Goal: Task Accomplishment & Management: Manage account settings

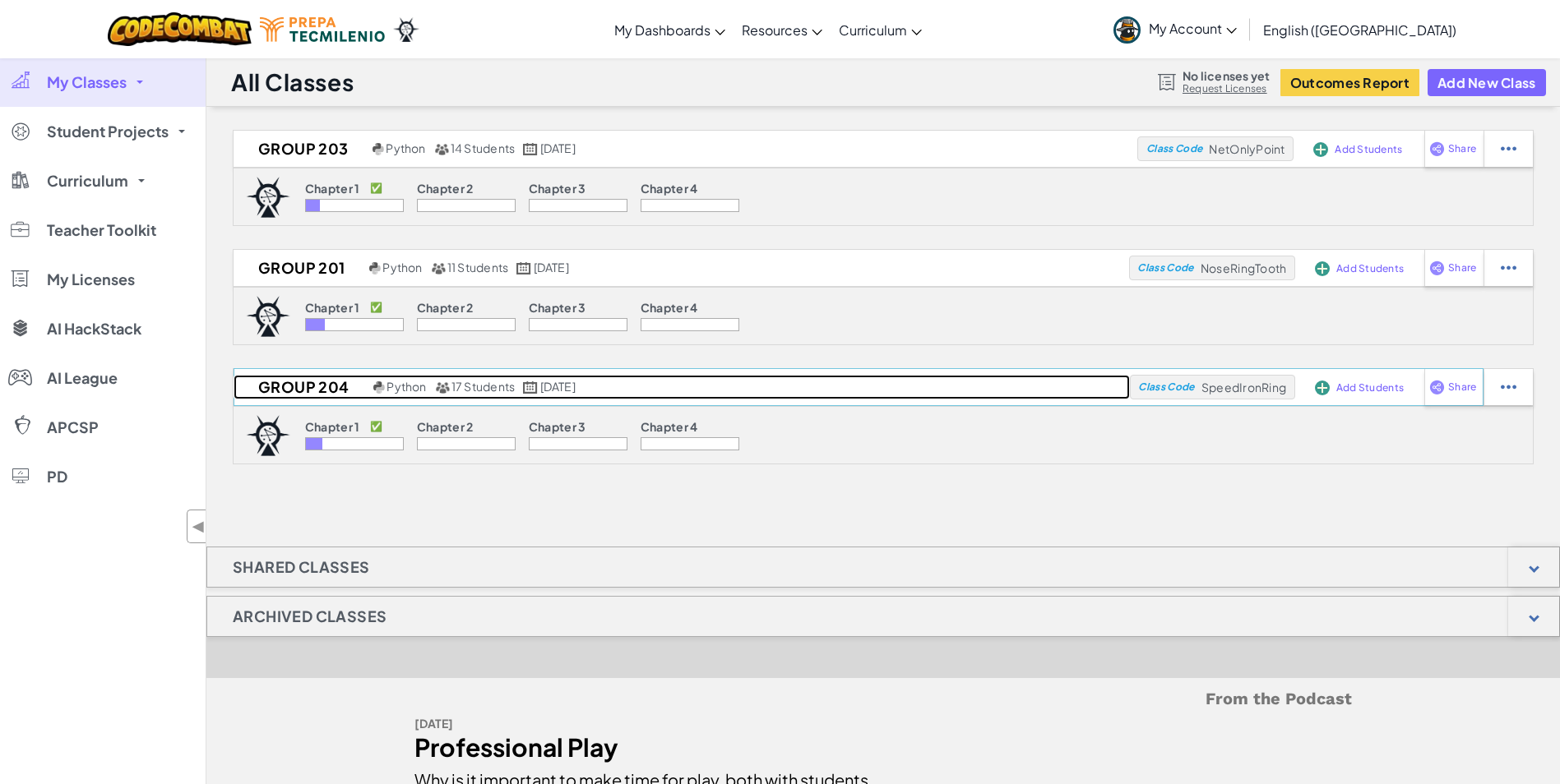
click at [298, 388] on h2 "Group 204" at bounding box center [301, 387] width 135 height 24
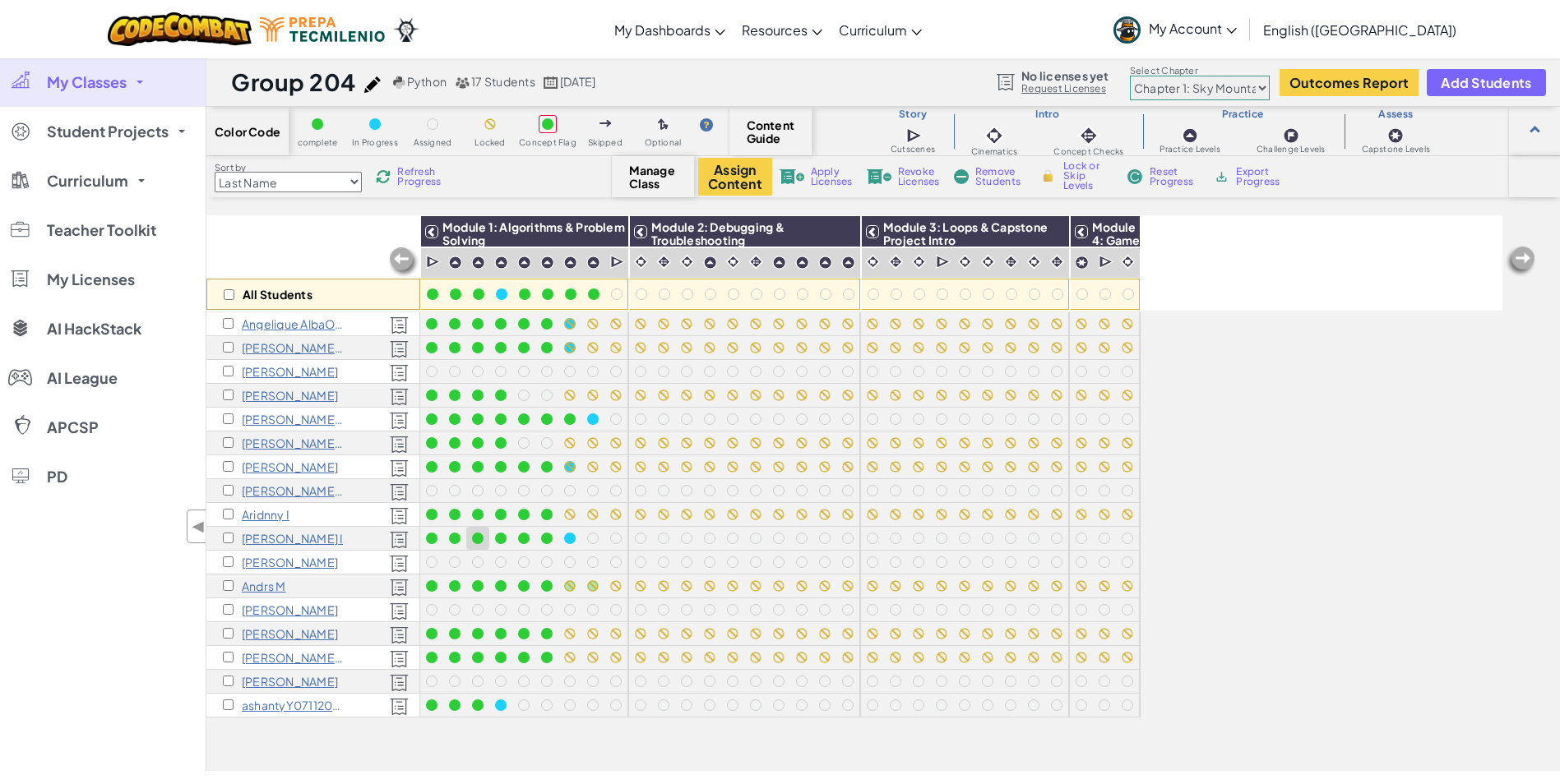
scroll to position [82, 0]
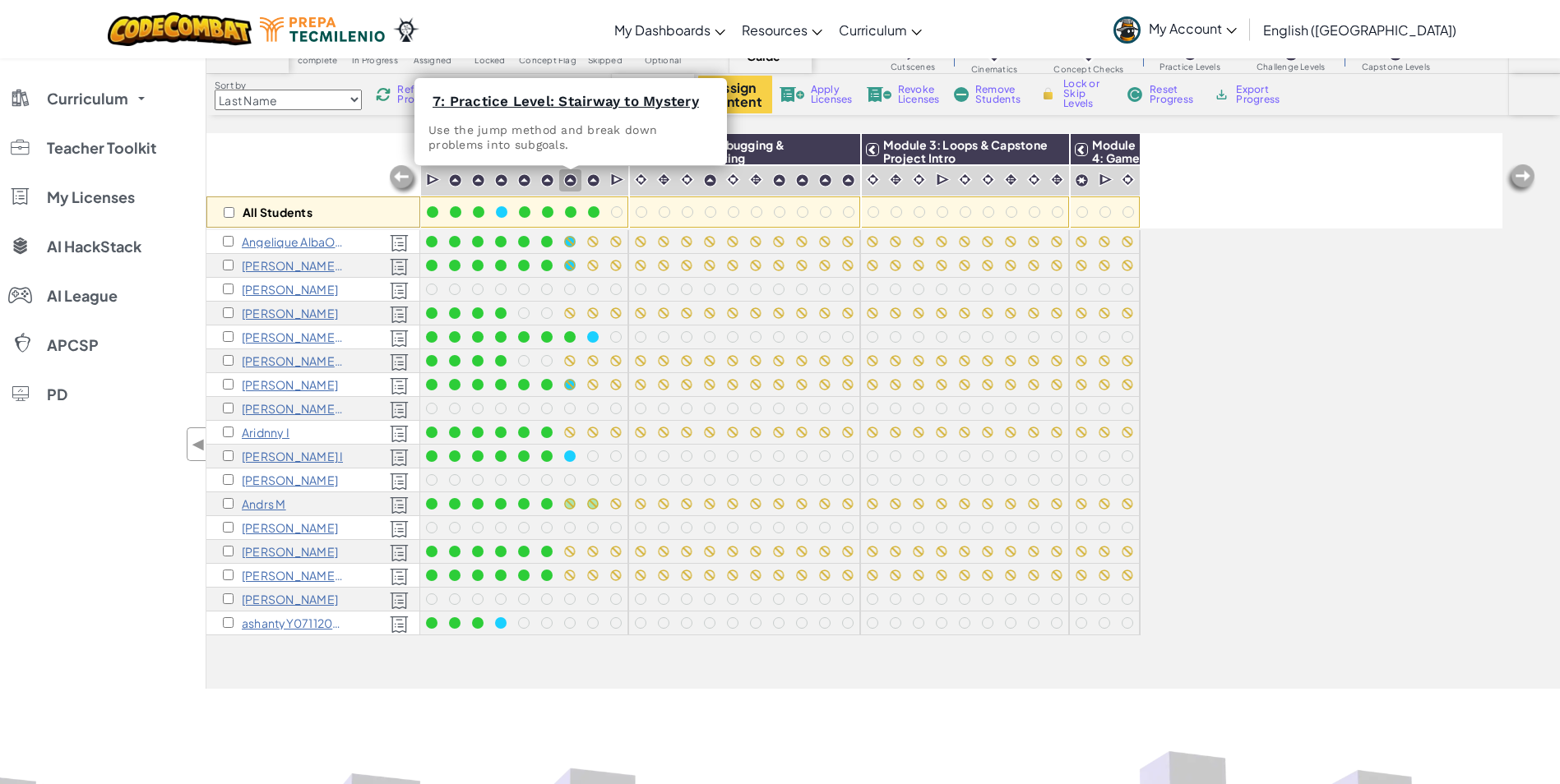
click at [574, 182] on img at bounding box center [570, 180] width 14 height 14
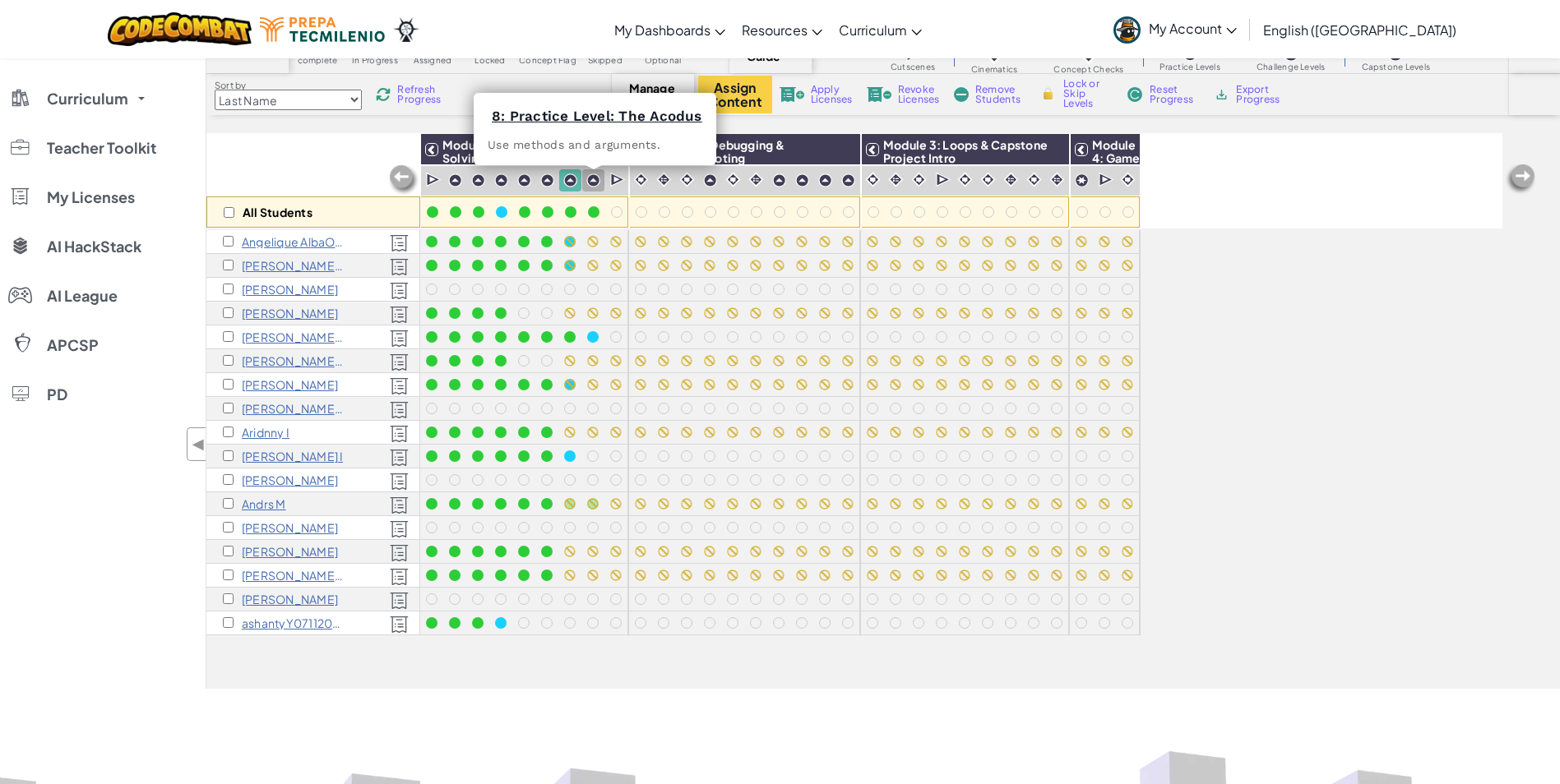
click at [595, 175] on img at bounding box center [593, 180] width 14 height 14
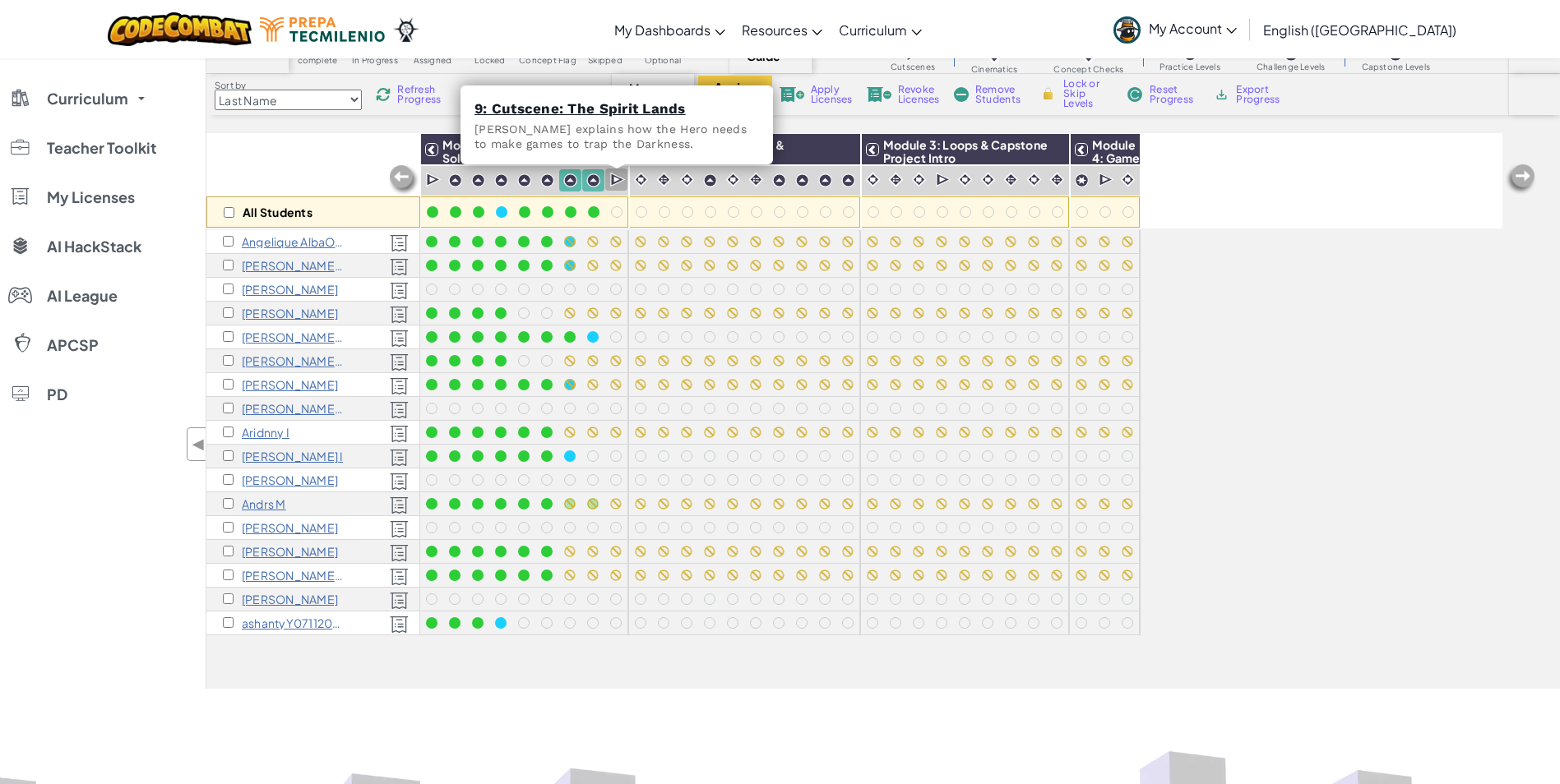
click at [620, 176] on img at bounding box center [618, 179] width 16 height 17
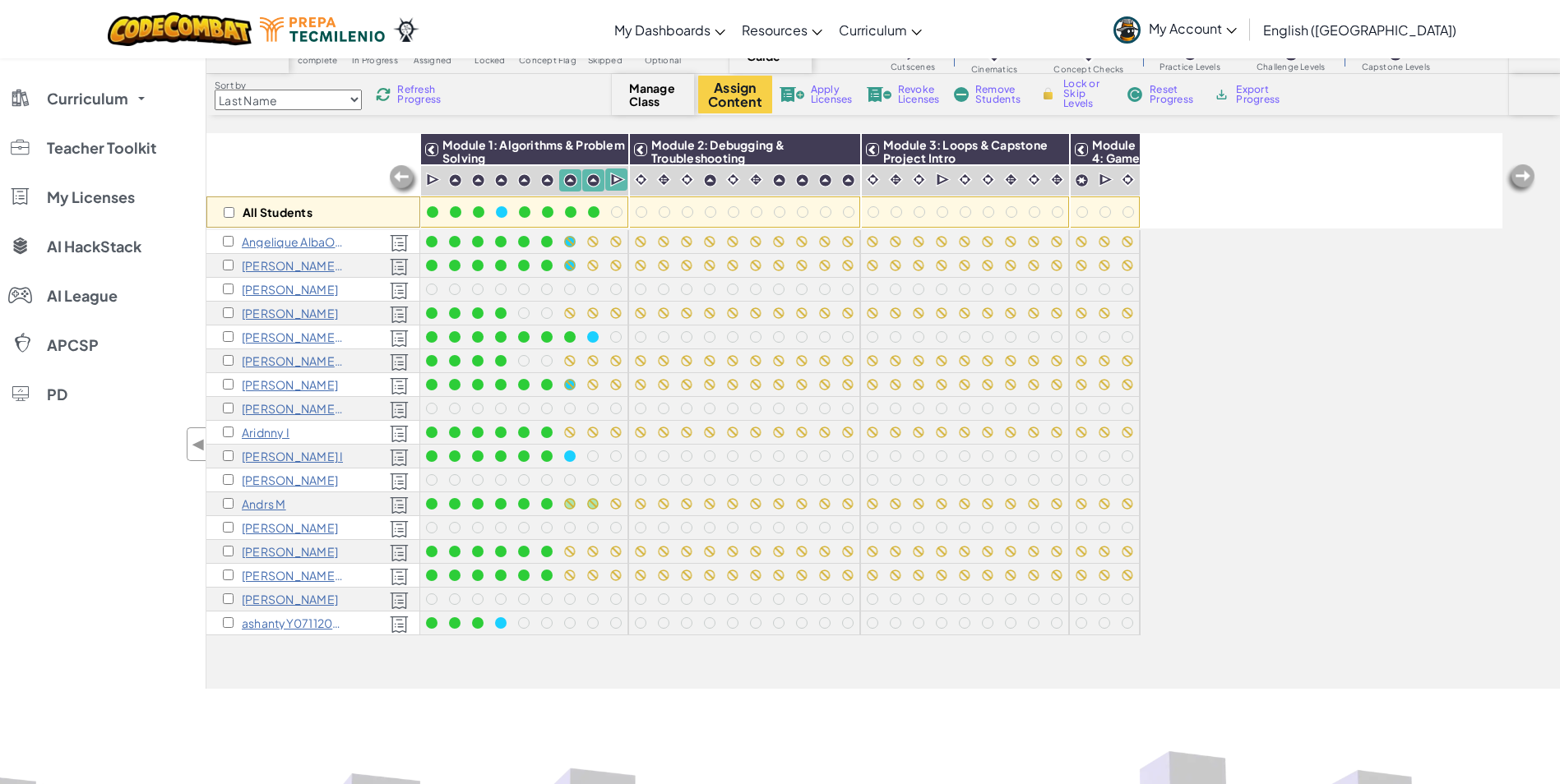
click at [646, 177] on img at bounding box center [641, 179] width 16 height 16
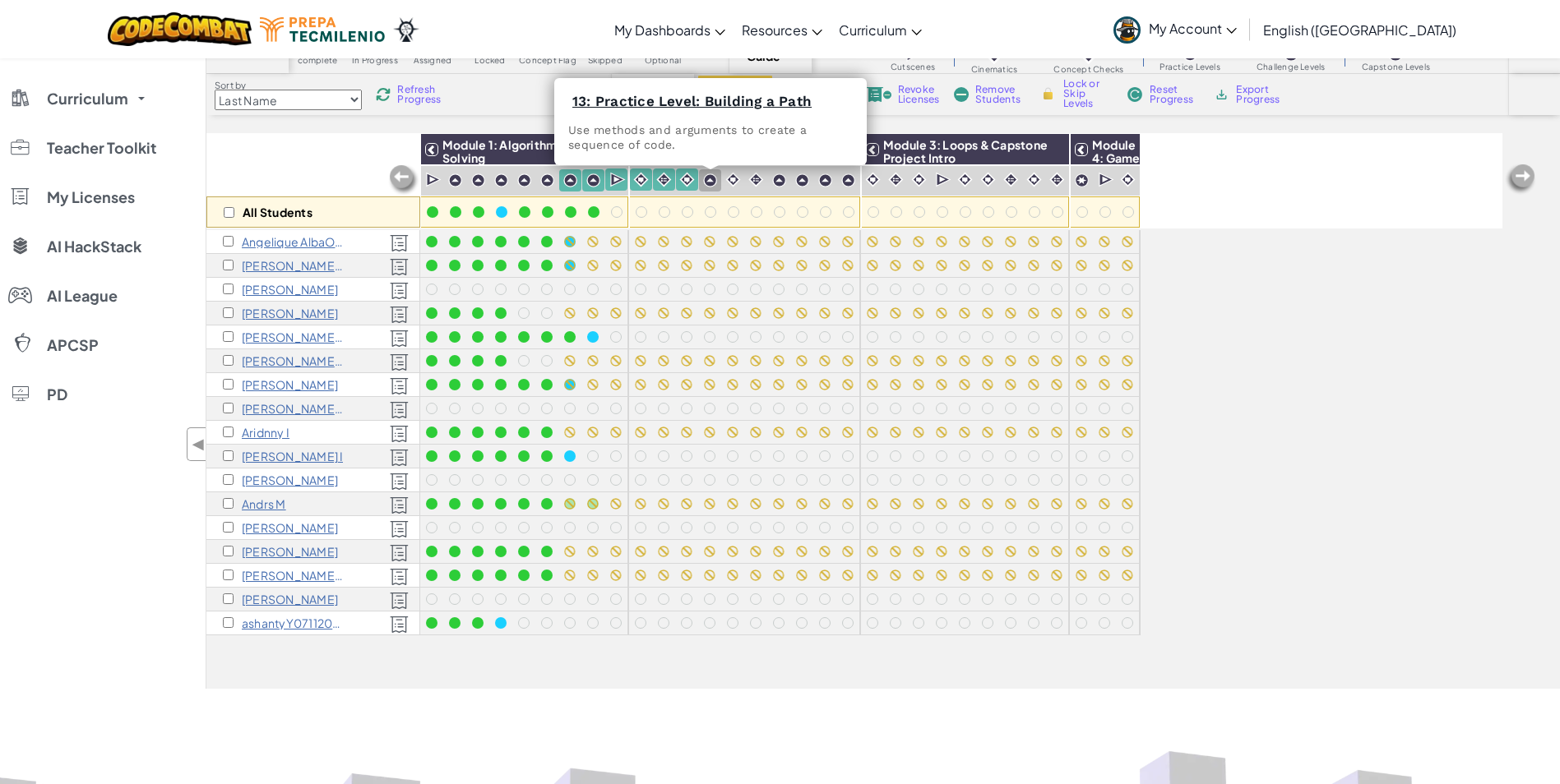
click at [708, 176] on img at bounding box center [710, 180] width 14 height 14
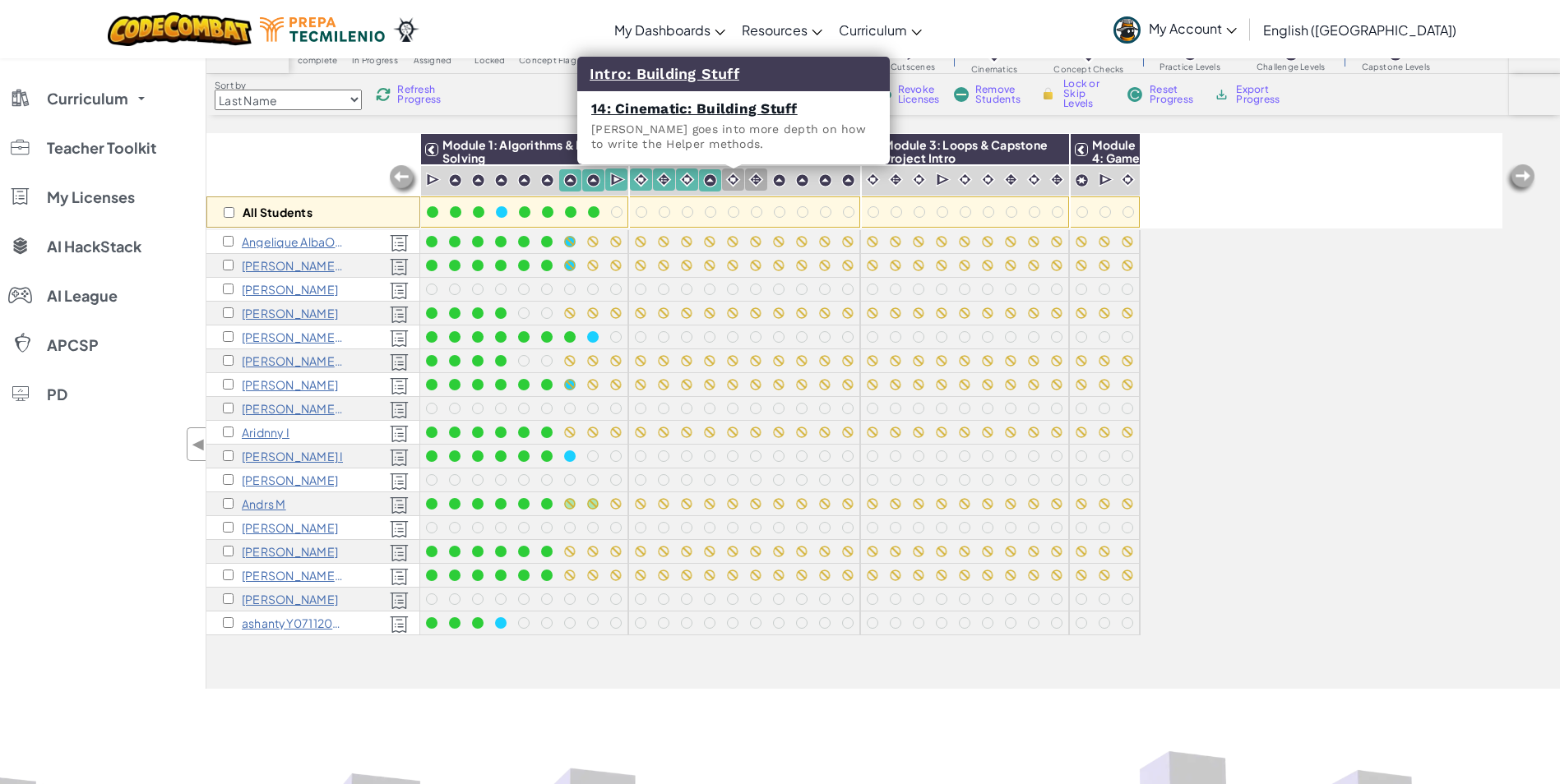
click at [733, 182] on img at bounding box center [734, 179] width 16 height 16
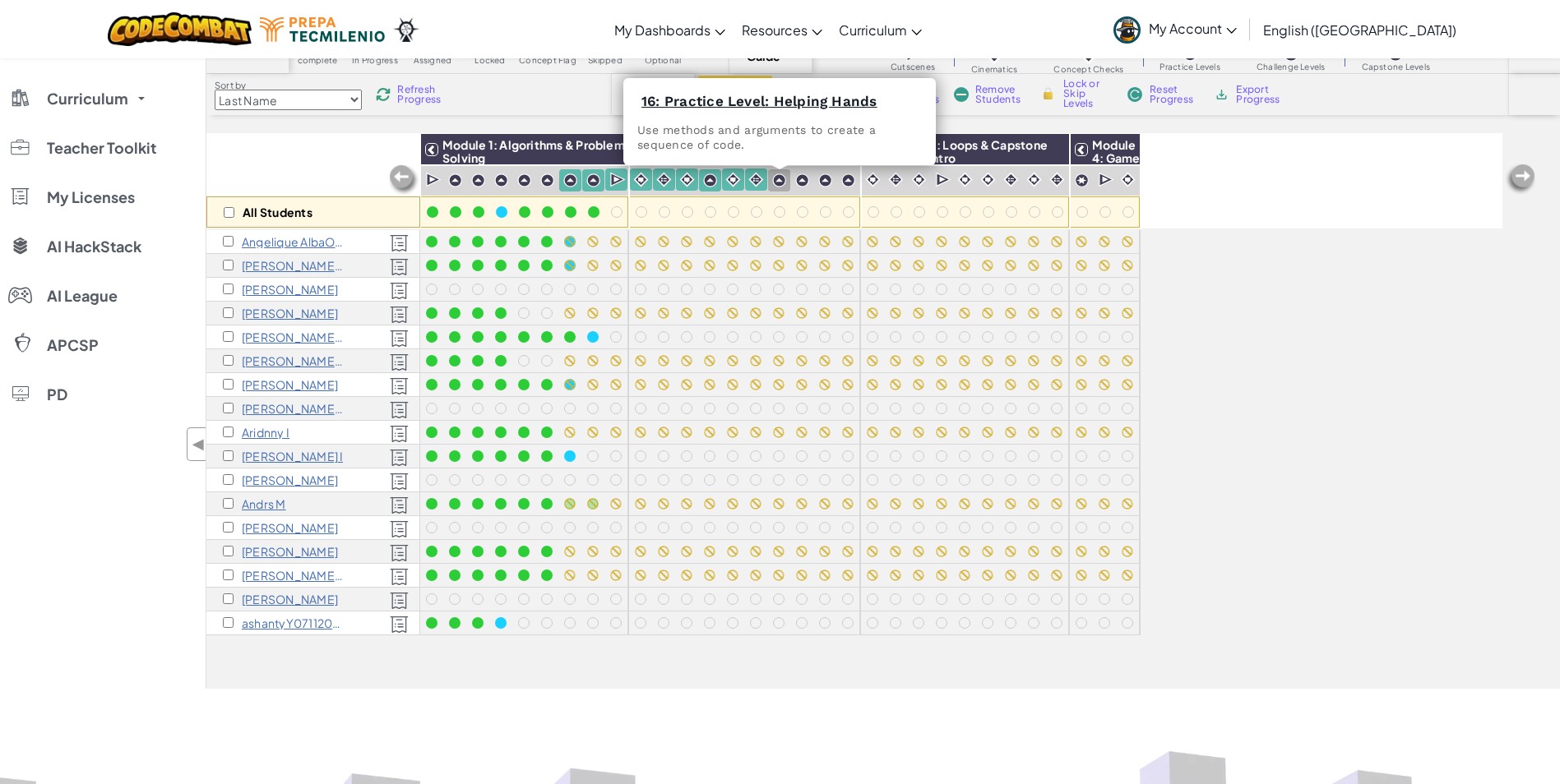
click at [776, 182] on img at bounding box center [780, 180] width 14 height 14
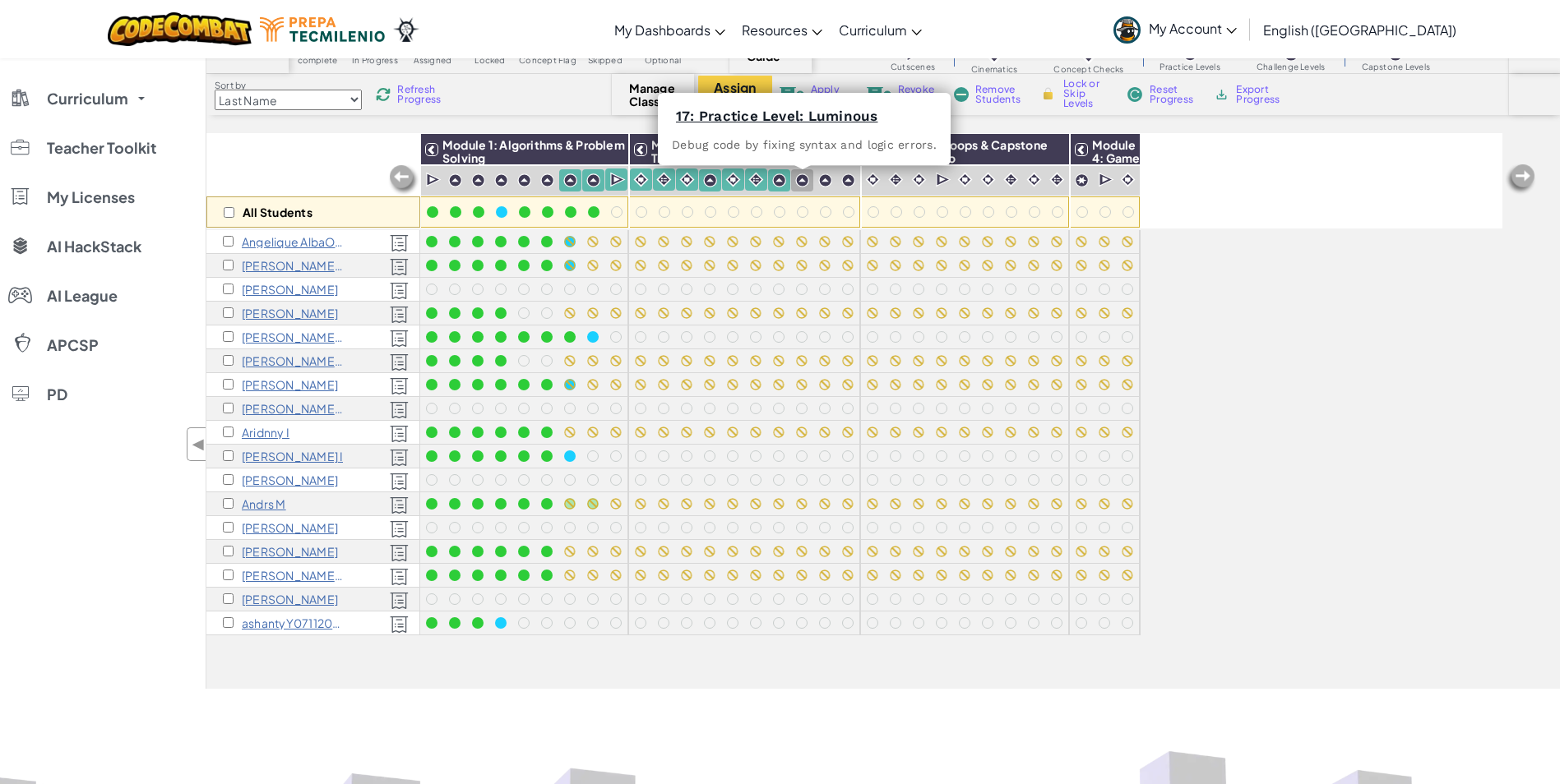
click at [800, 179] on img at bounding box center [802, 180] width 14 height 14
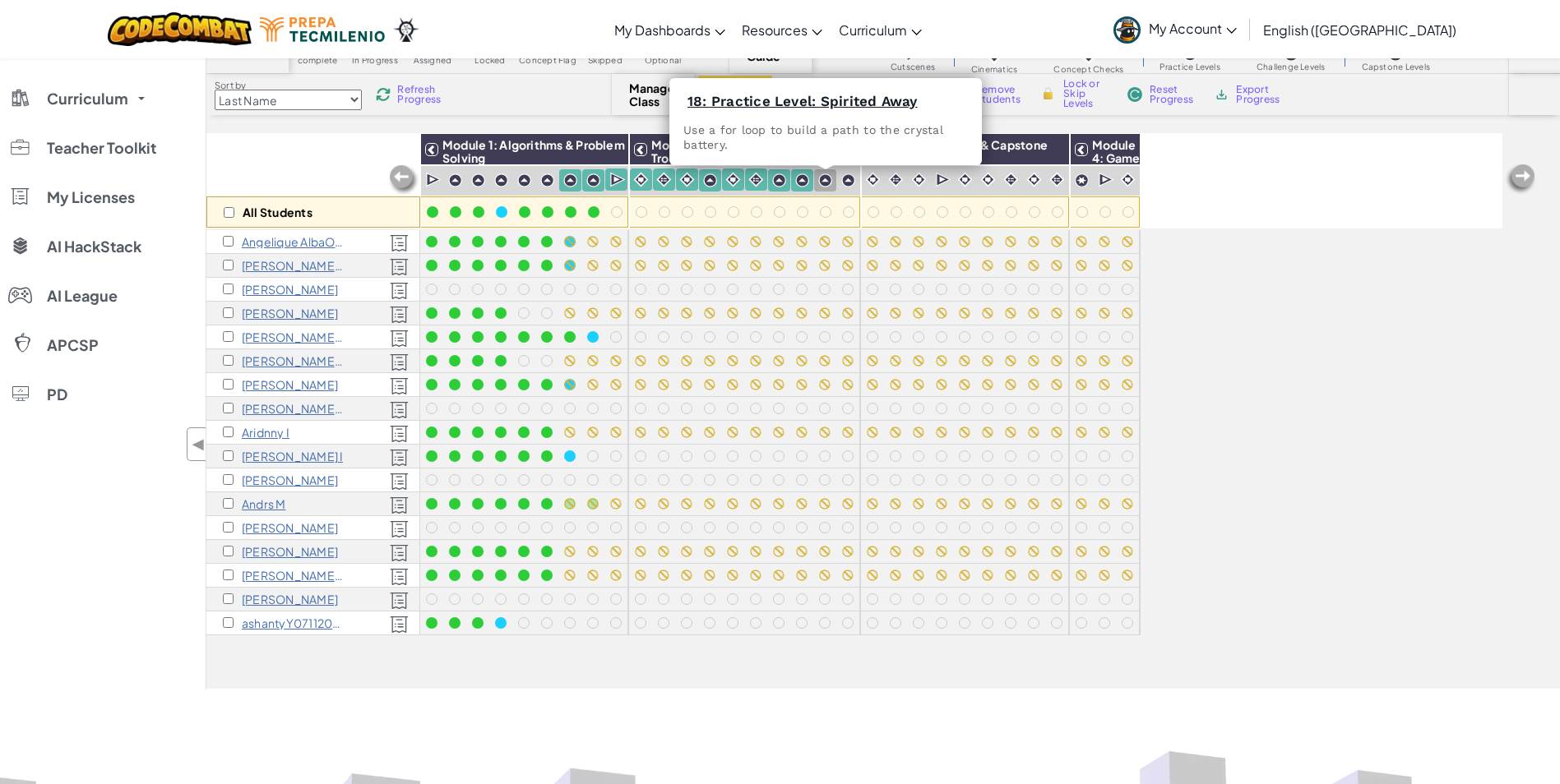
click at [823, 178] on img at bounding box center [825, 180] width 14 height 14
click at [847, 181] on img at bounding box center [849, 180] width 14 height 14
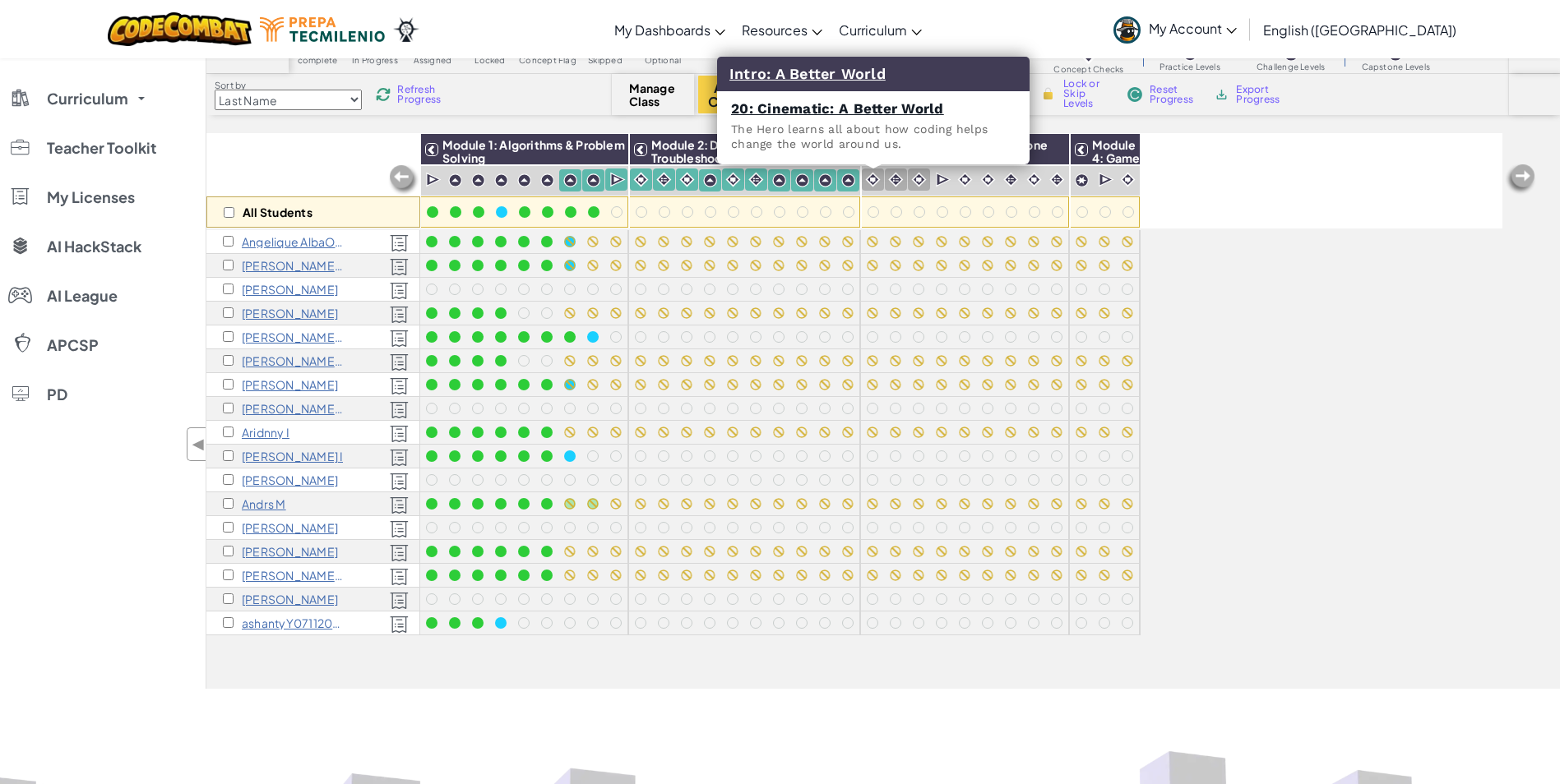
click at [874, 181] on img at bounding box center [873, 179] width 16 height 16
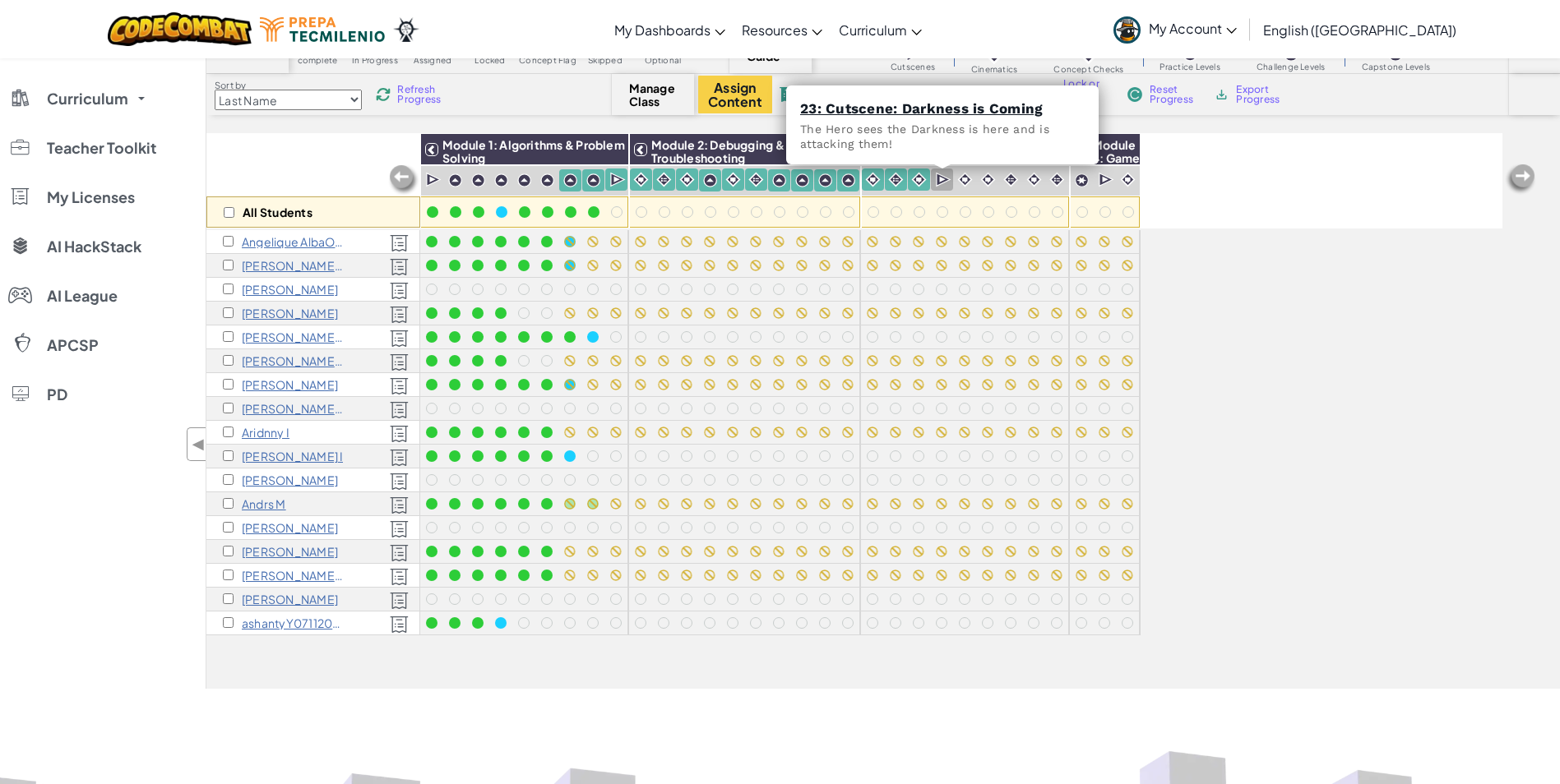
click at [939, 181] on img at bounding box center [944, 179] width 16 height 17
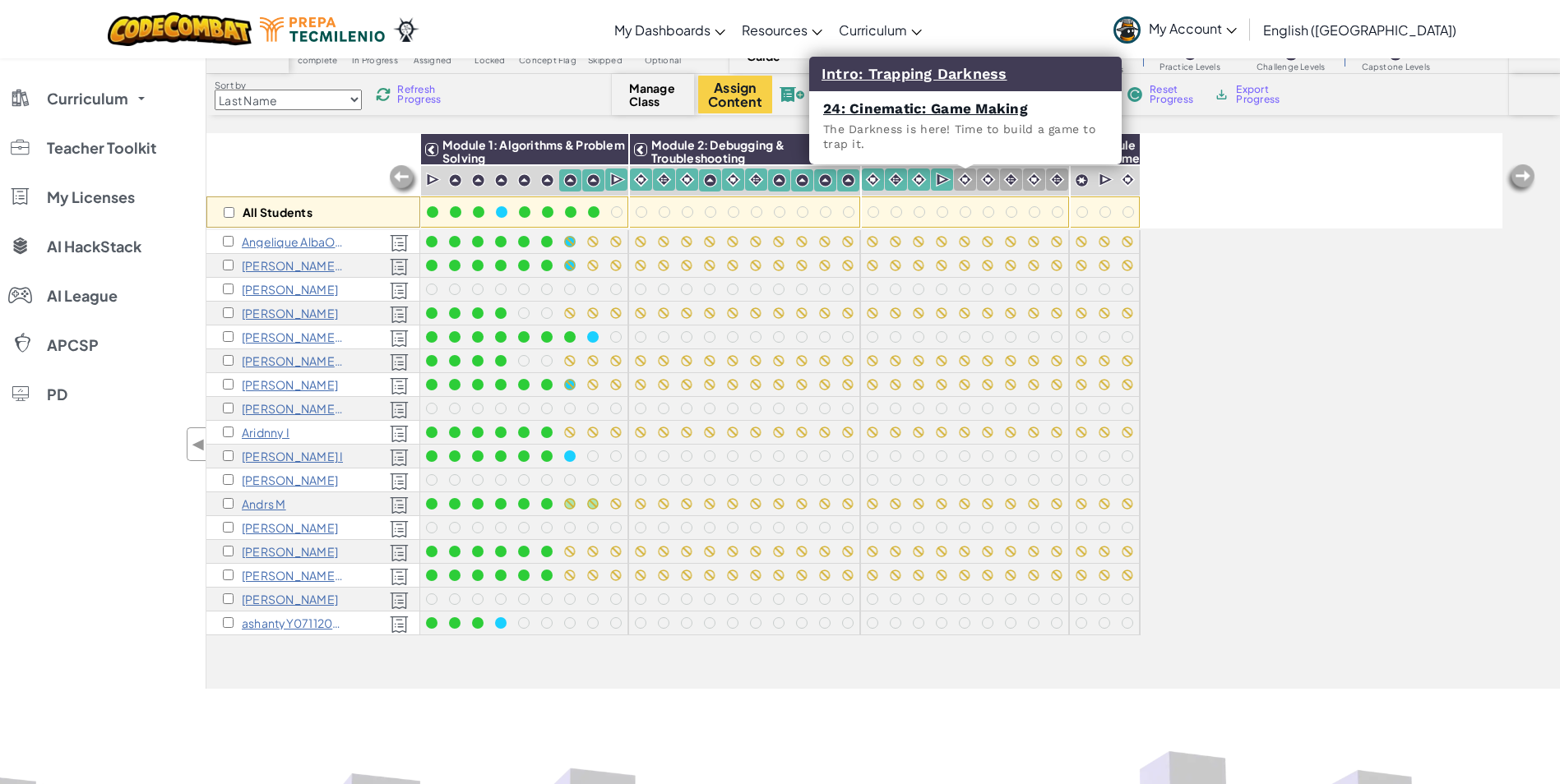
click at [964, 177] on img at bounding box center [966, 179] width 16 height 16
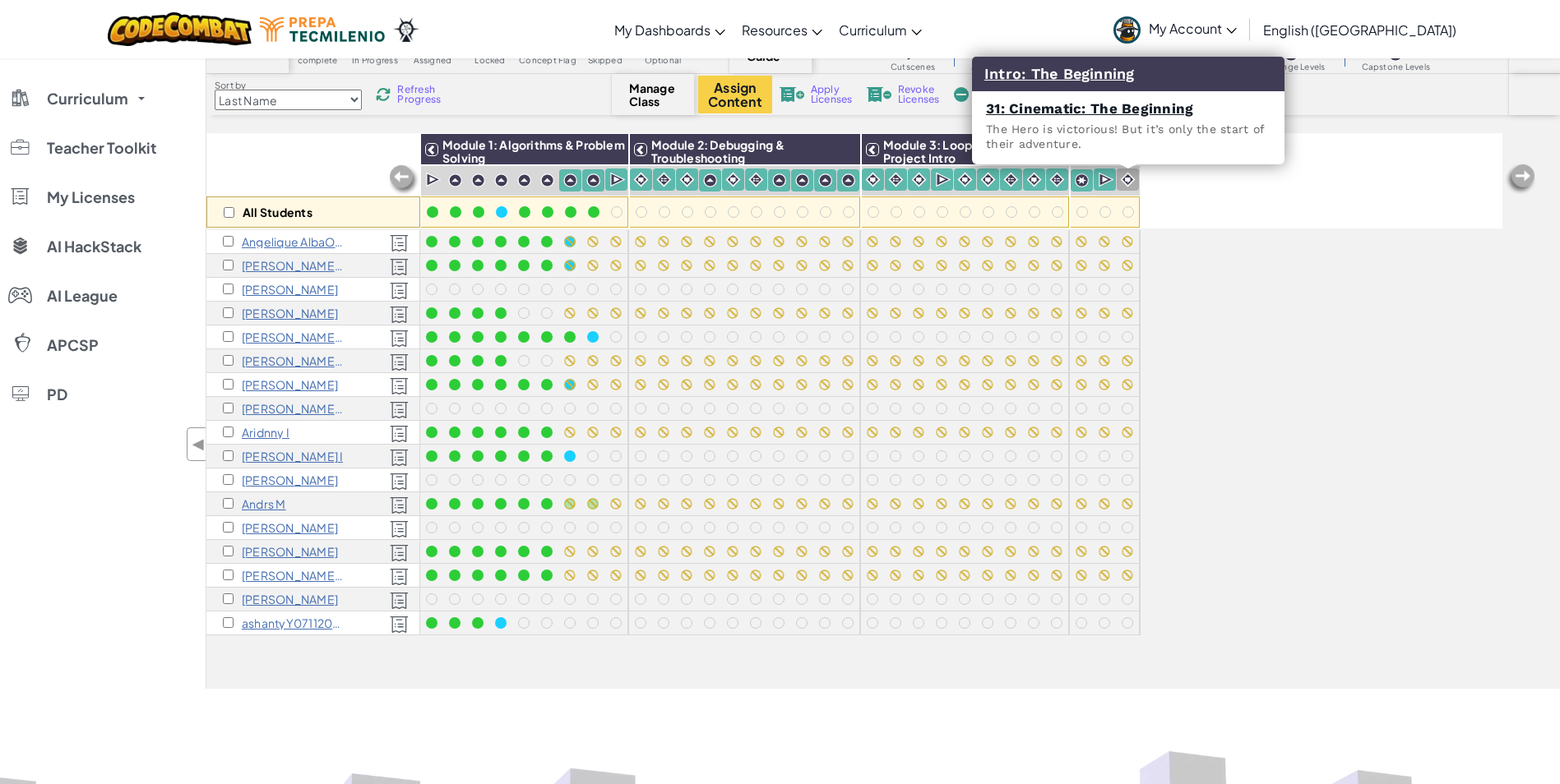
click at [1126, 176] on img at bounding box center [1128, 179] width 16 height 16
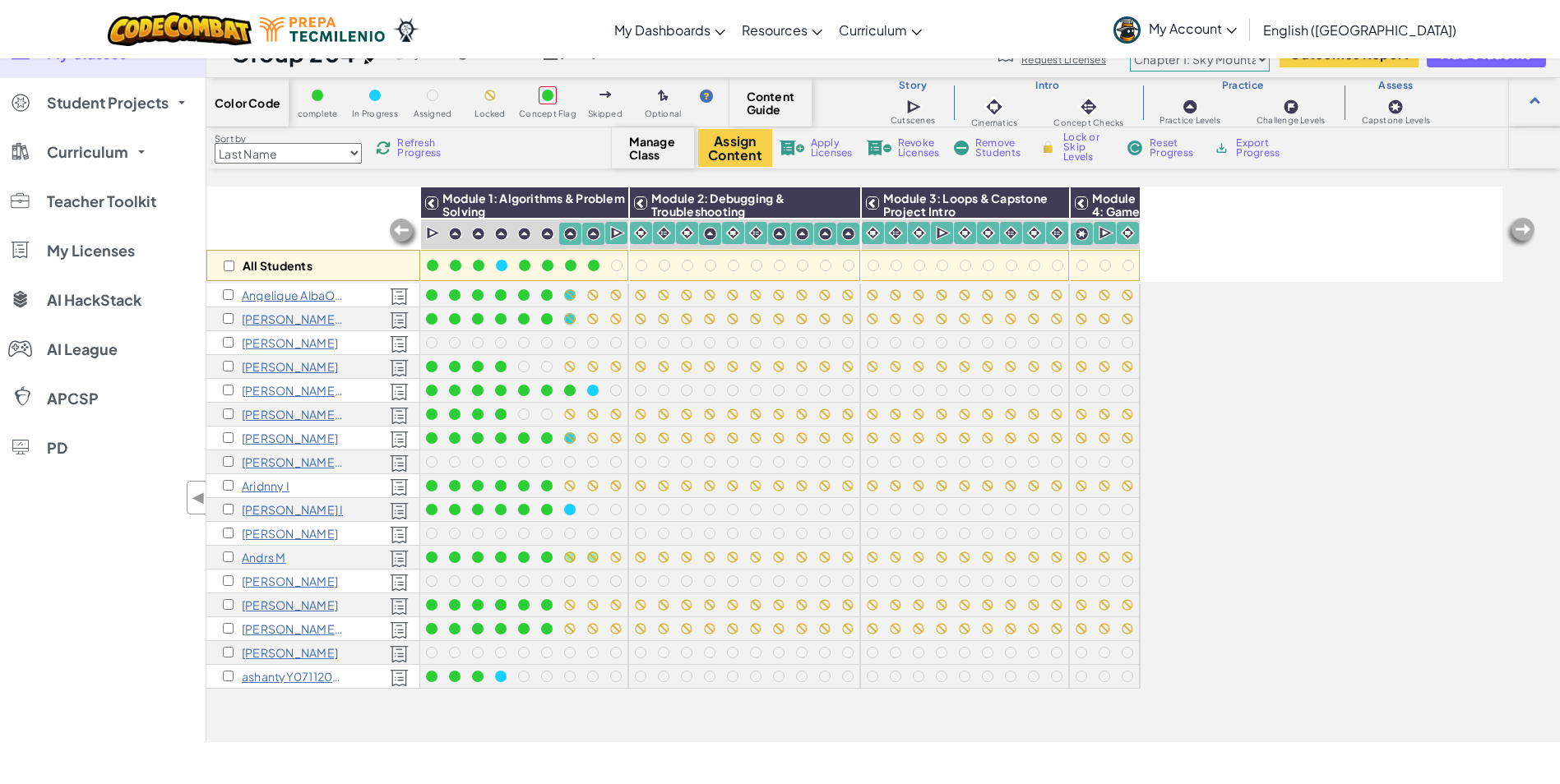
scroll to position [0, 0]
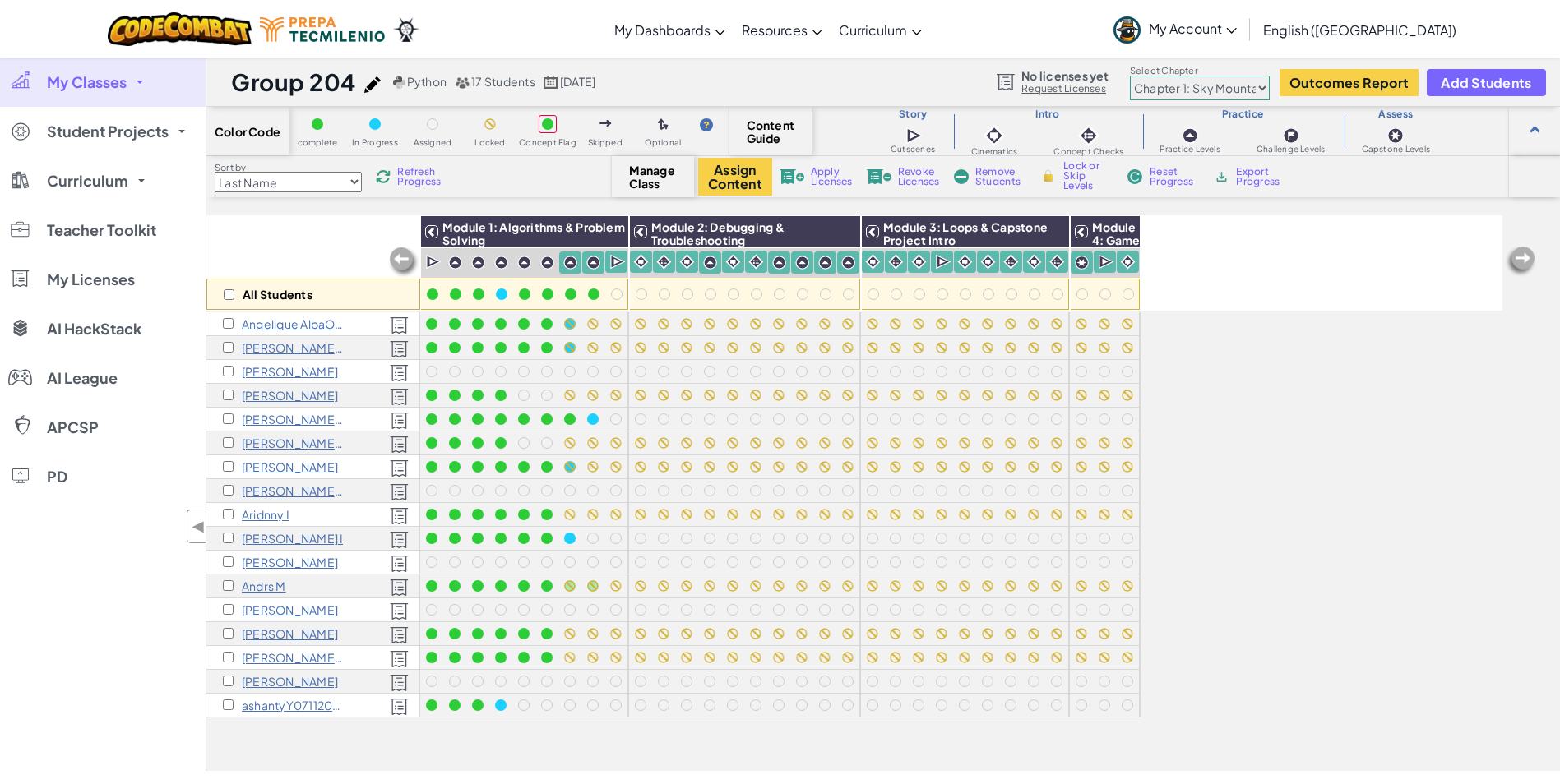
click at [1072, 174] on span "Lock or Skip Levels" at bounding box center [1087, 175] width 49 height 29
checkbox input "true"
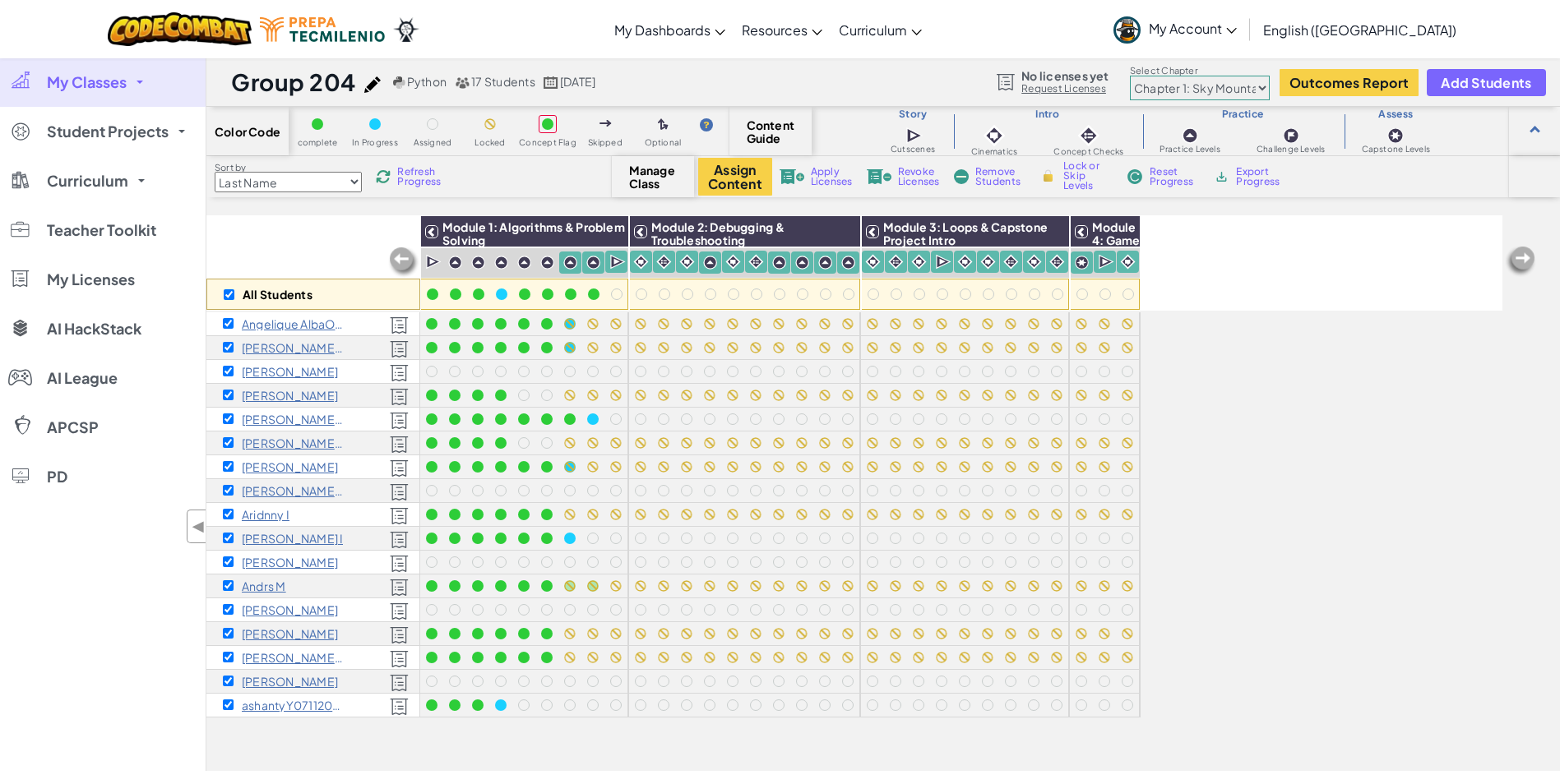
checkbox input "true"
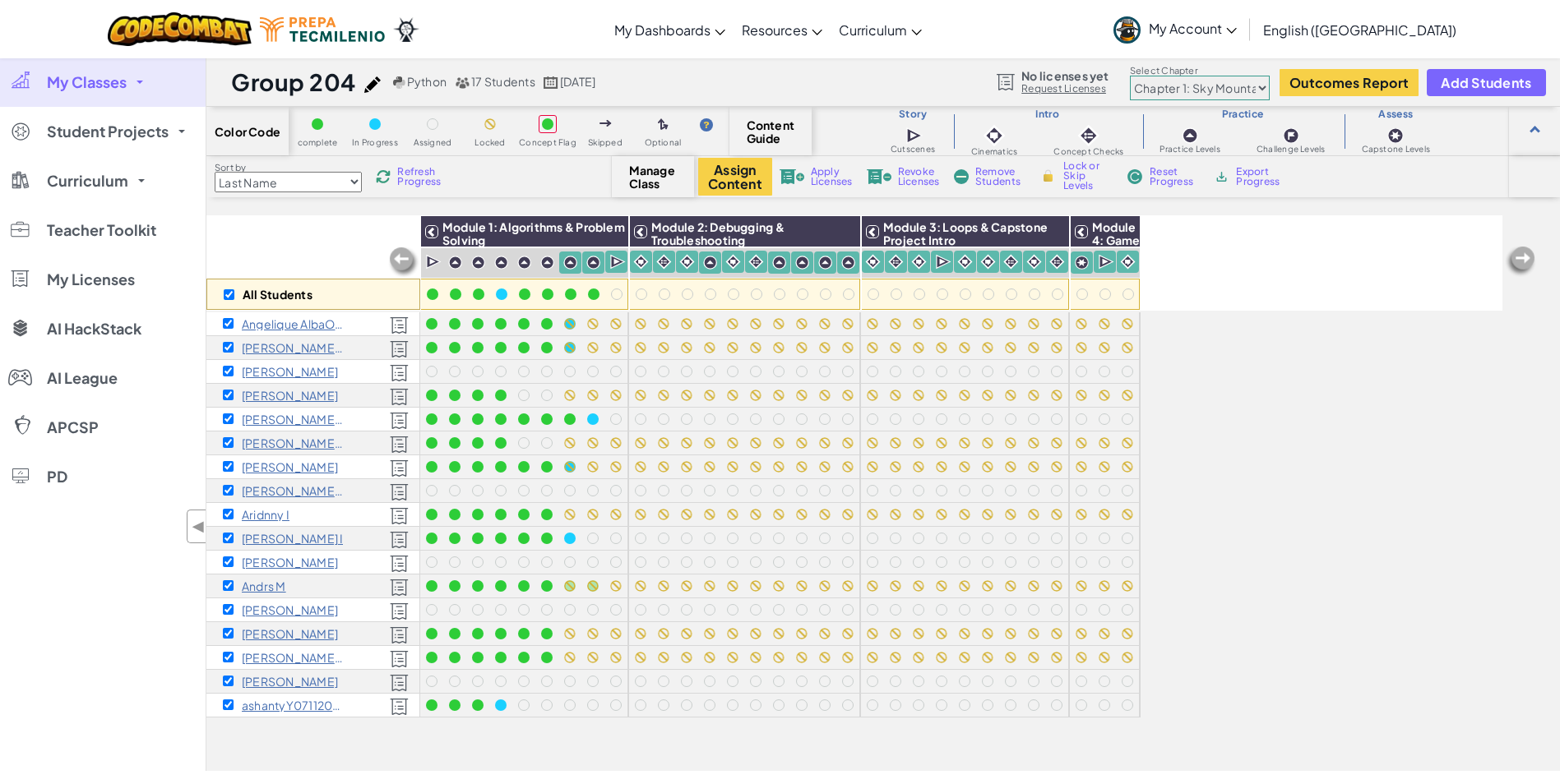
checkbox input "true"
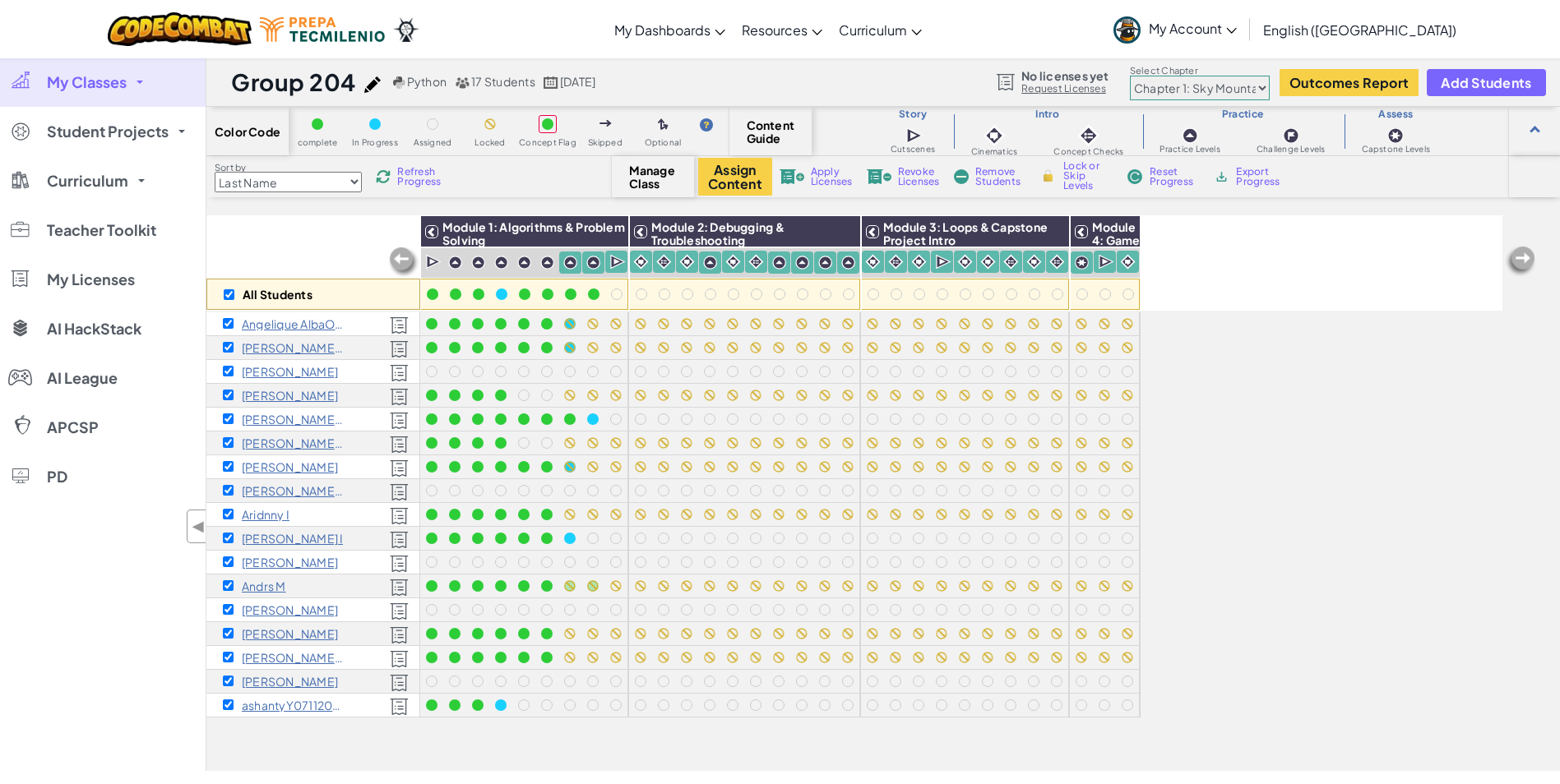
checkbox input "true"
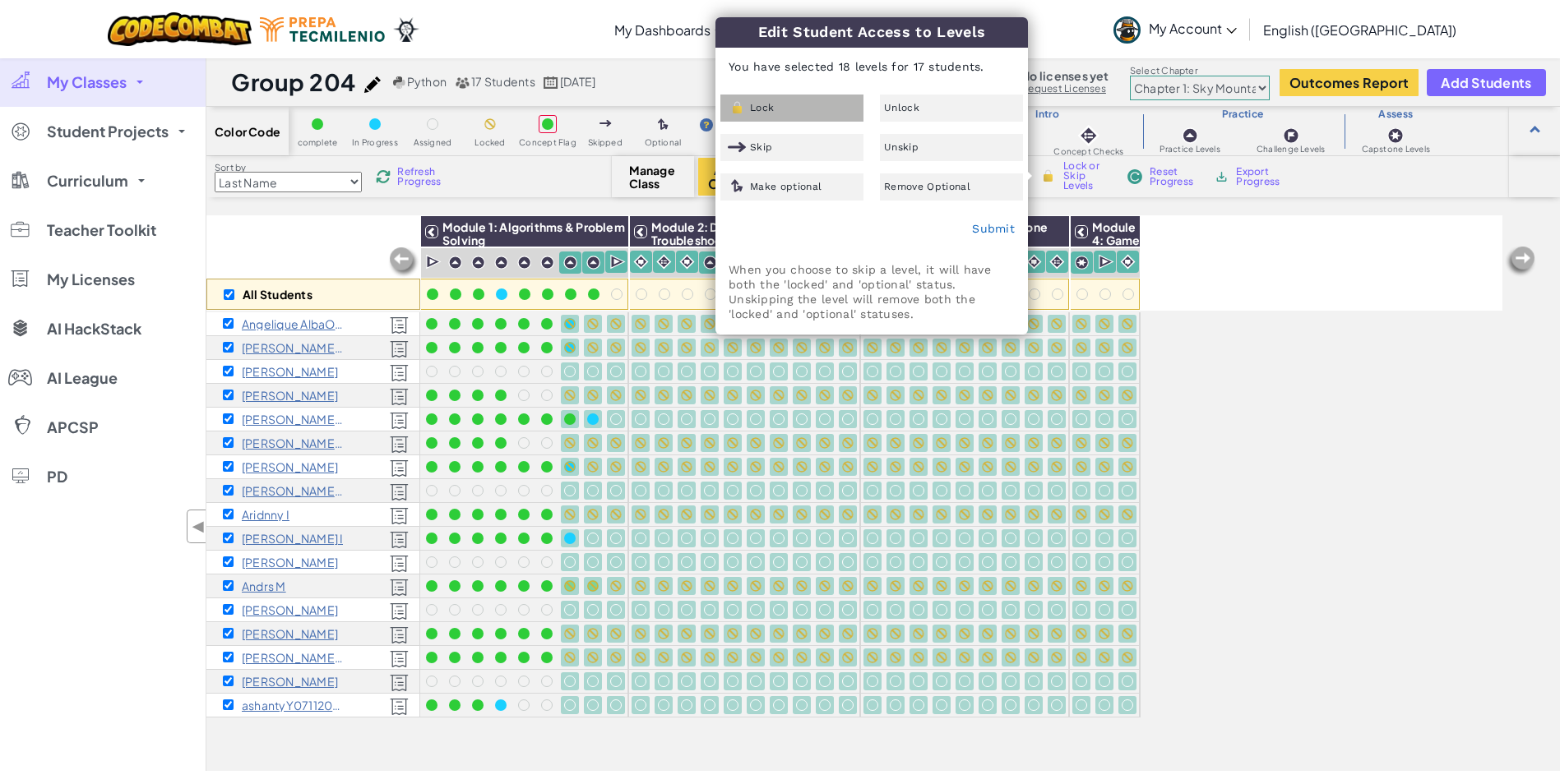
click at [796, 103] on div "Lock" at bounding box center [791, 108] width 143 height 27
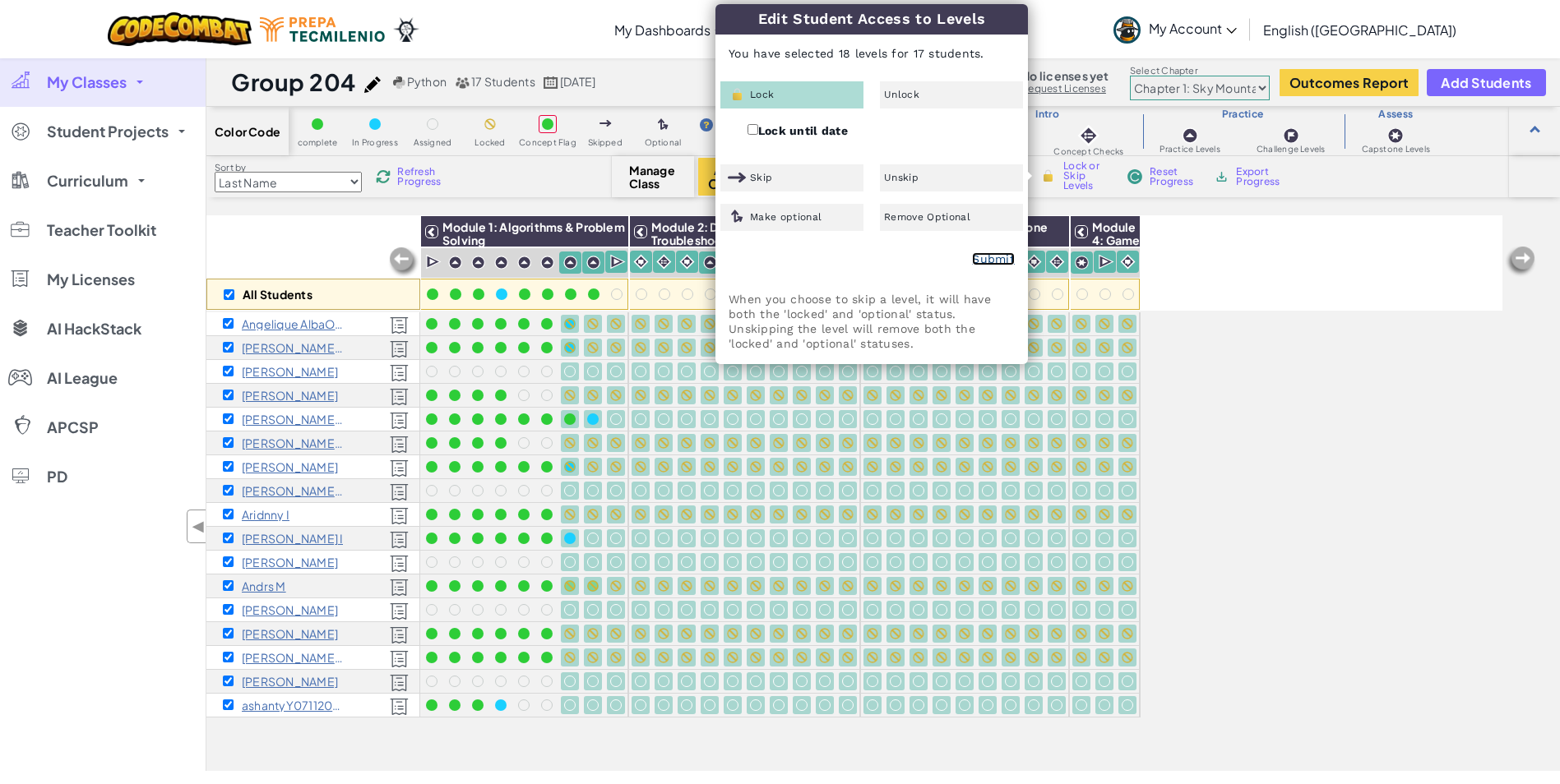
click at [988, 260] on link "Submit" at bounding box center [994, 259] width 43 height 14
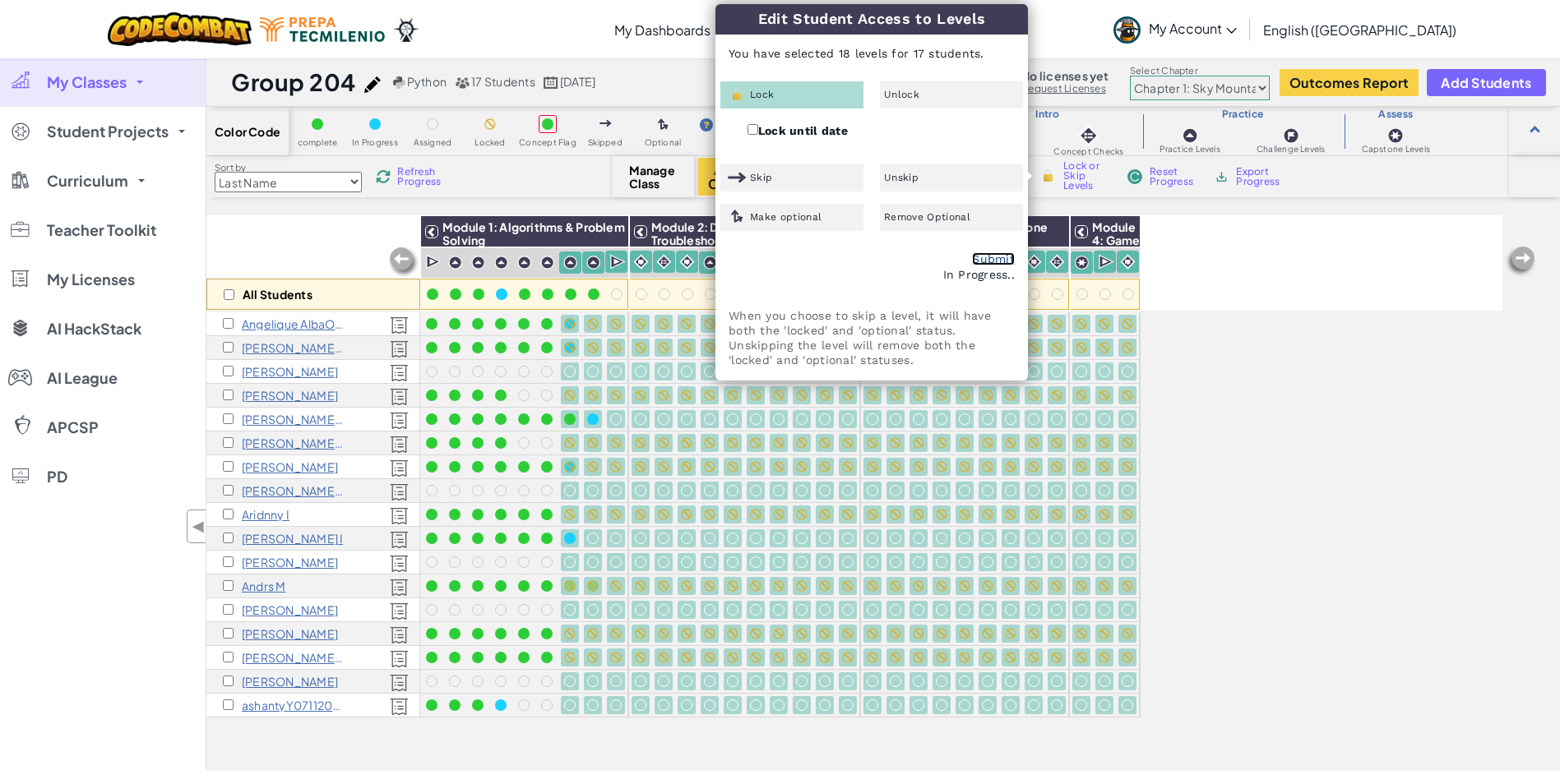
checkbox input "false"
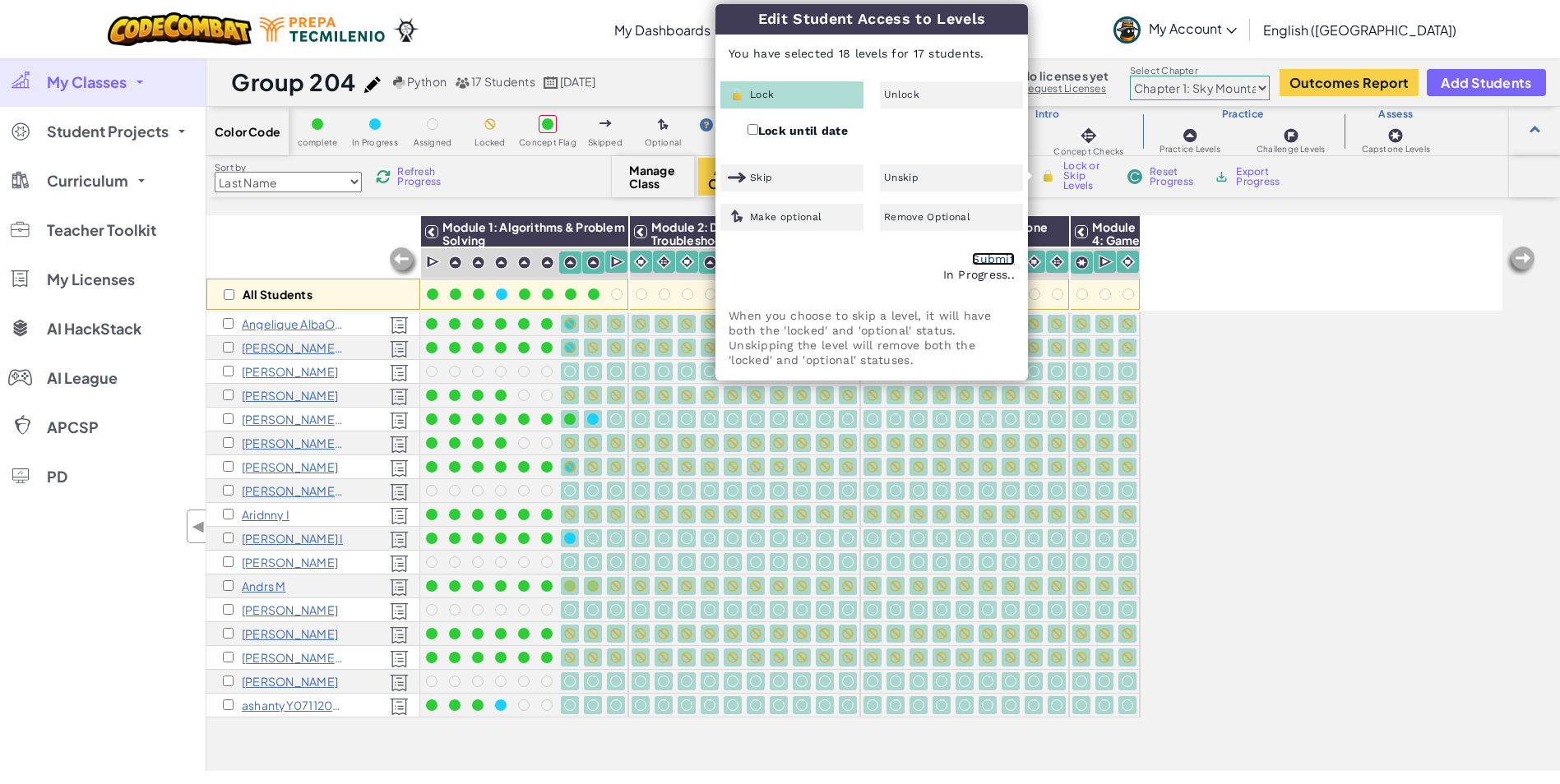
checkbox input "false"
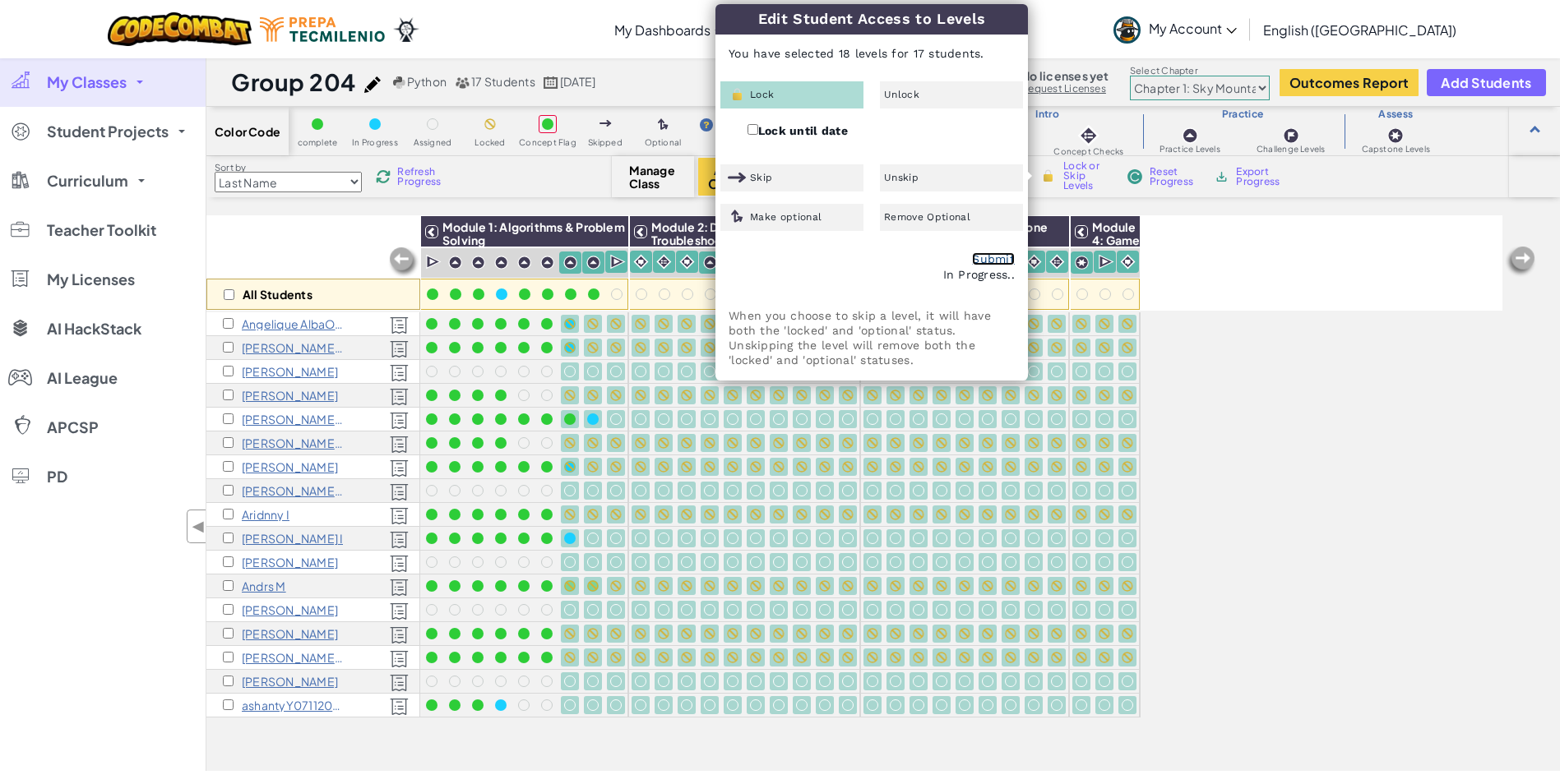
checkbox input "false"
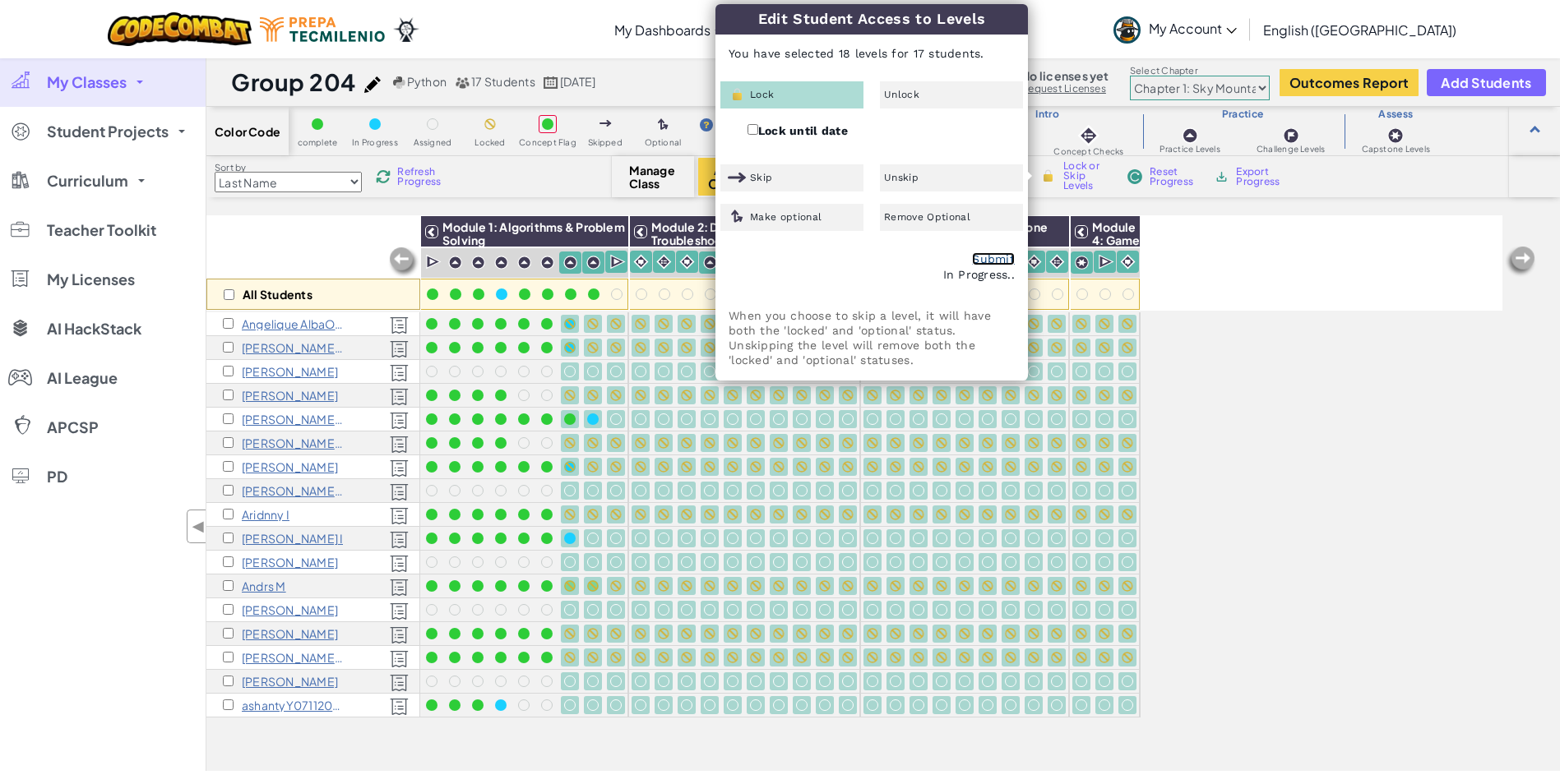
checkbox input "false"
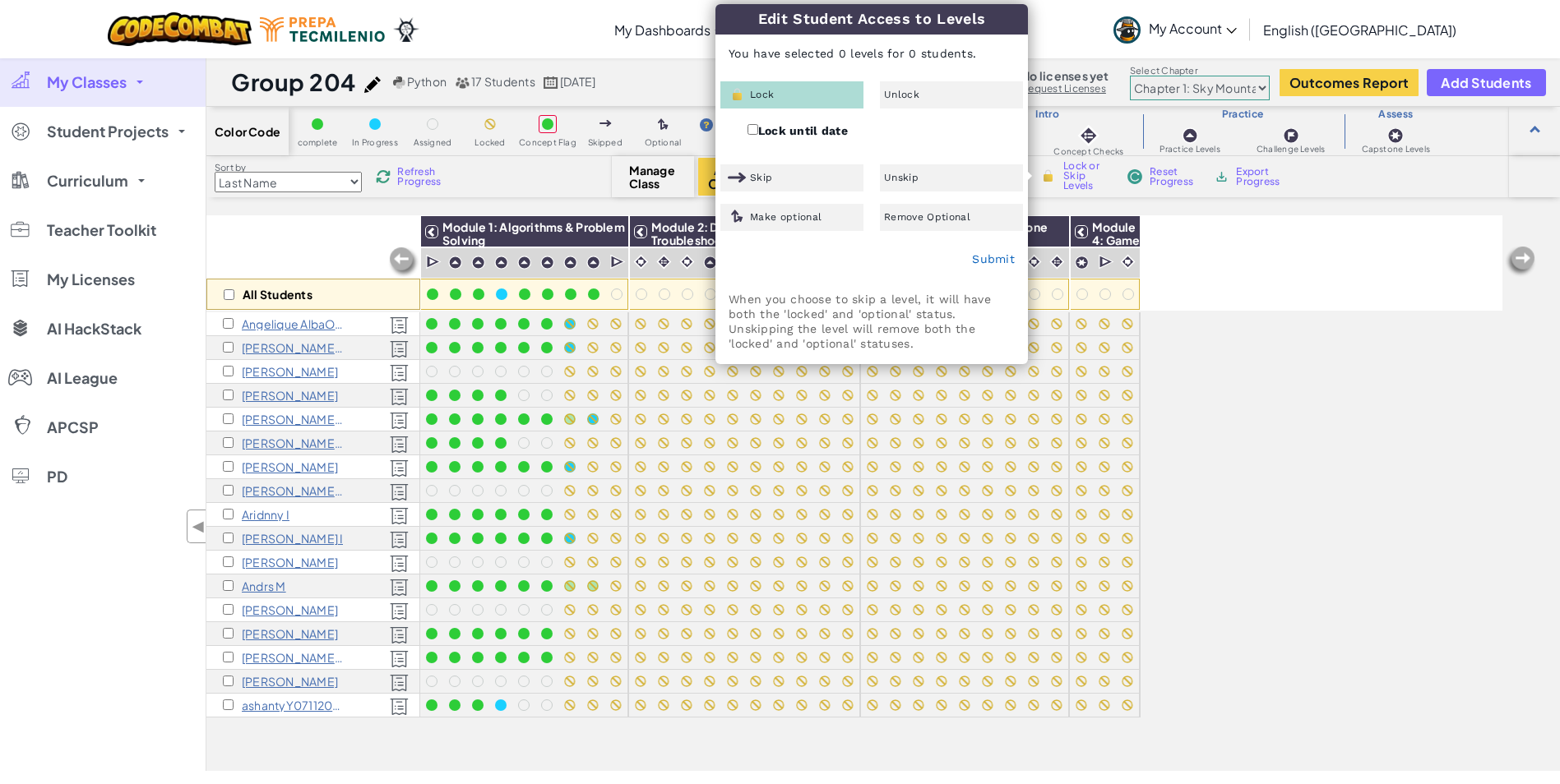
click at [1278, 390] on div "All Students Module 1: Algorithms & Problem Solving Module 2: Debugging & Troub…" at bounding box center [855, 401] width 1296 height 702
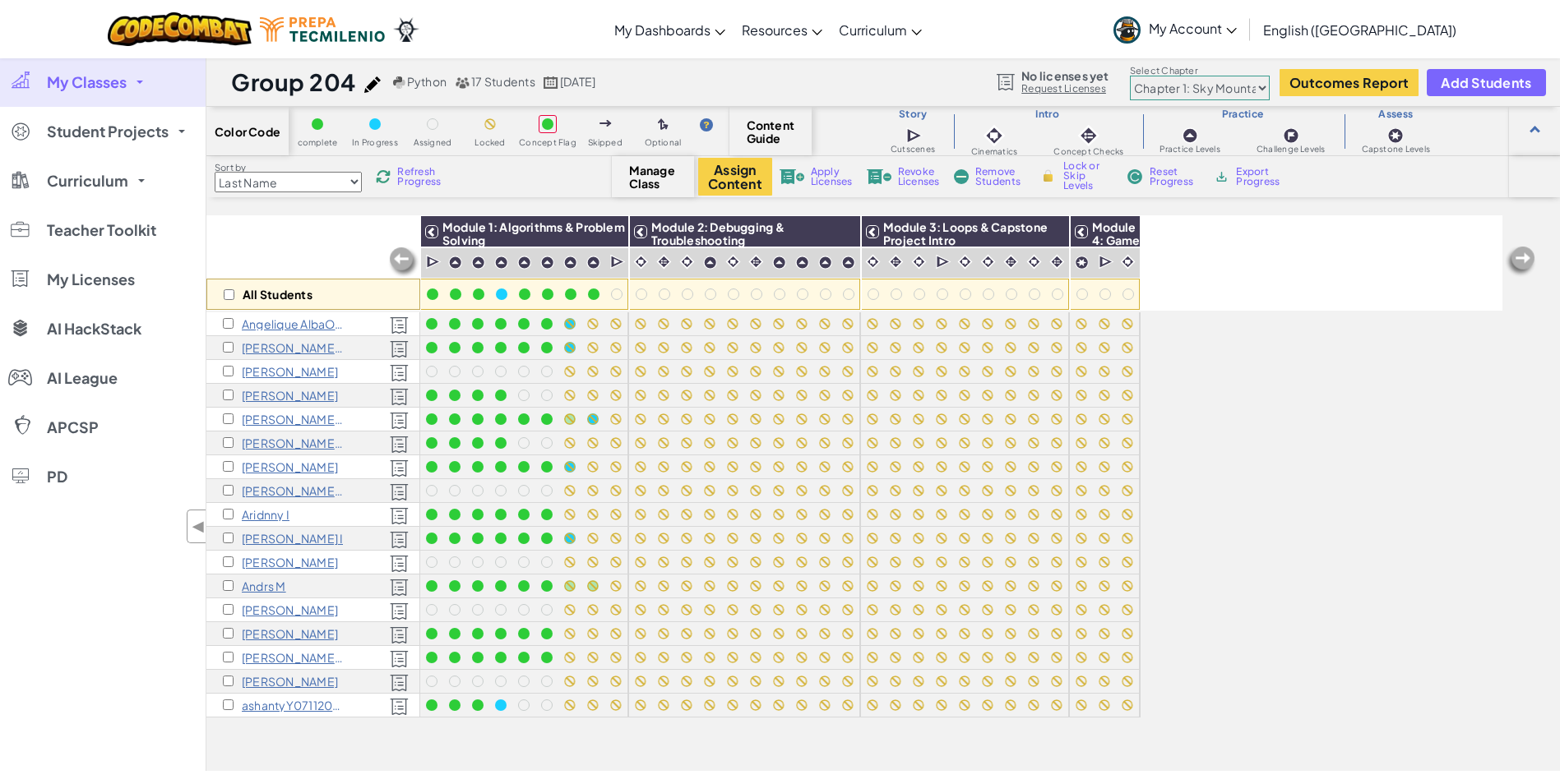
click at [139, 77] on link "My Classes" at bounding box center [102, 82] width 206 height 50
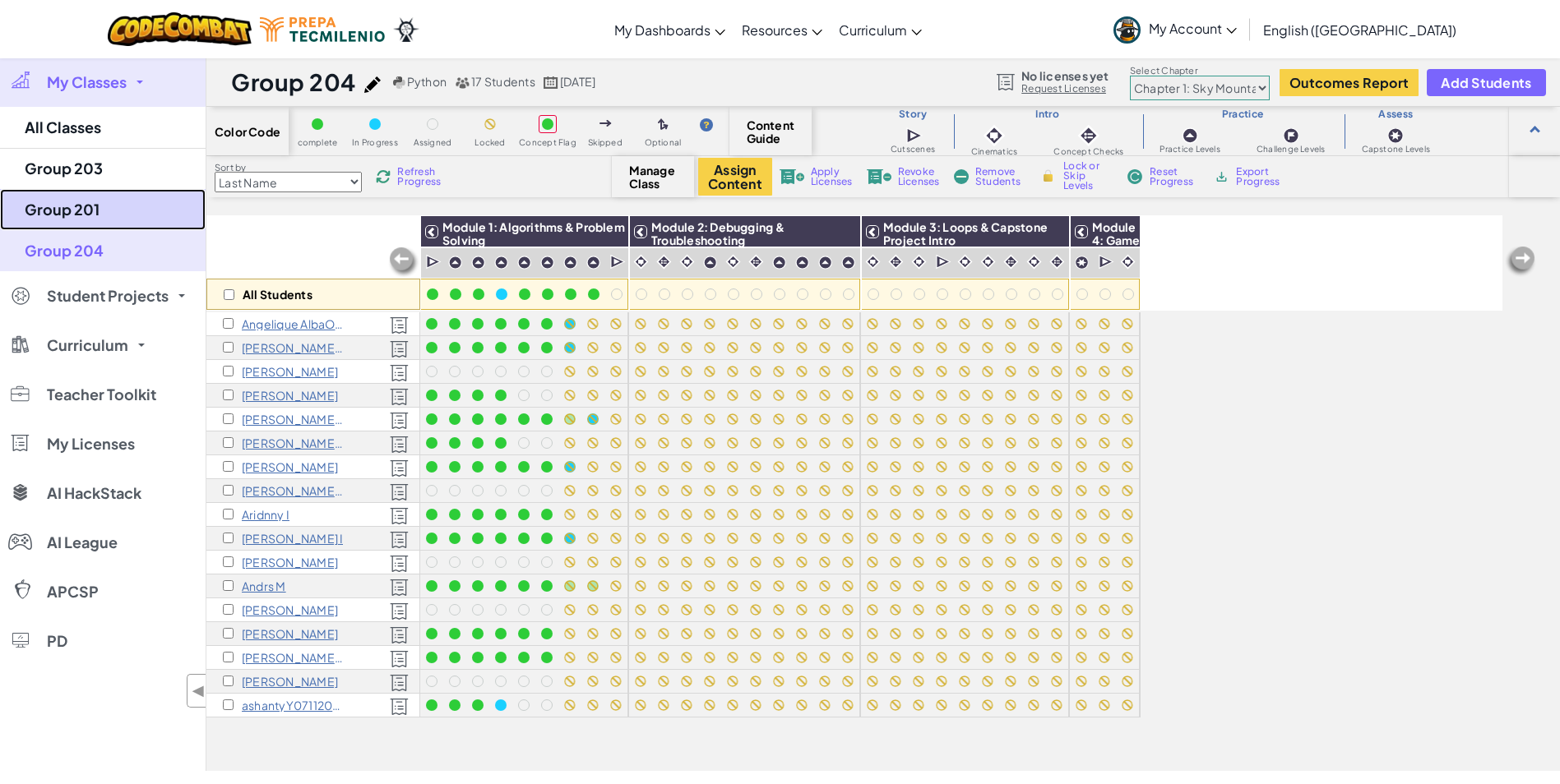
click at [74, 216] on link "Group 201" at bounding box center [102, 209] width 206 height 41
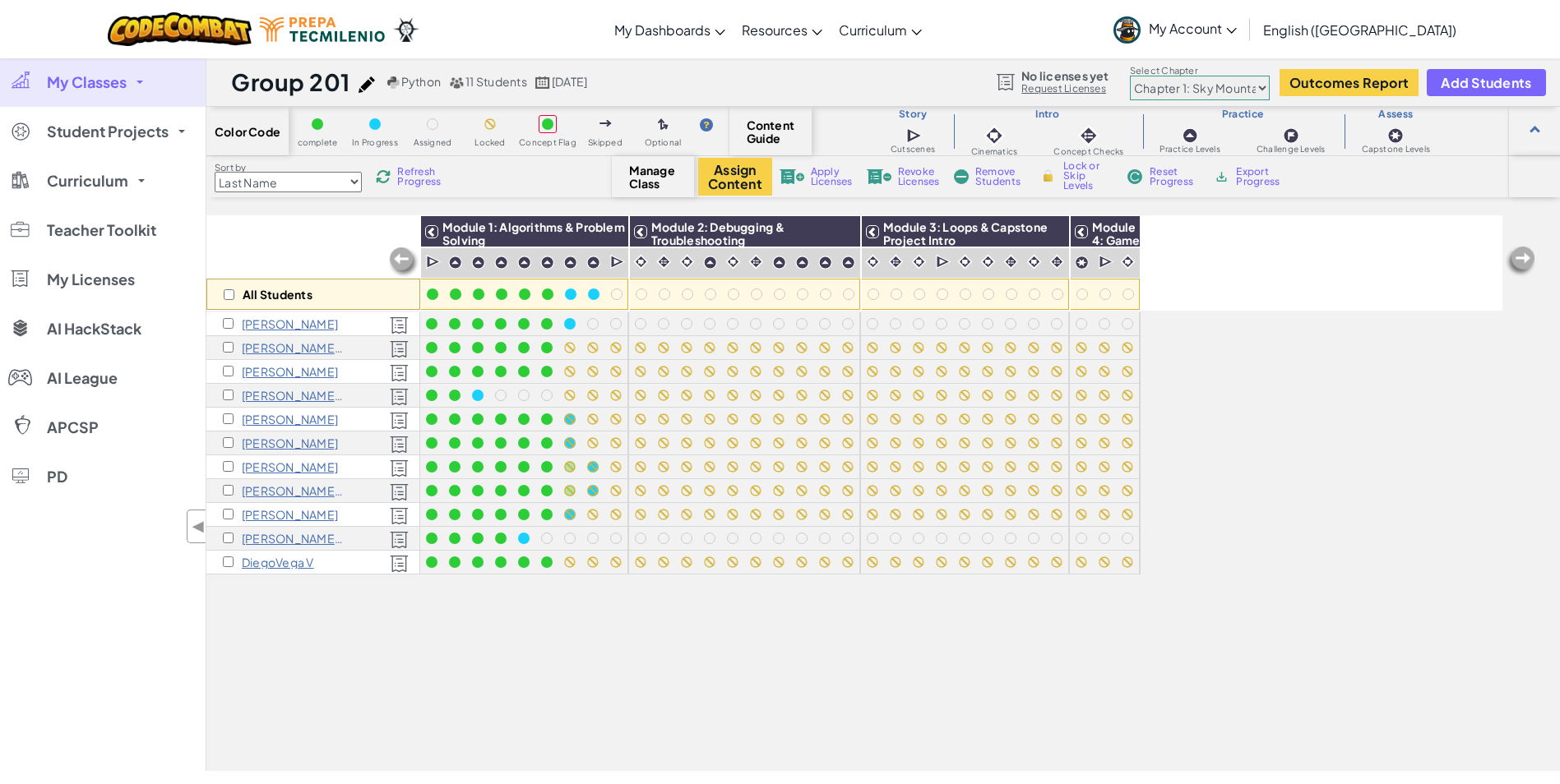
click at [130, 81] on link "My Classes" at bounding box center [102, 82] width 206 height 50
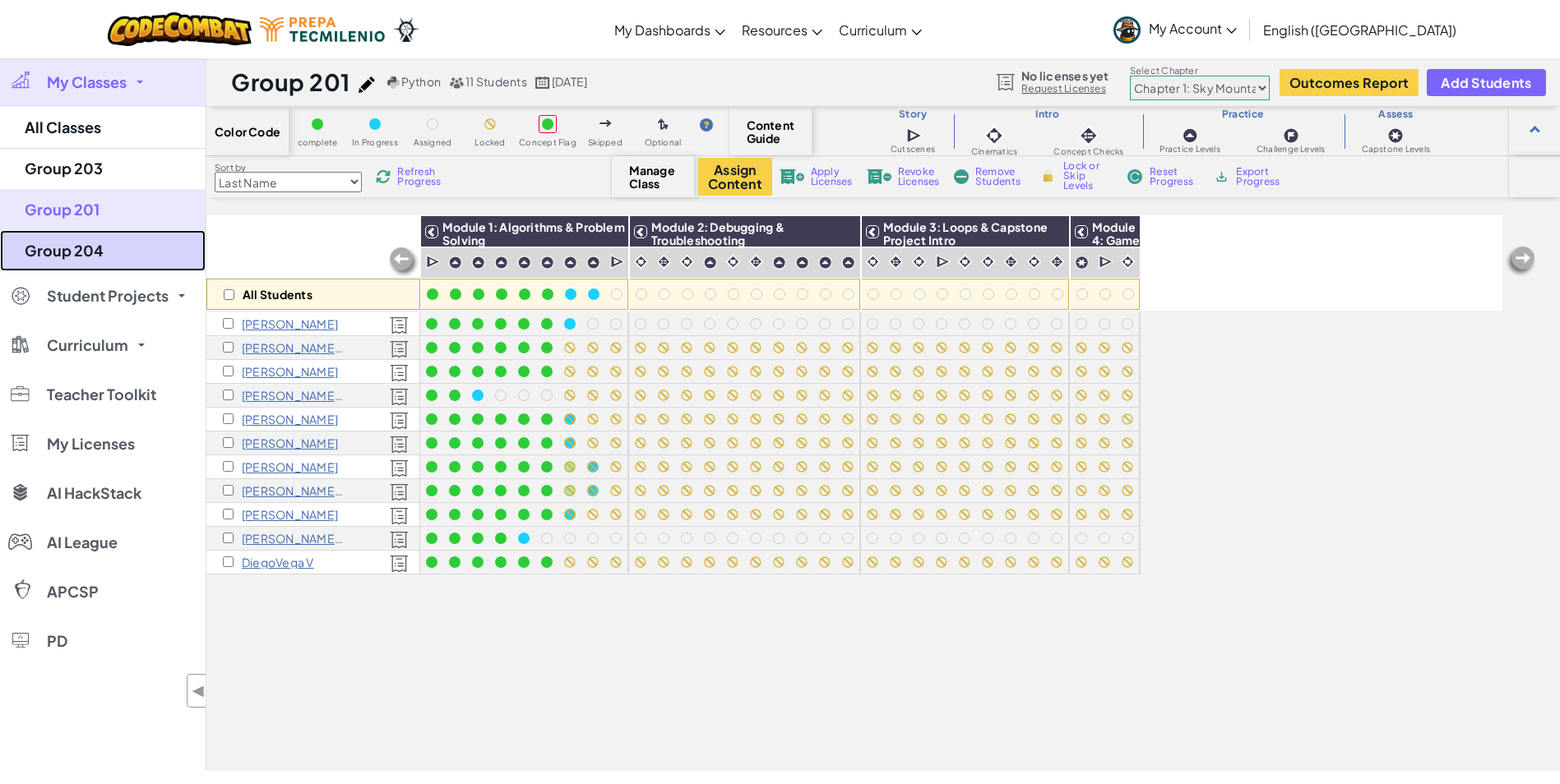
click at [76, 243] on link "Group 204" at bounding box center [102, 250] width 206 height 41
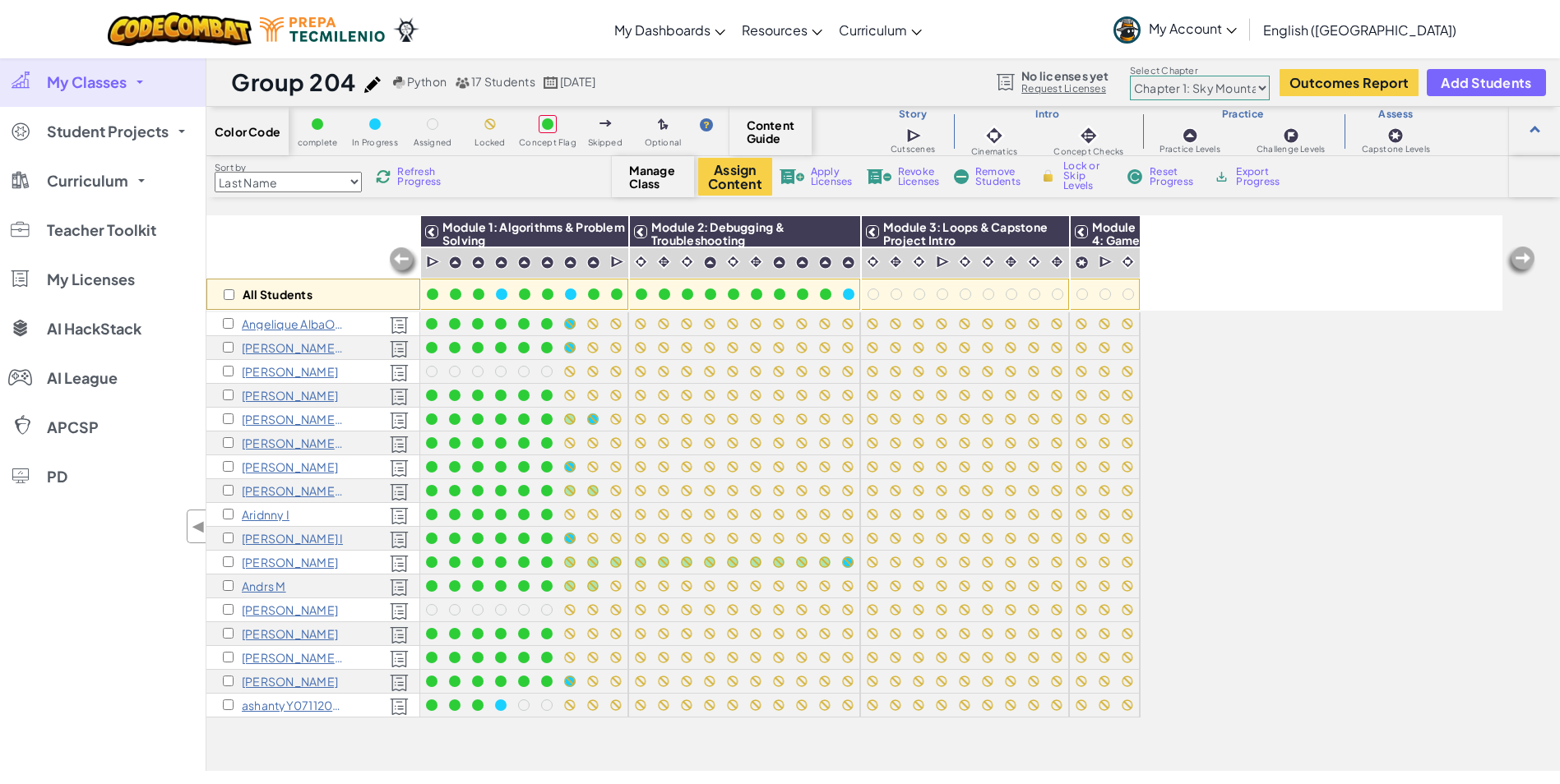
click at [133, 85] on link "My Classes" at bounding box center [102, 82] width 206 height 50
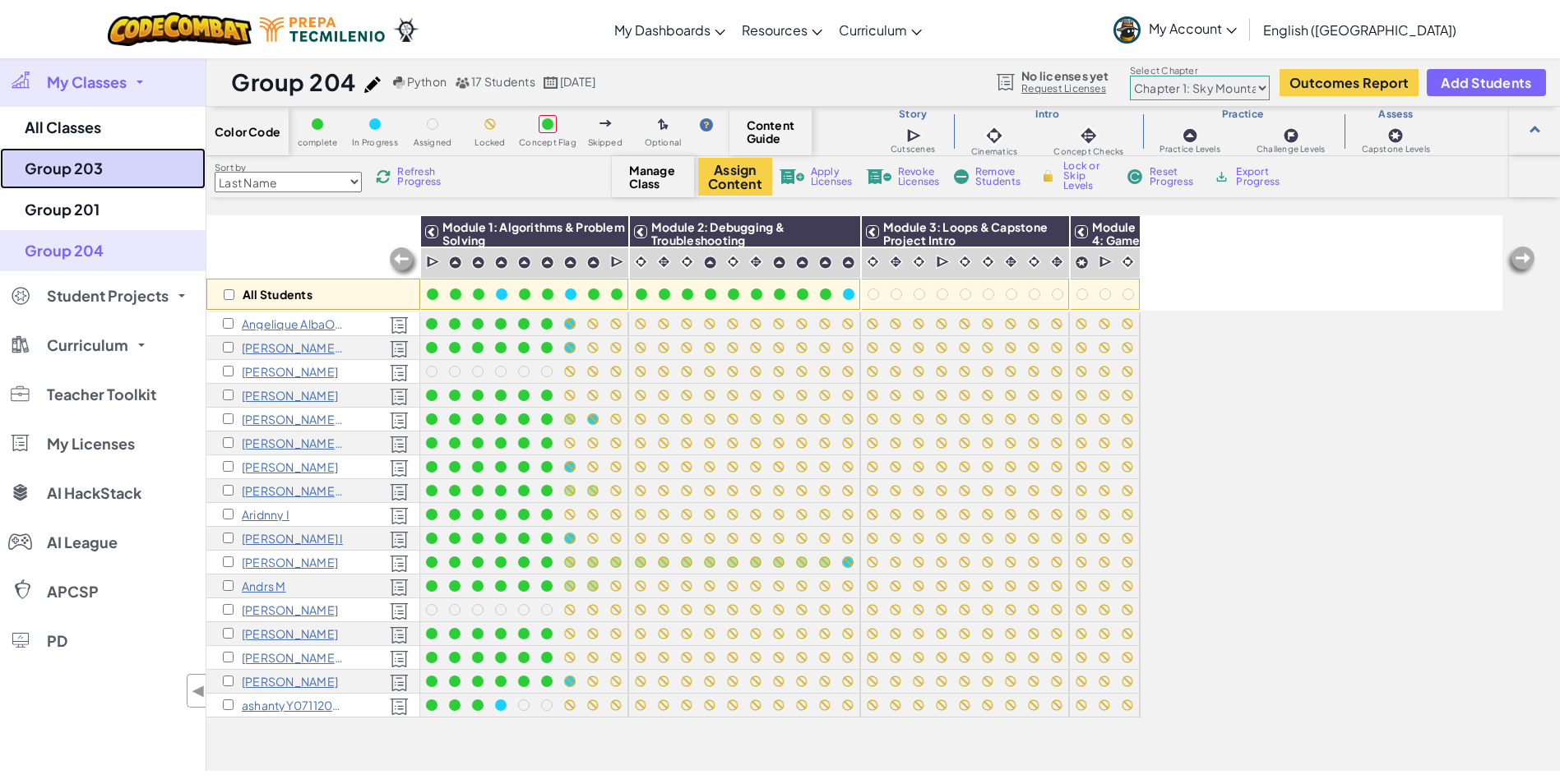
click at [93, 172] on link "Group 203" at bounding box center [102, 168] width 206 height 41
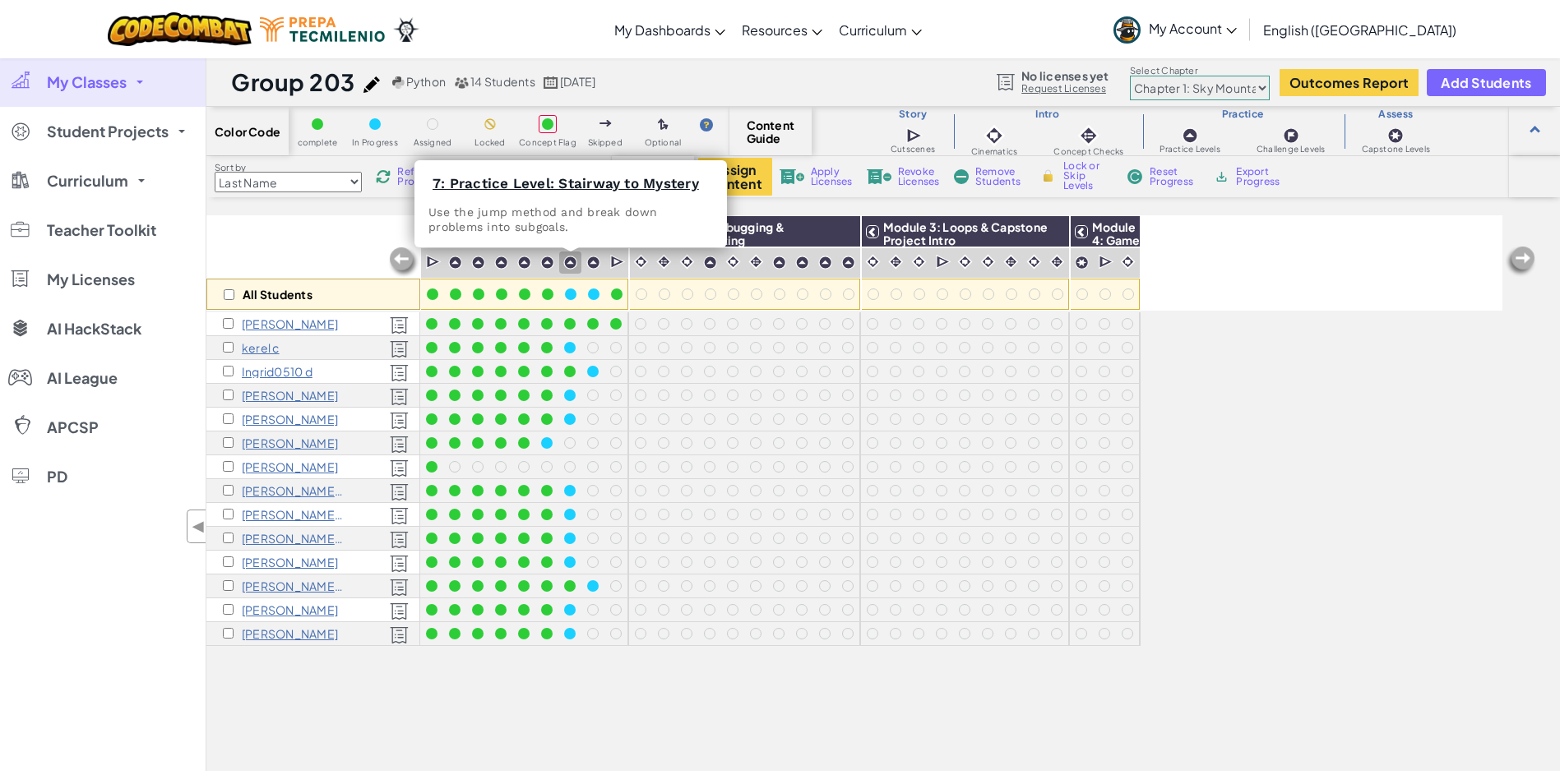
click at [573, 261] on img at bounding box center [570, 263] width 14 height 14
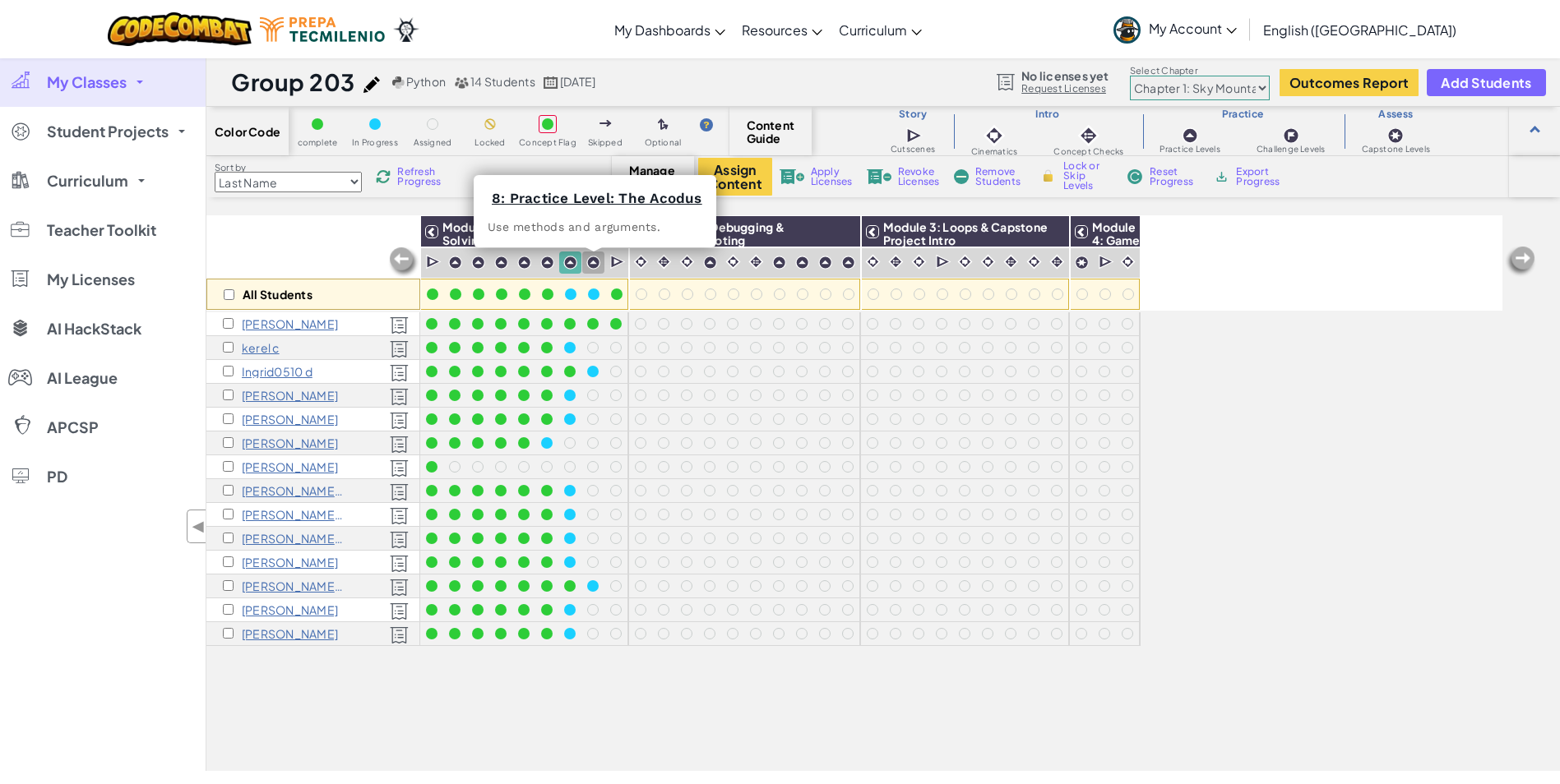
click at [598, 264] on img at bounding box center [593, 263] width 14 height 14
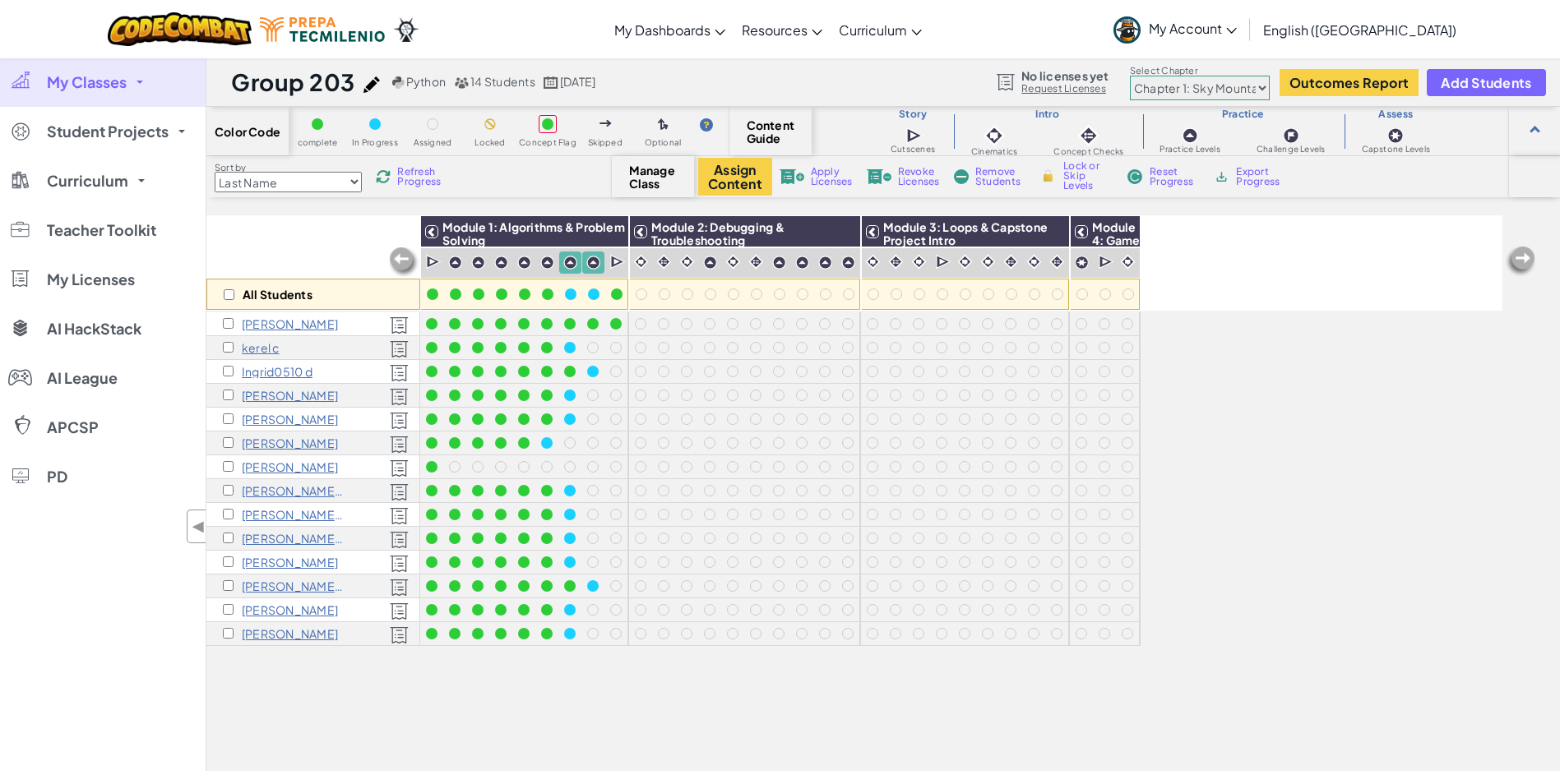
click at [611, 262] on img at bounding box center [618, 262] width 16 height 17
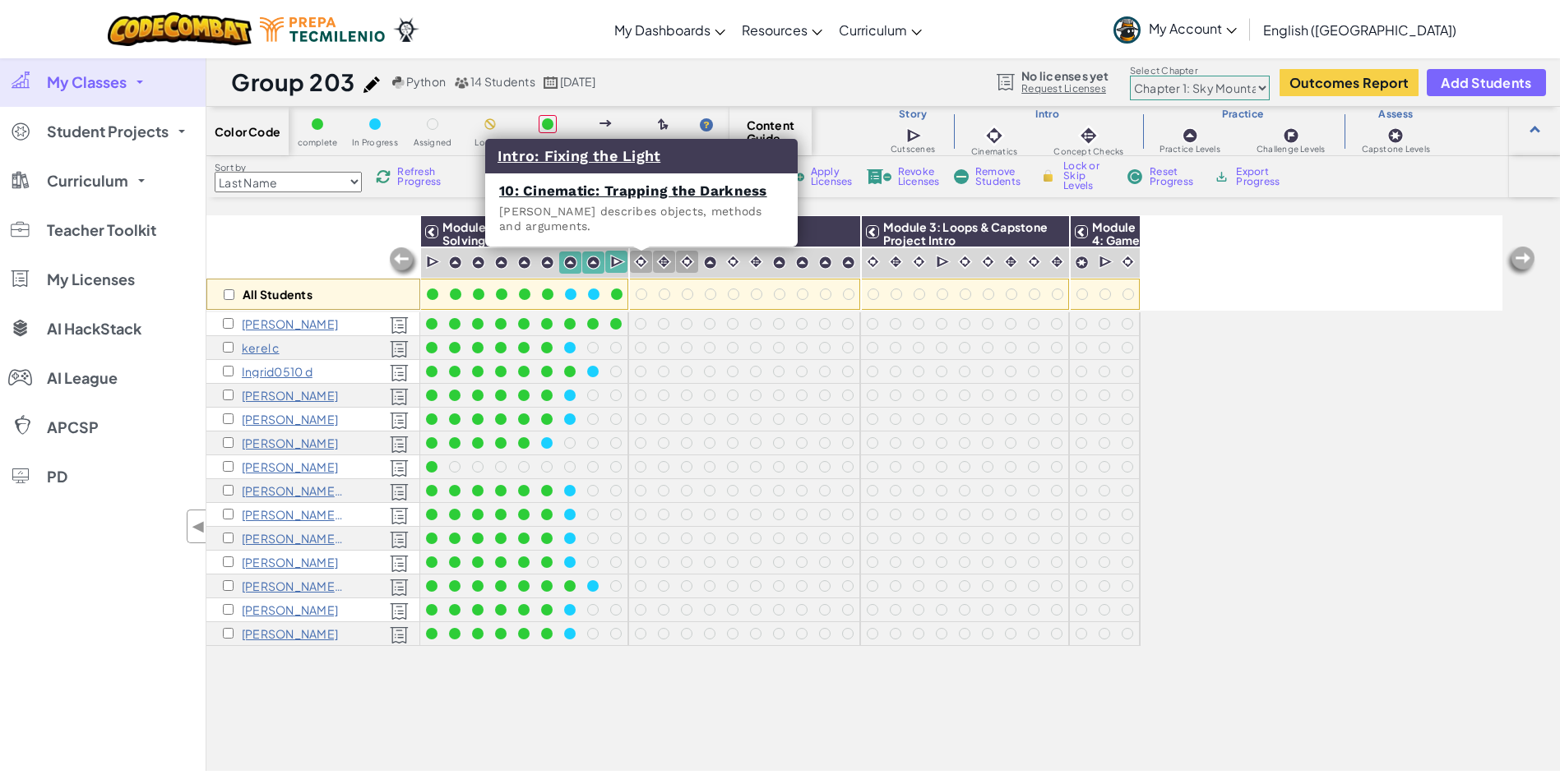
click at [647, 262] on img at bounding box center [641, 262] width 16 height 16
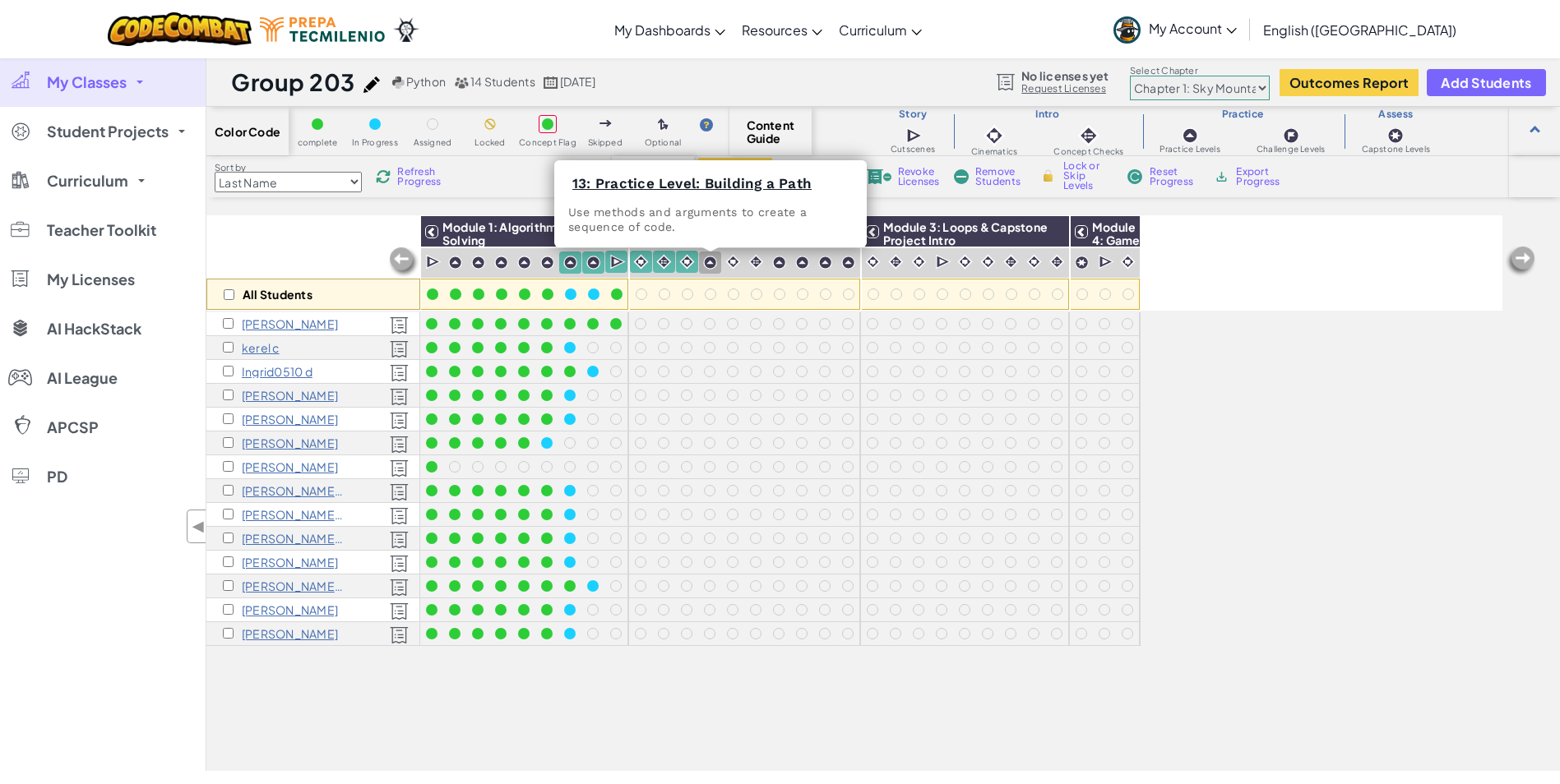
click at [706, 260] on img at bounding box center [710, 263] width 14 height 14
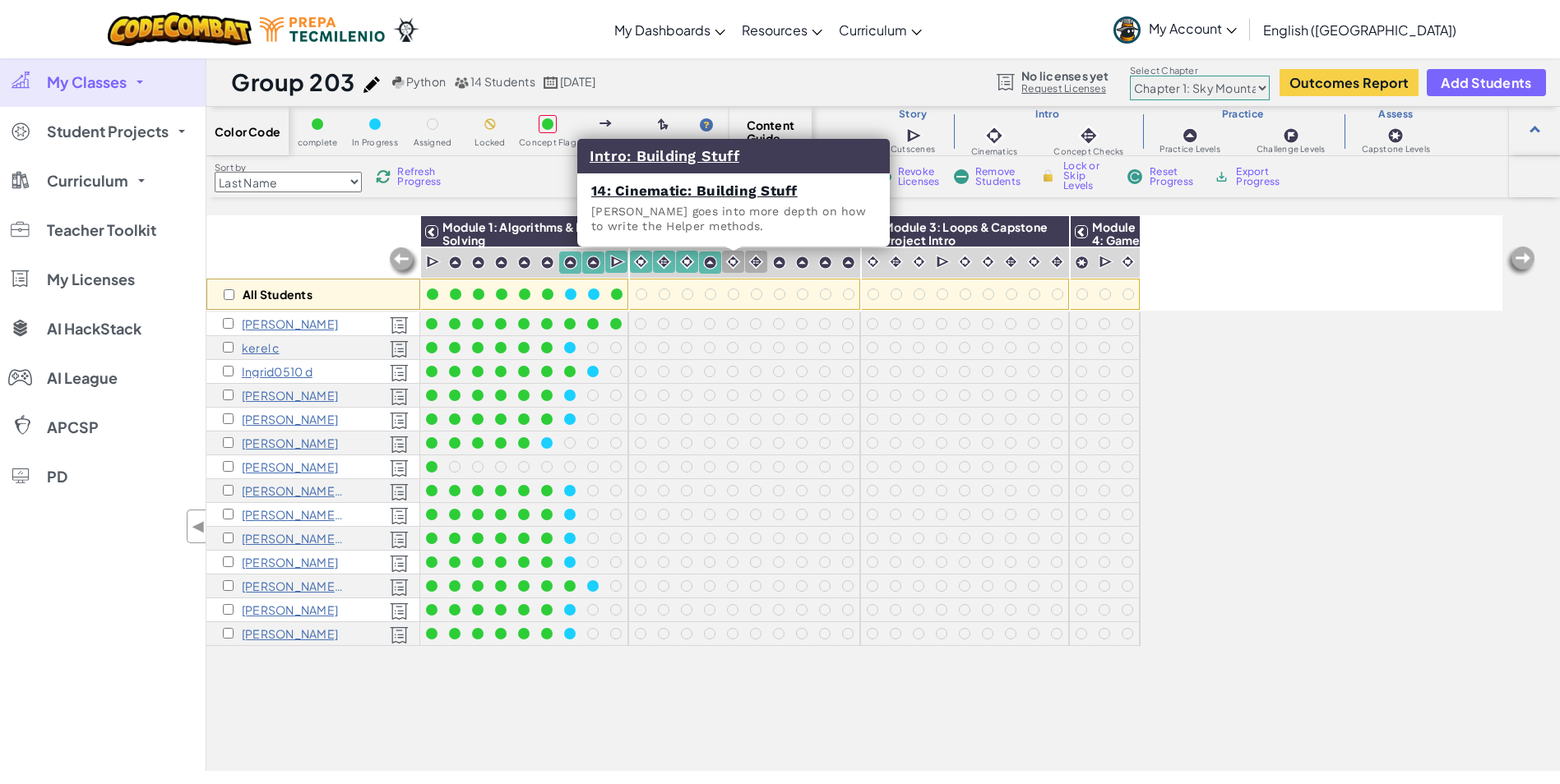
click at [732, 259] on img at bounding box center [734, 262] width 16 height 16
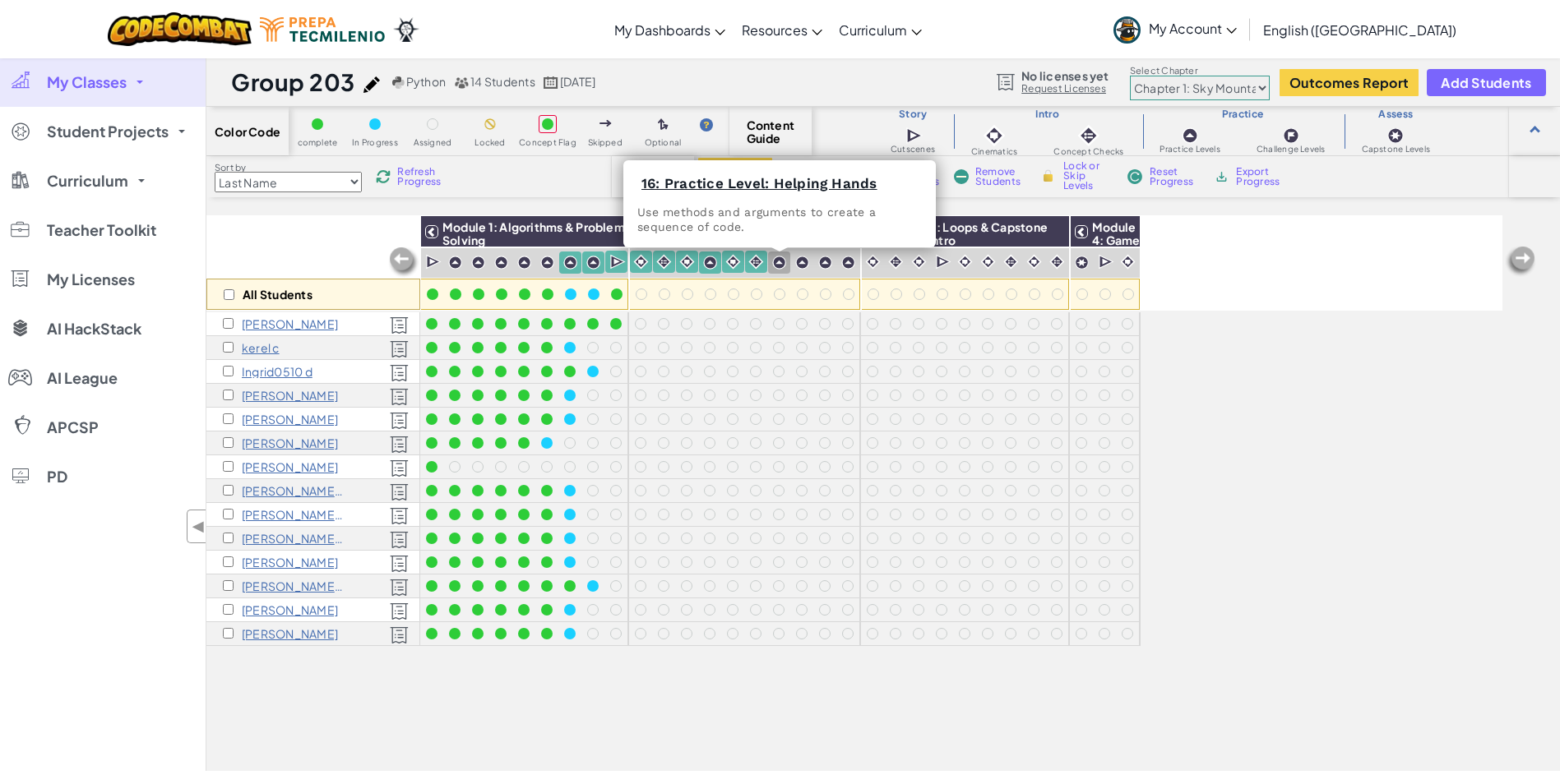
click at [787, 265] on div at bounding box center [779, 262] width 22 height 22
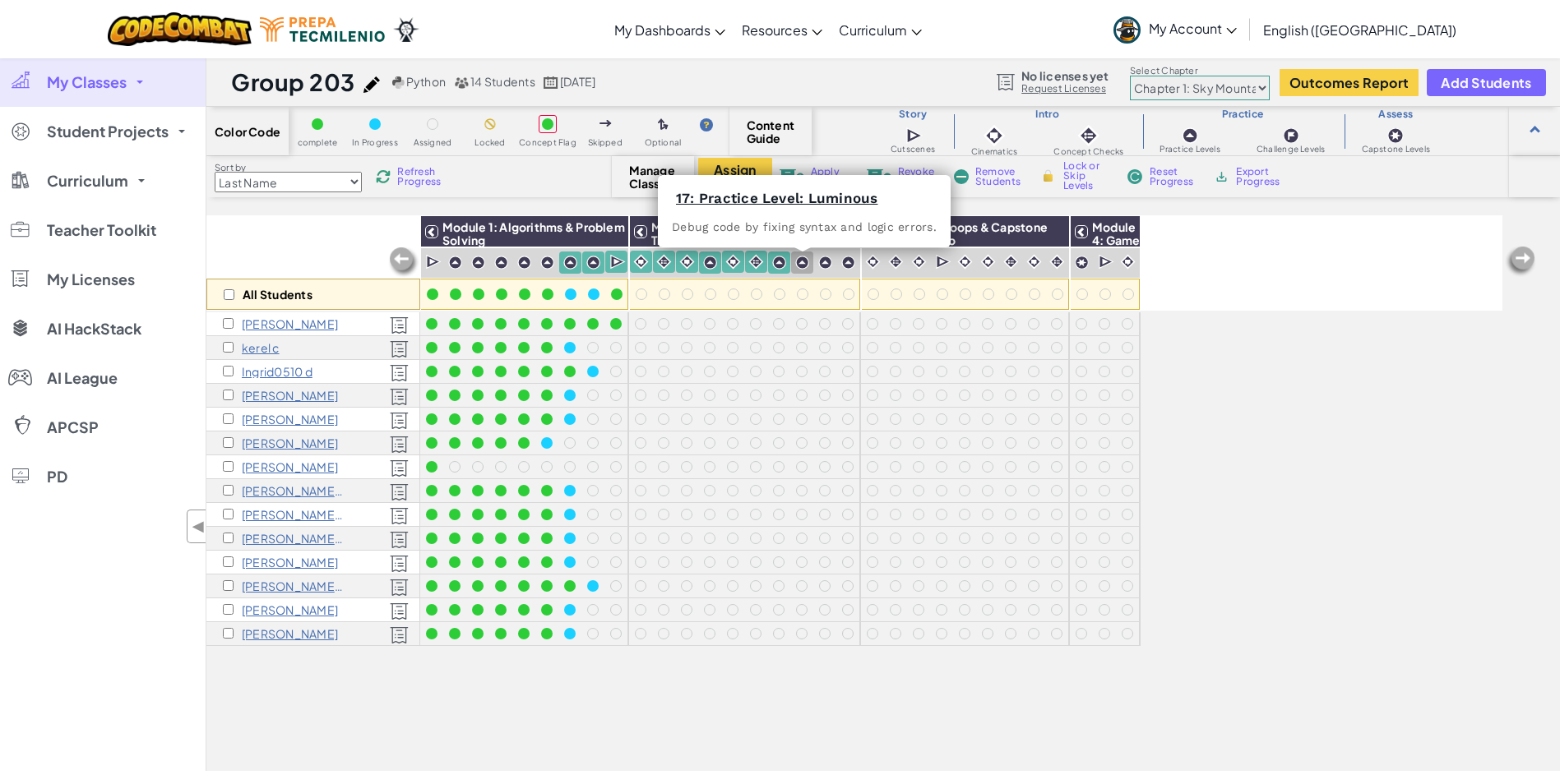
click at [798, 265] on img at bounding box center [802, 263] width 14 height 14
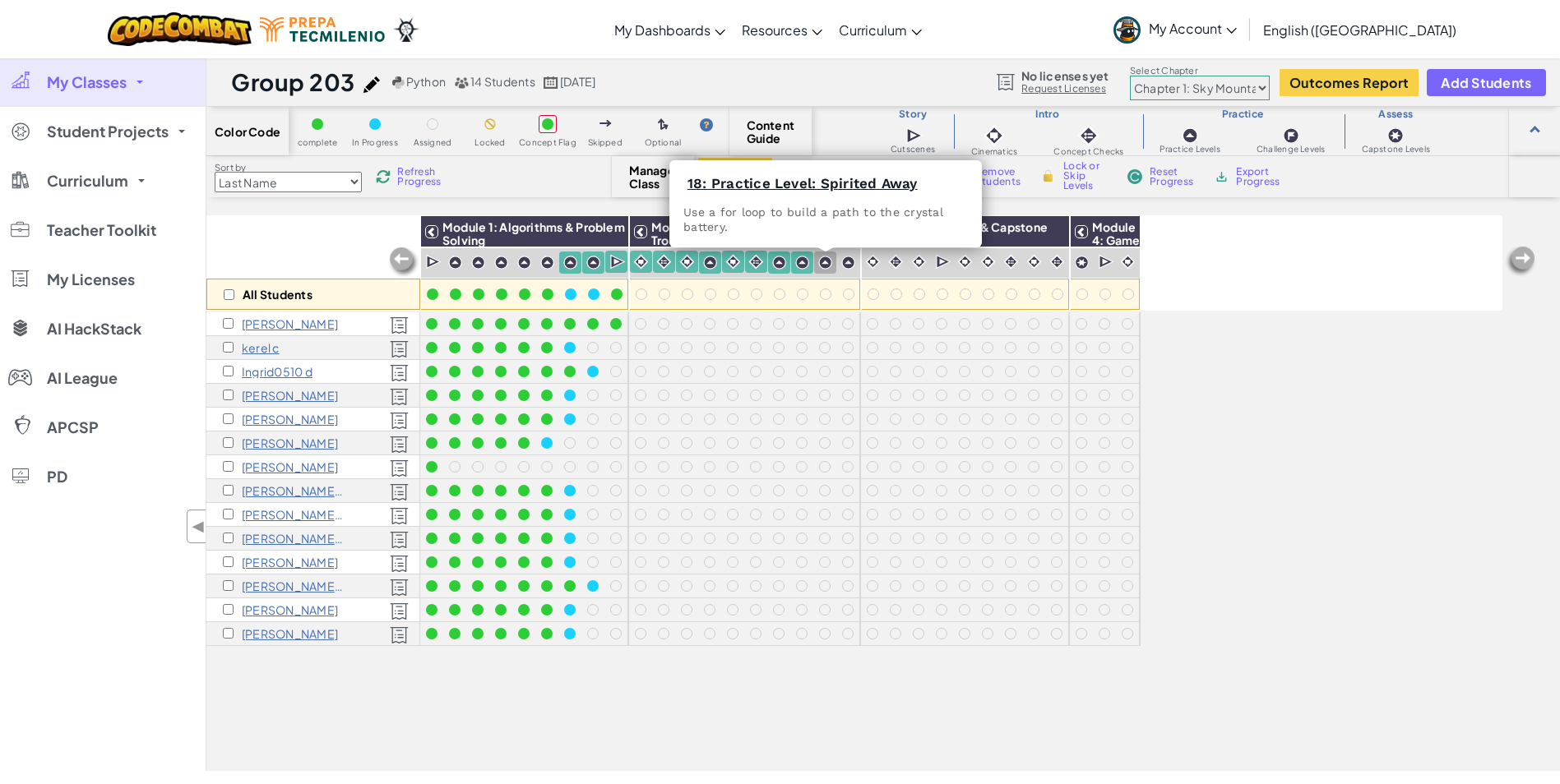
click at [825, 263] on img at bounding box center [825, 263] width 14 height 14
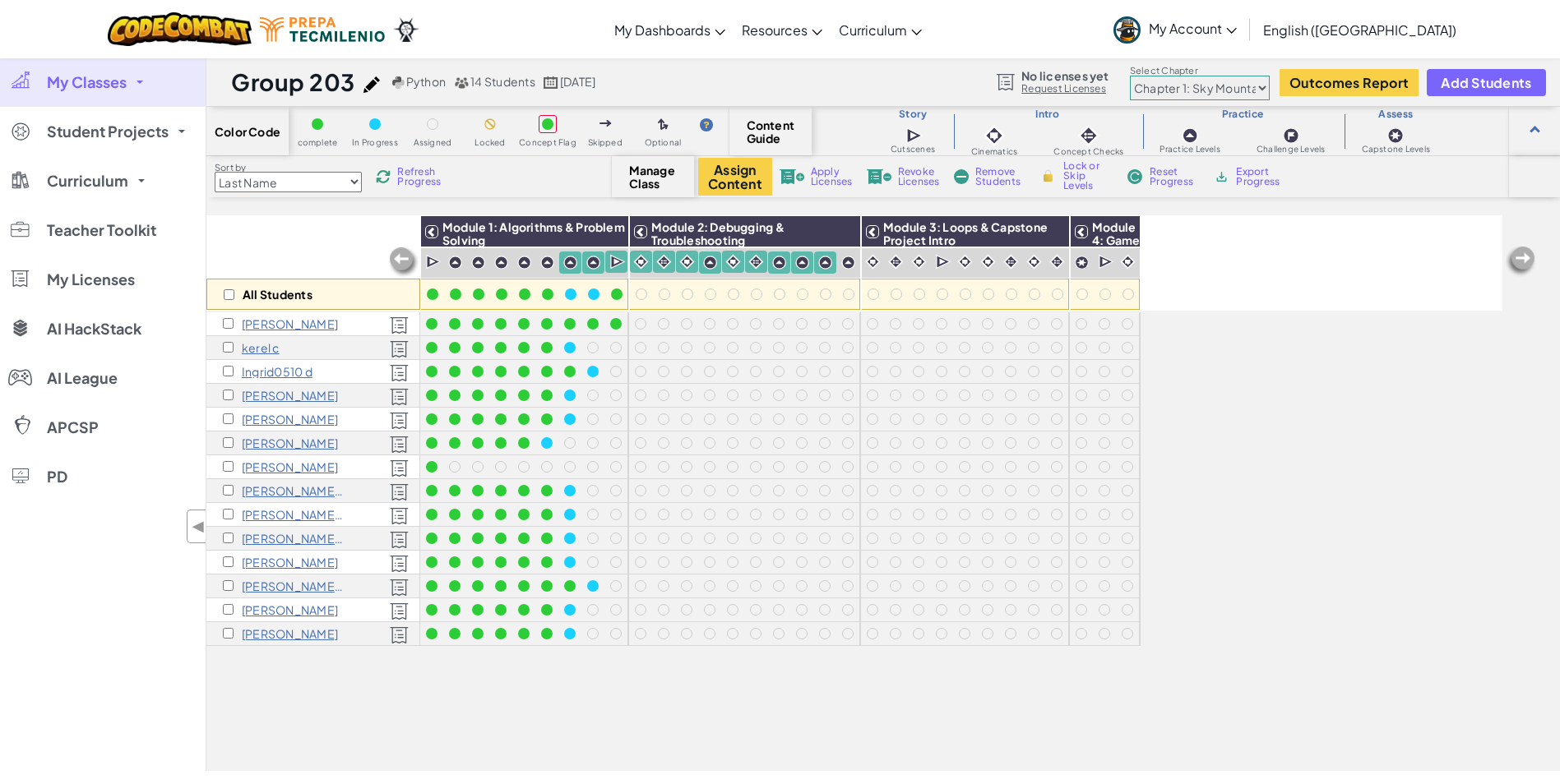
click at [844, 260] on img at bounding box center [849, 263] width 14 height 14
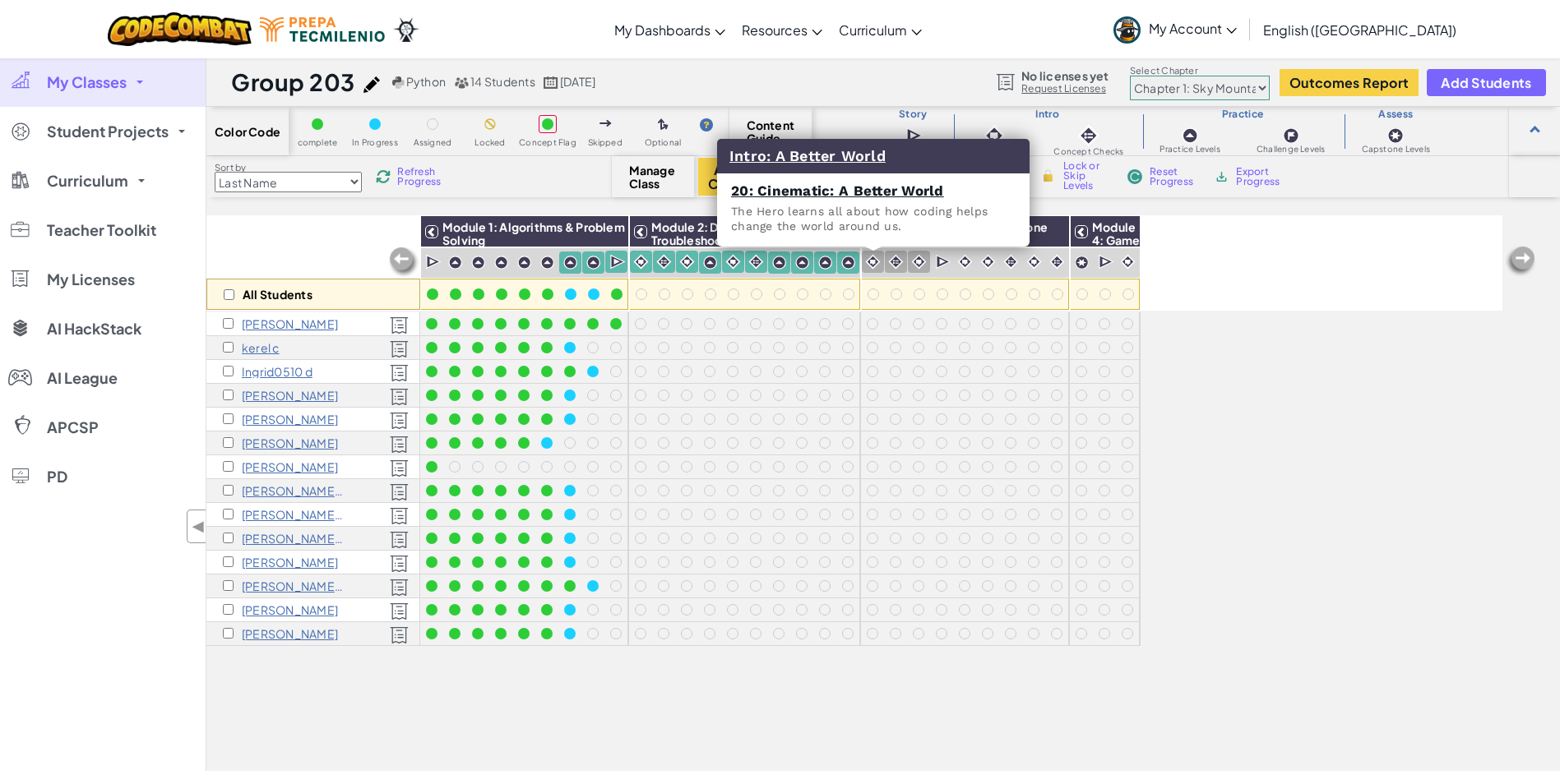
drag, startPoint x: 863, startPoint y: 259, endPoint x: 879, endPoint y: 259, distance: 16.0
click at [864, 259] on div at bounding box center [873, 261] width 22 height 22
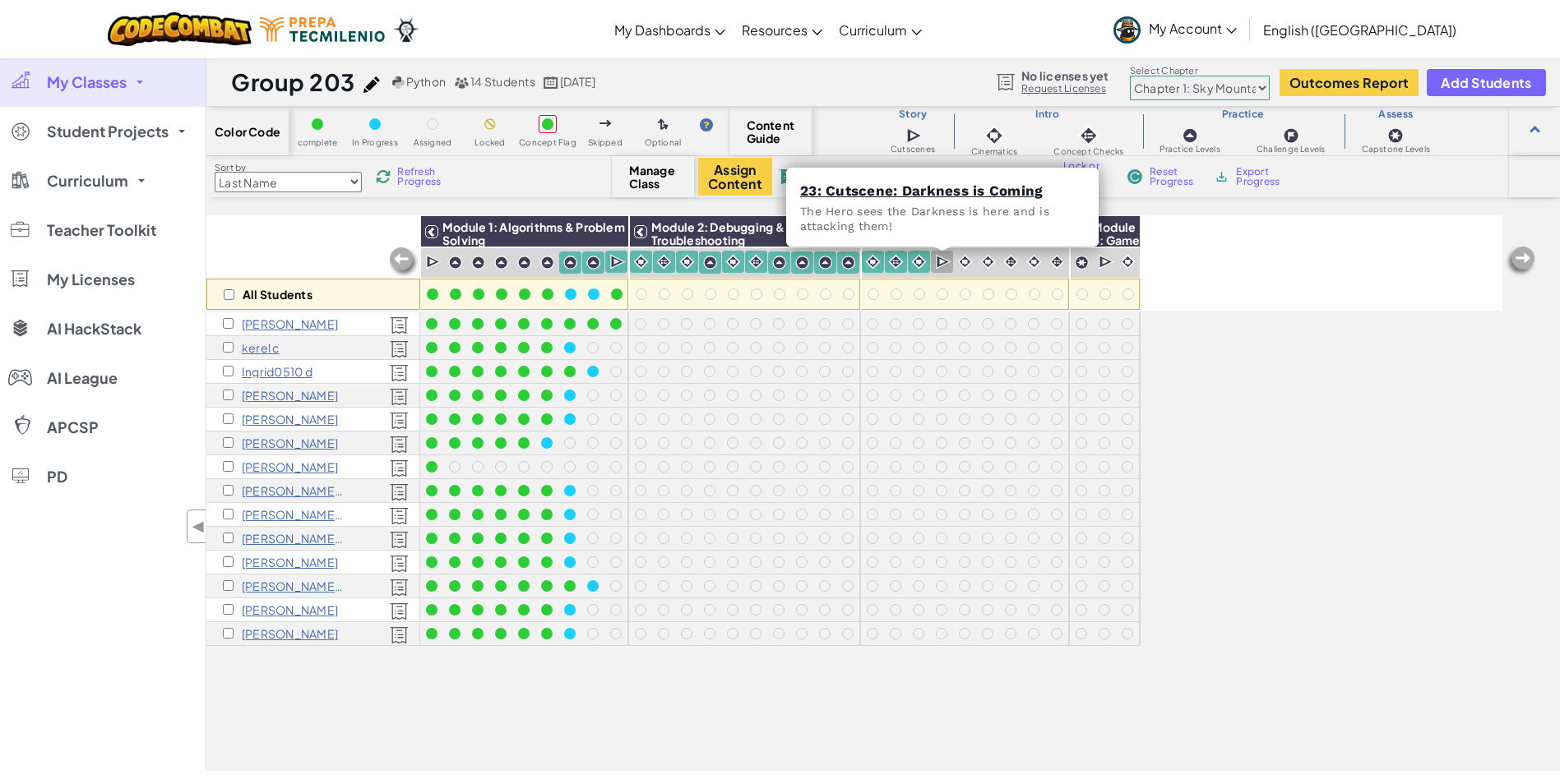
click at [947, 263] on img at bounding box center [944, 262] width 16 height 17
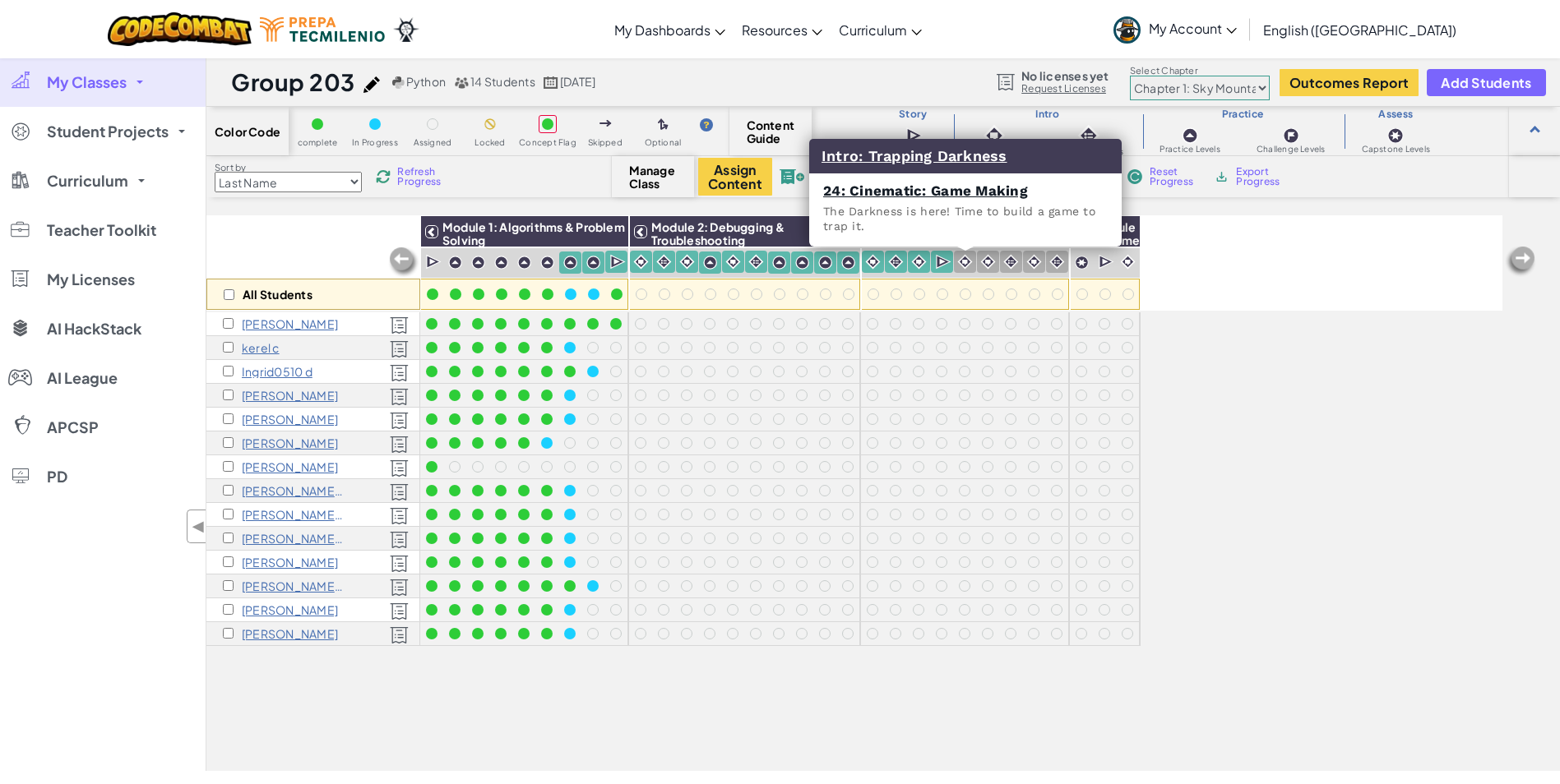
click at [966, 262] on img at bounding box center [966, 262] width 16 height 16
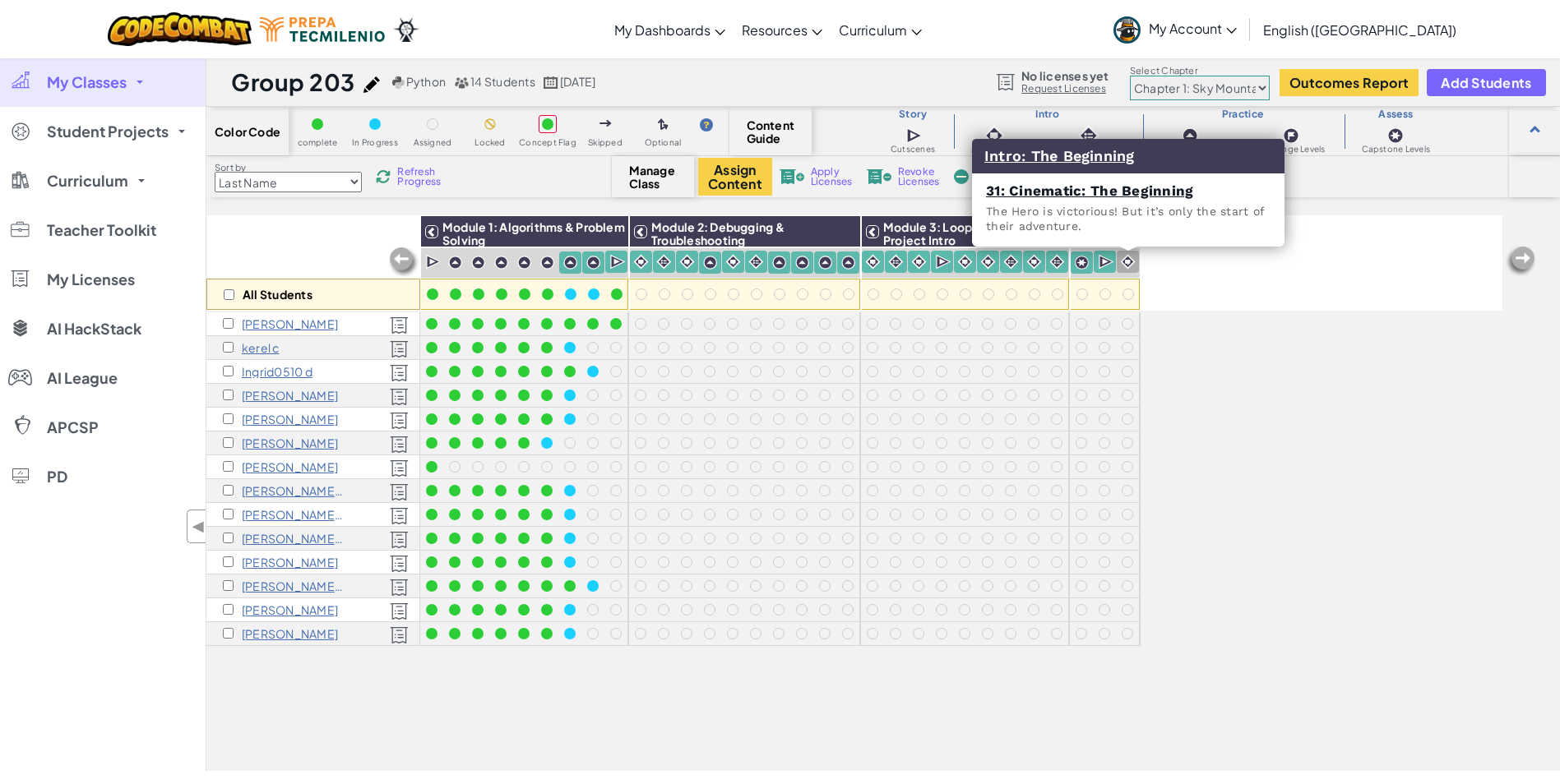
click at [1136, 266] on div at bounding box center [1127, 261] width 22 height 22
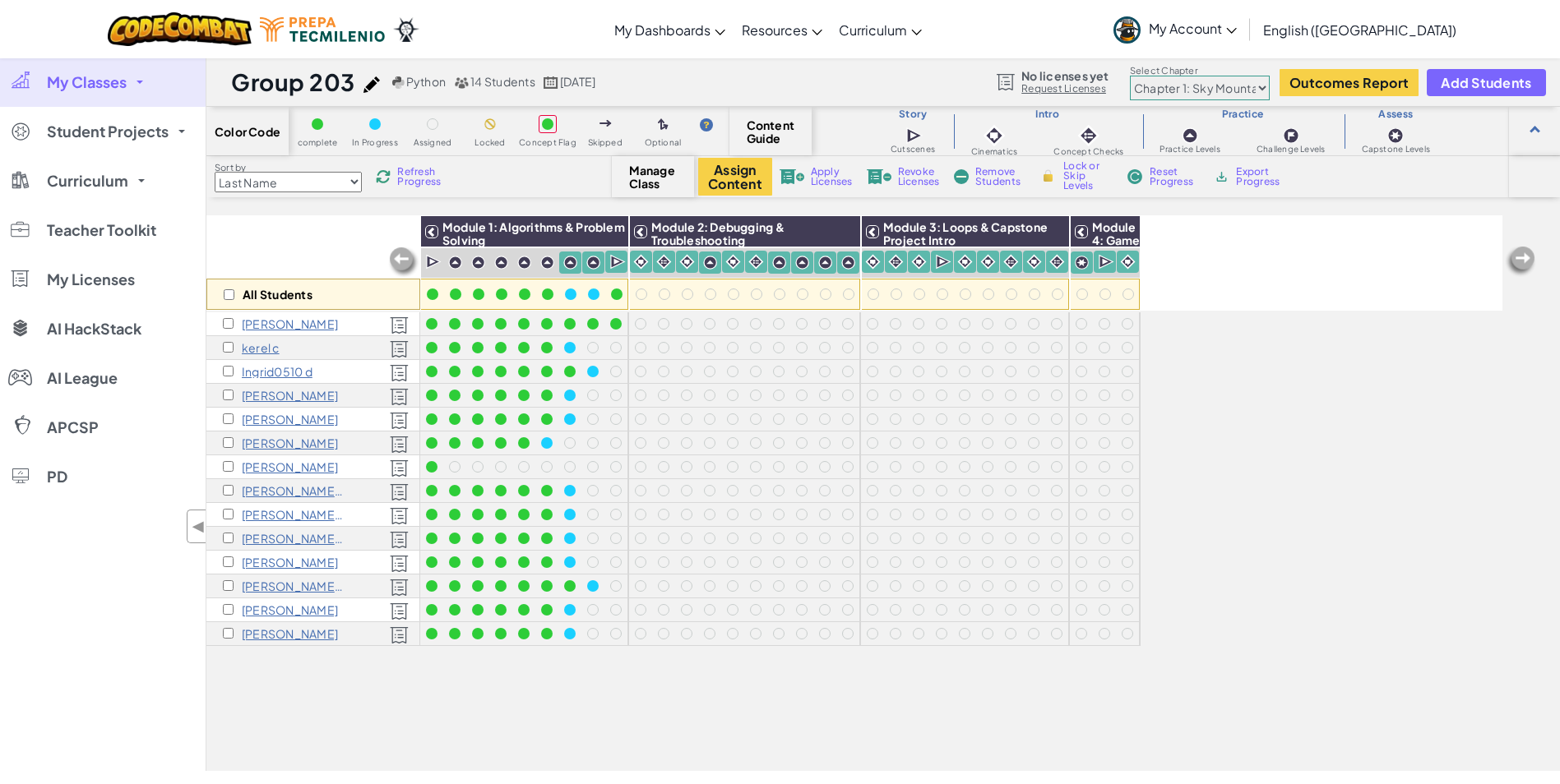
click at [1046, 177] on img at bounding box center [1048, 175] width 18 height 15
checkbox input "true"
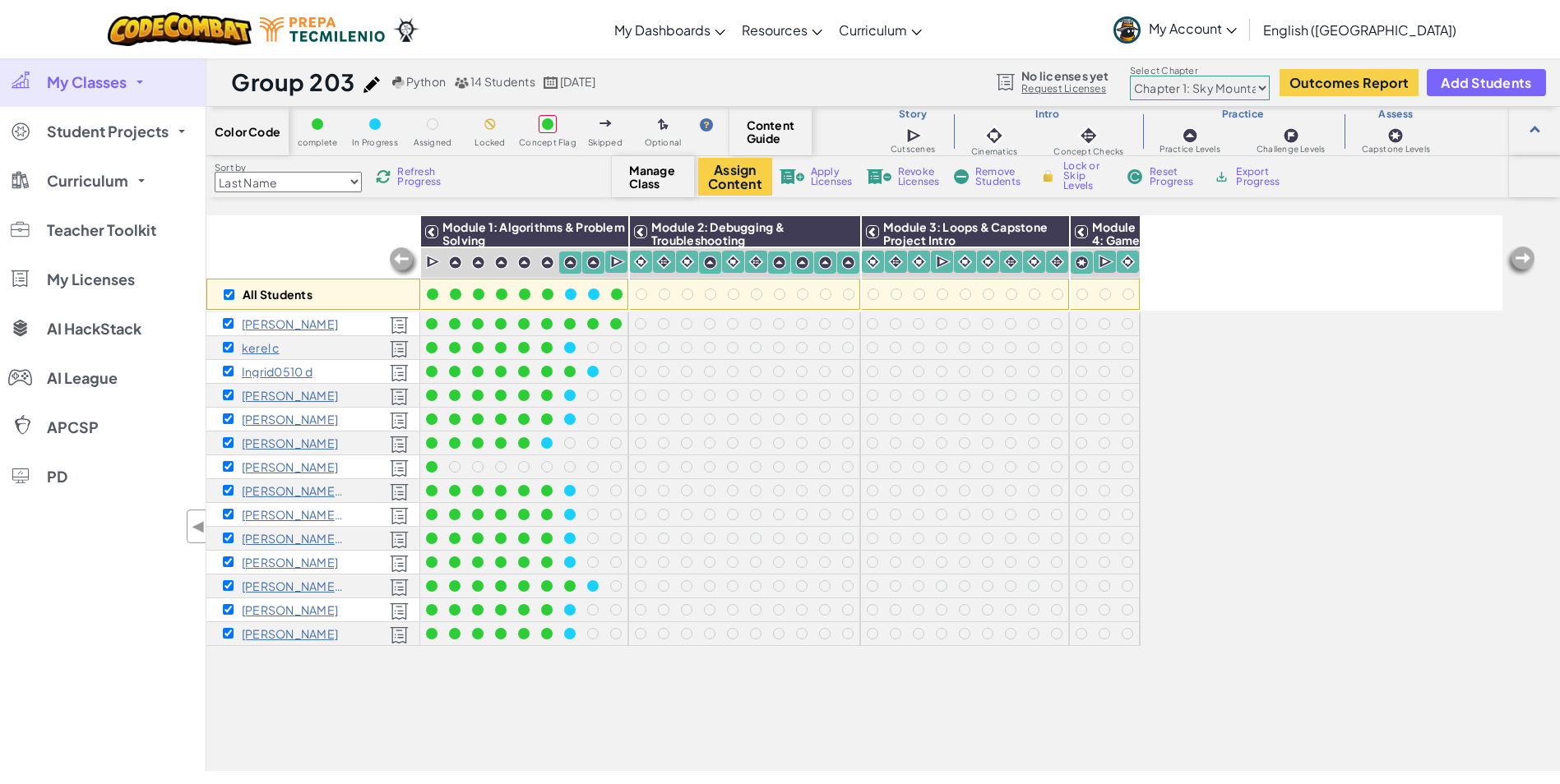
checkbox input "true"
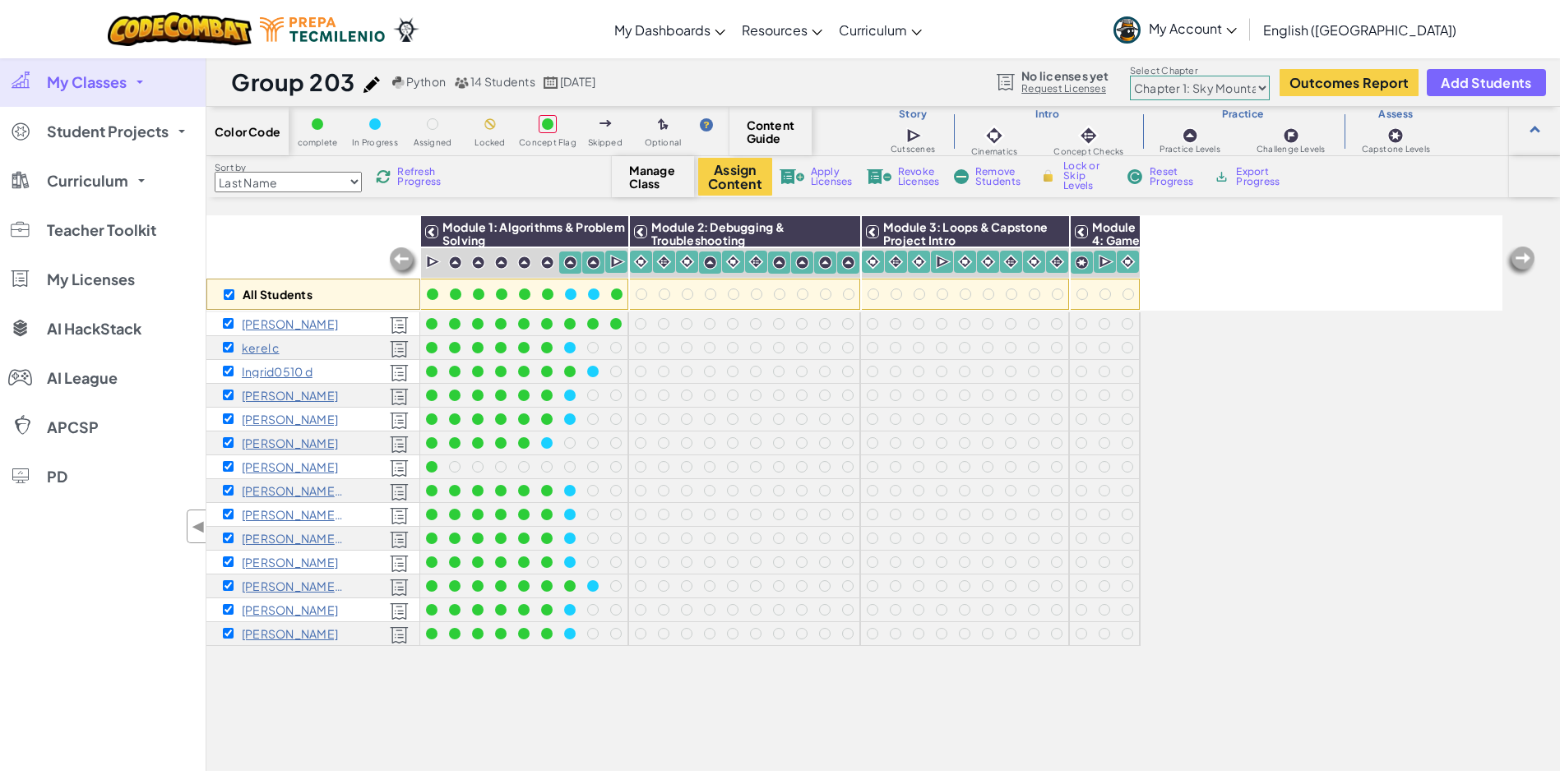
checkbox input "true"
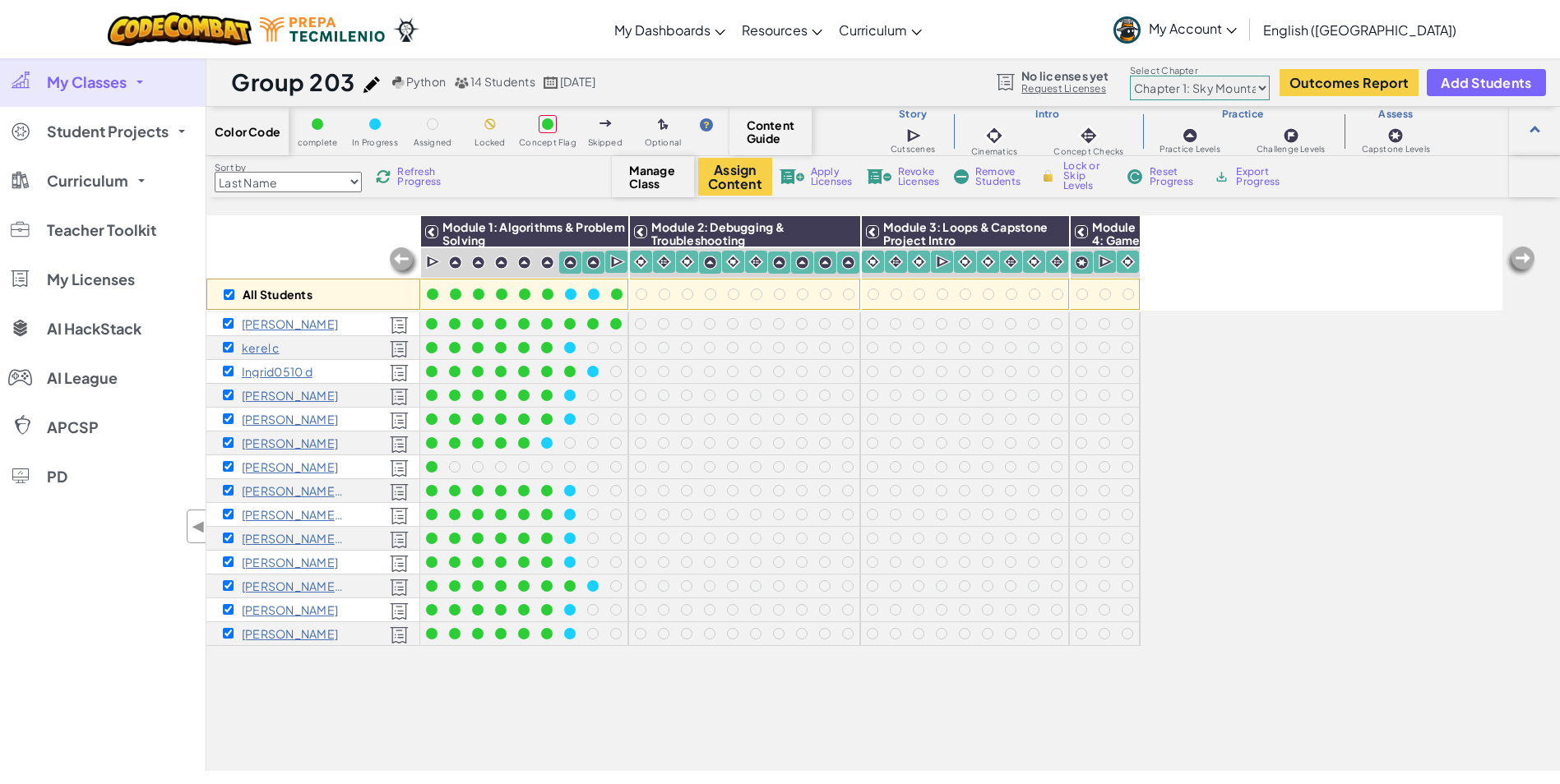
checkbox input "true"
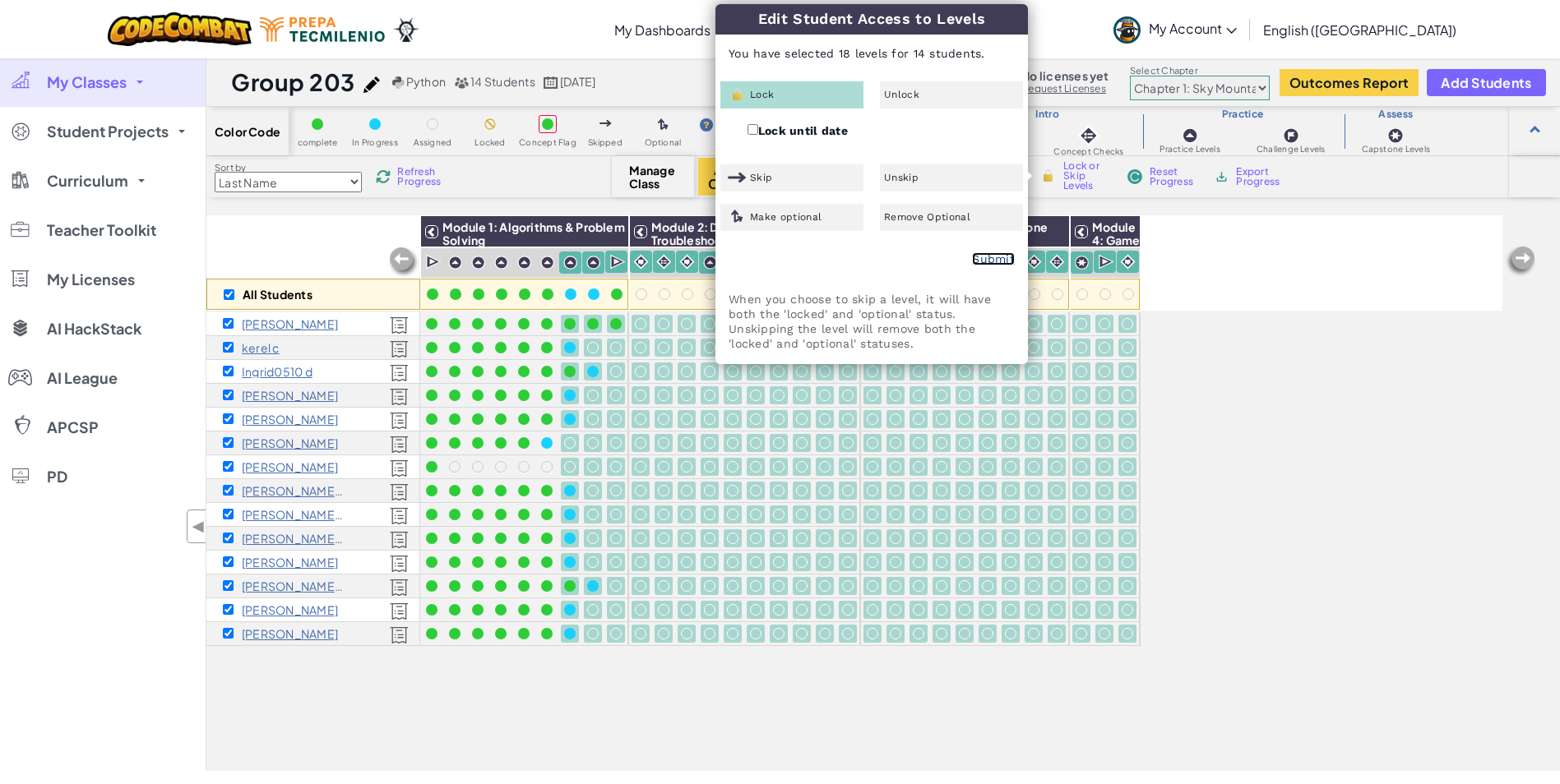
click at [997, 258] on link "Submit" at bounding box center [994, 259] width 43 height 14
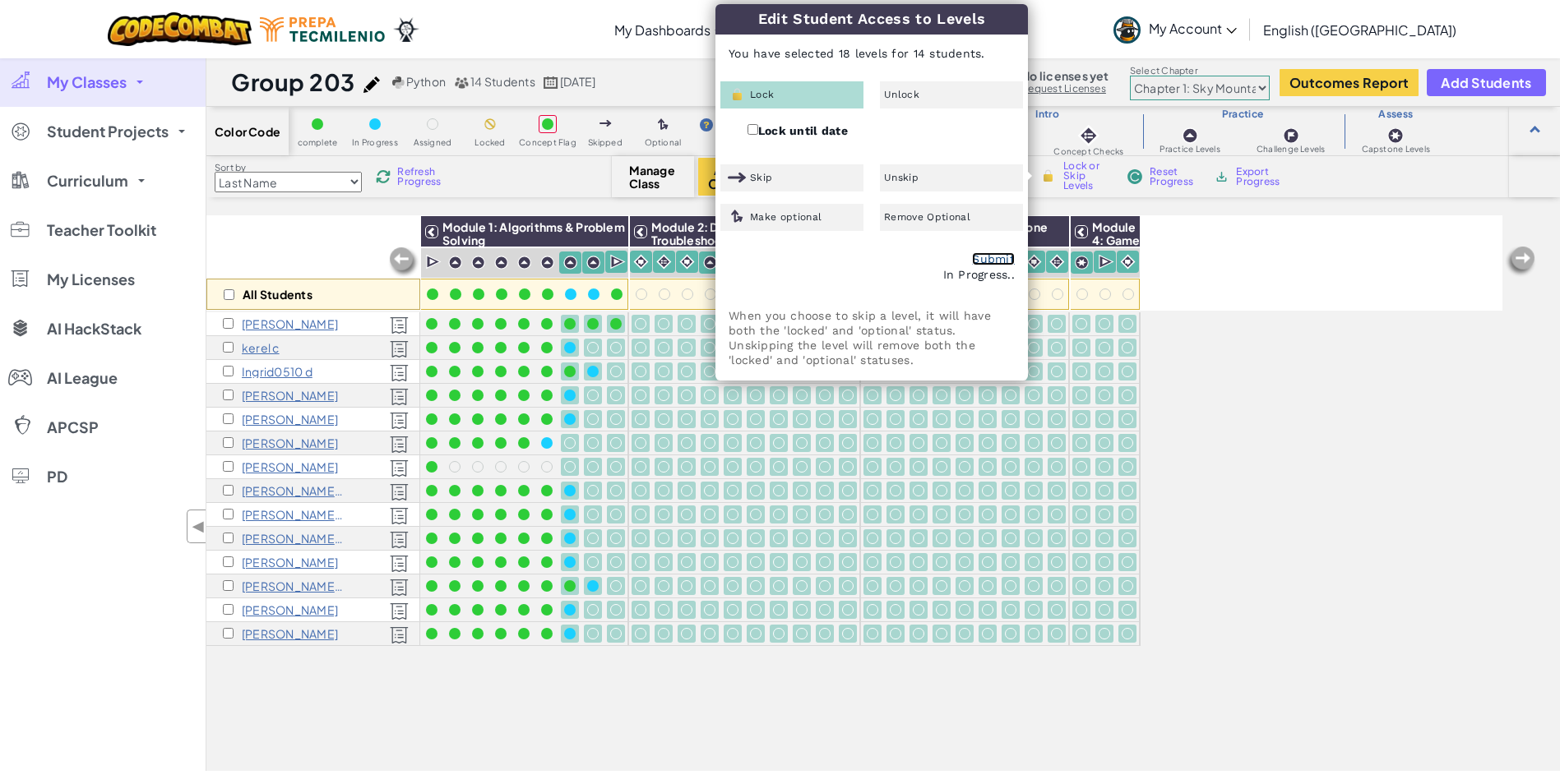
checkbox input "false"
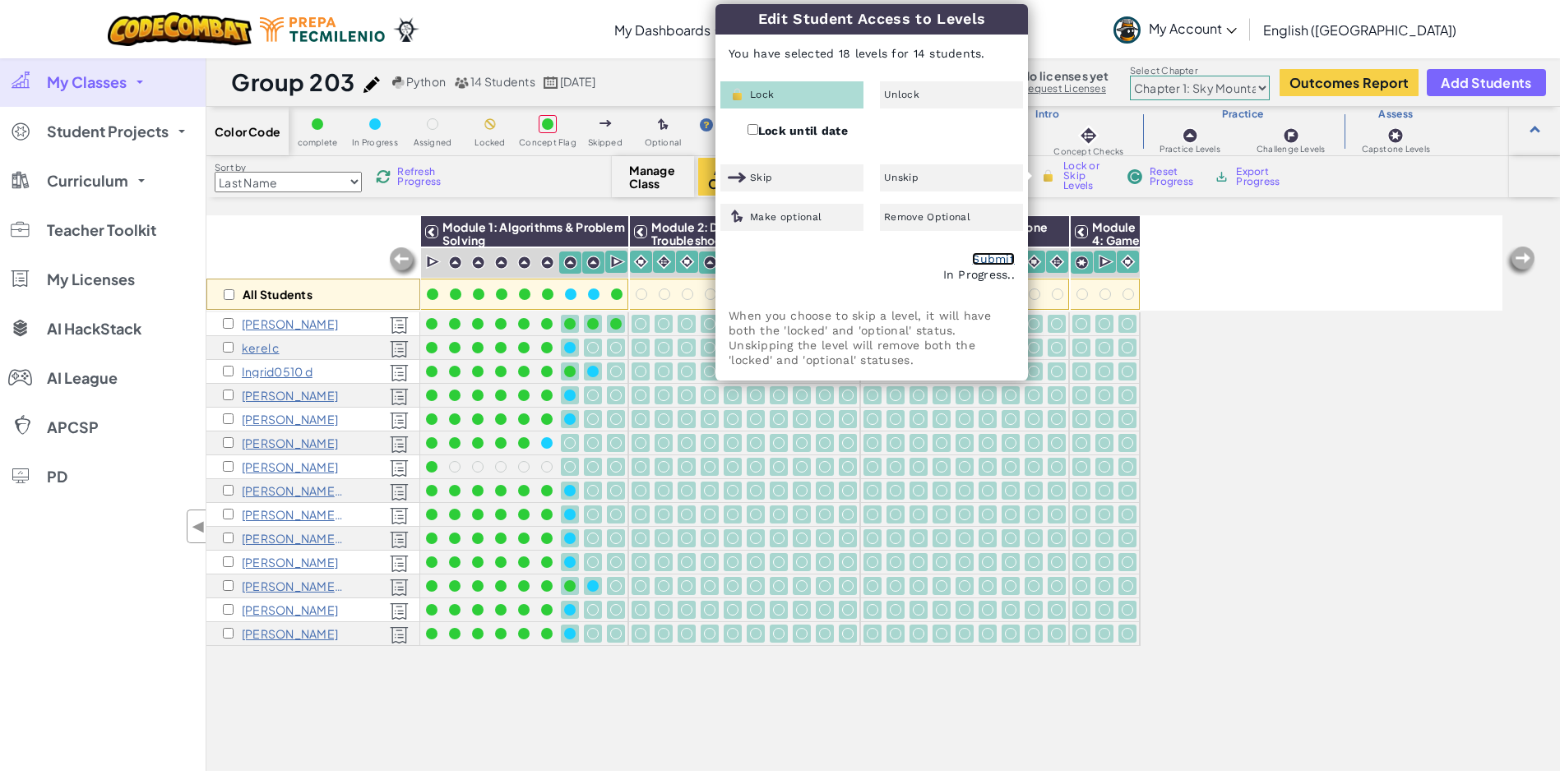
checkbox input "false"
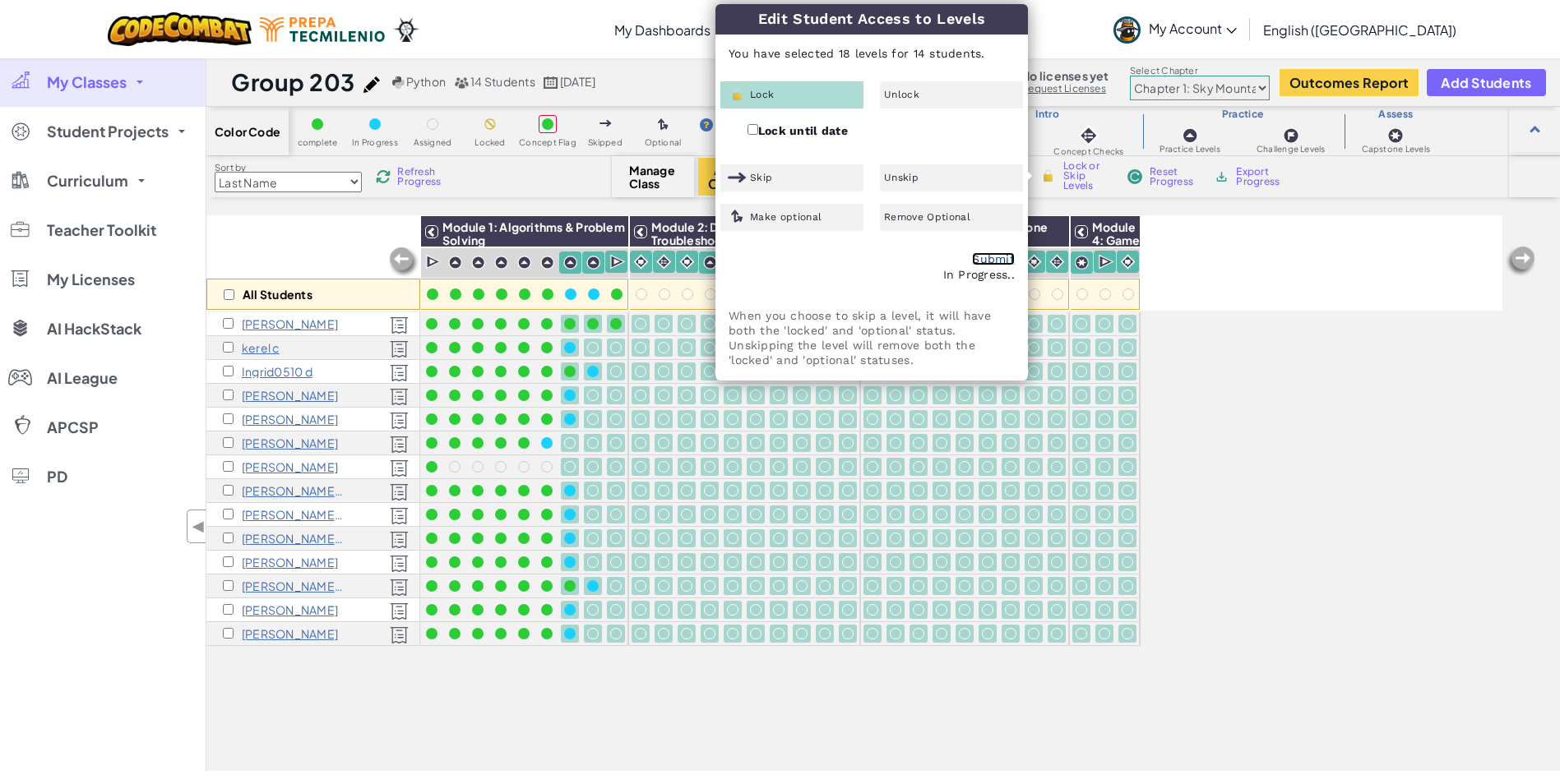
checkbox input "false"
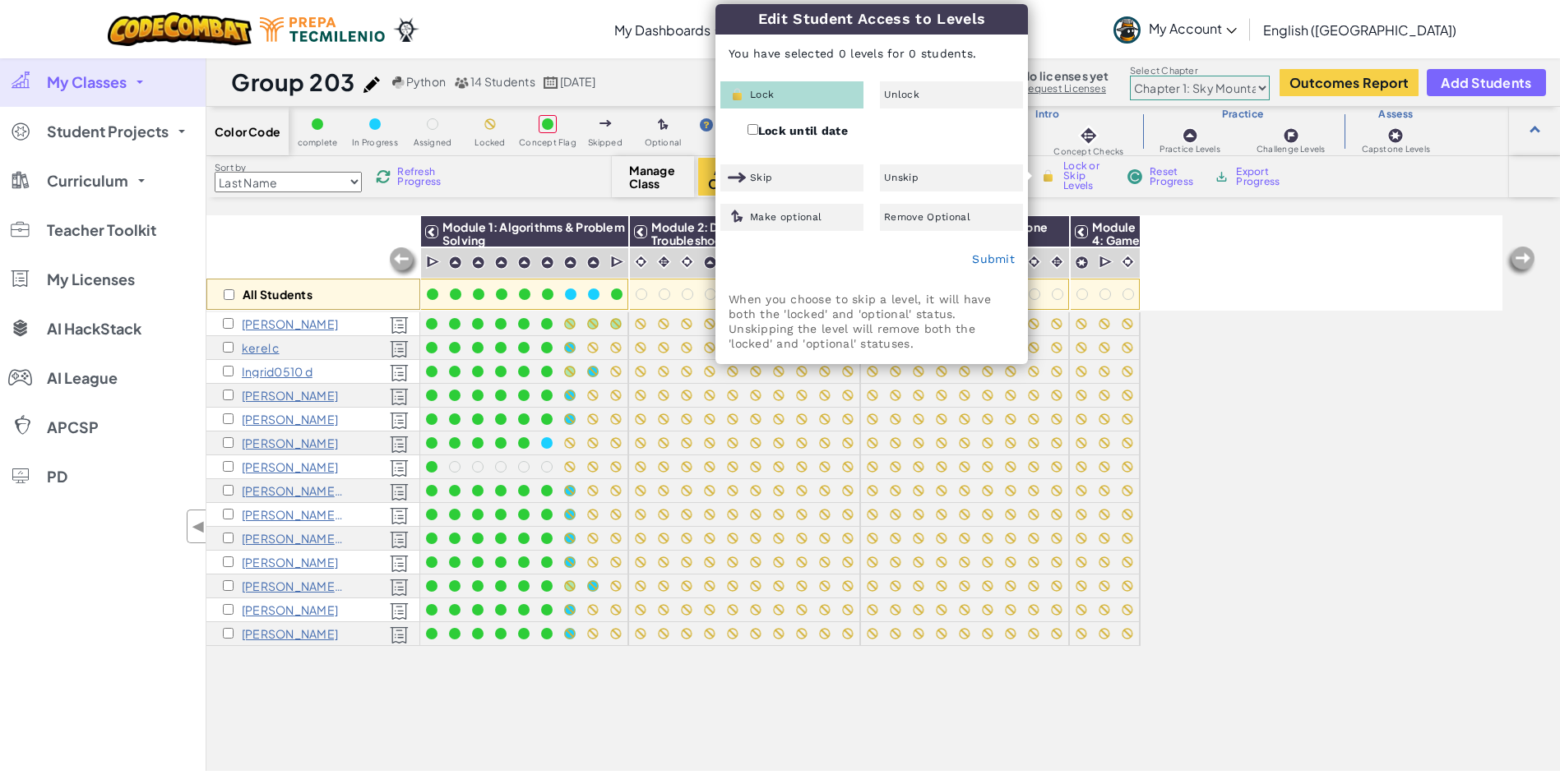
click at [1290, 598] on div "All Students Module 1: Algorithms & Problem Solving Module 2: Debugging & Troub…" at bounding box center [855, 401] width 1296 height 702
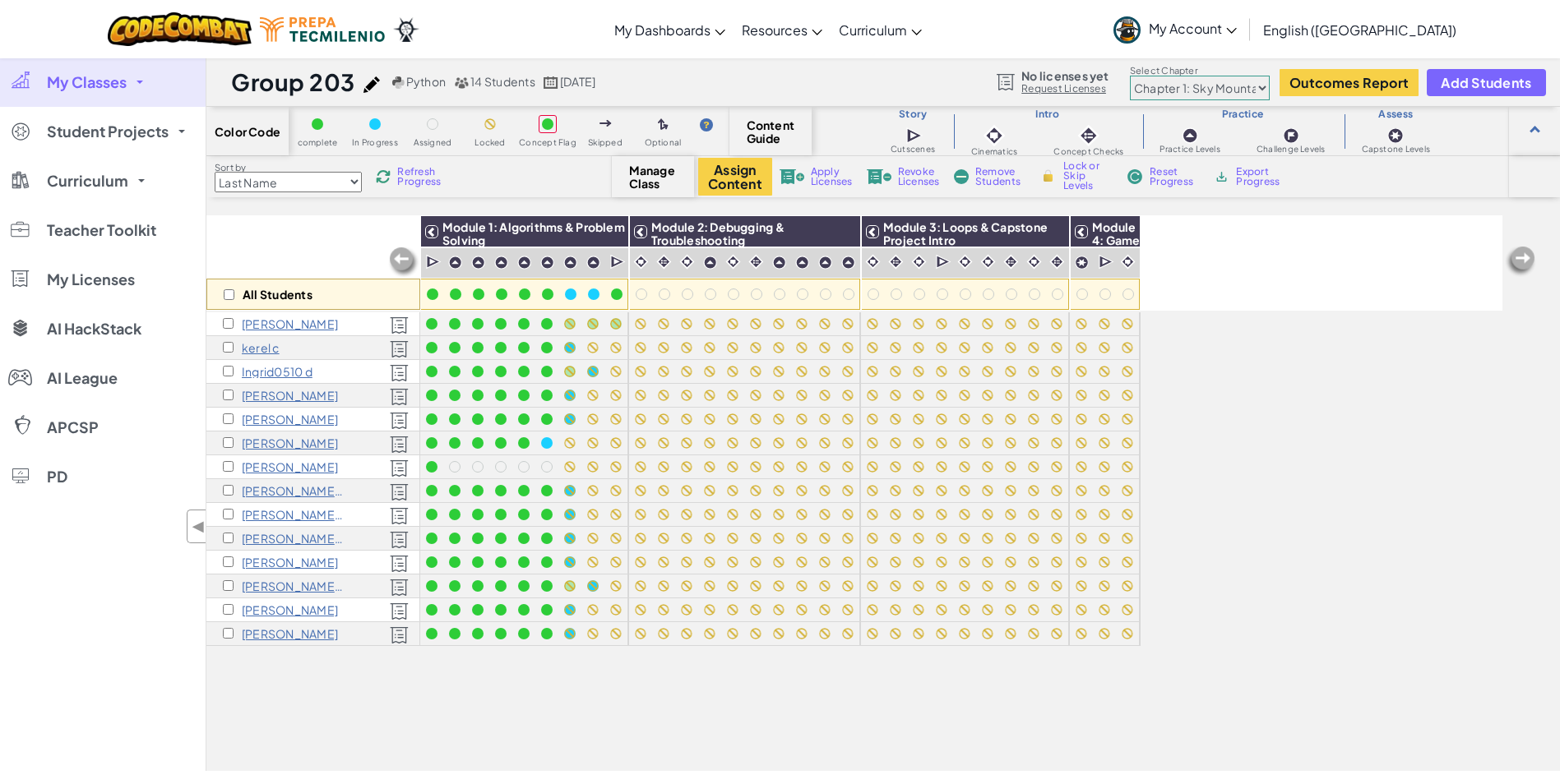
click at [138, 84] on link "My Classes" at bounding box center [102, 82] width 206 height 50
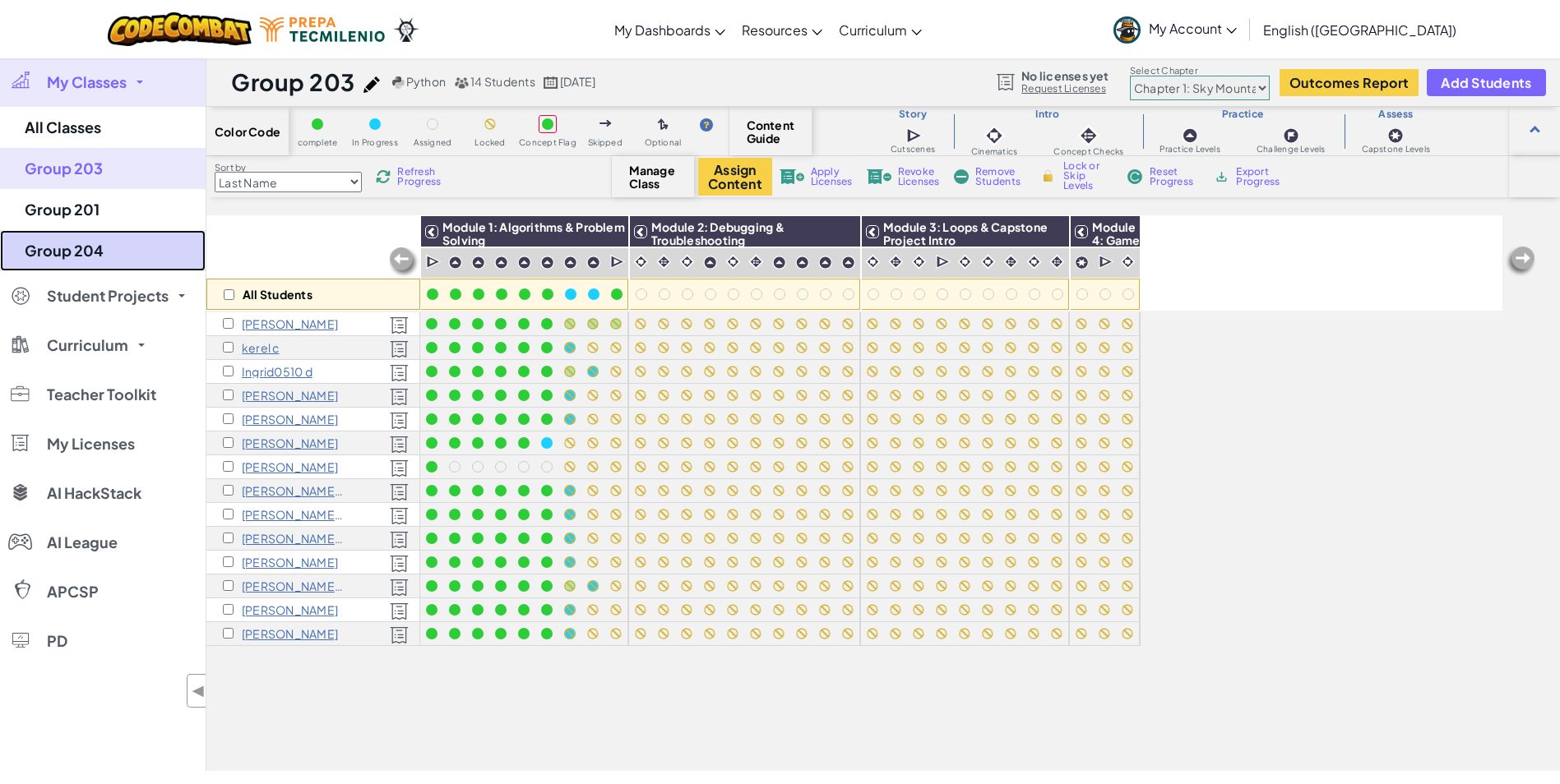
click at [88, 250] on link "Group 204" at bounding box center [102, 250] width 206 height 41
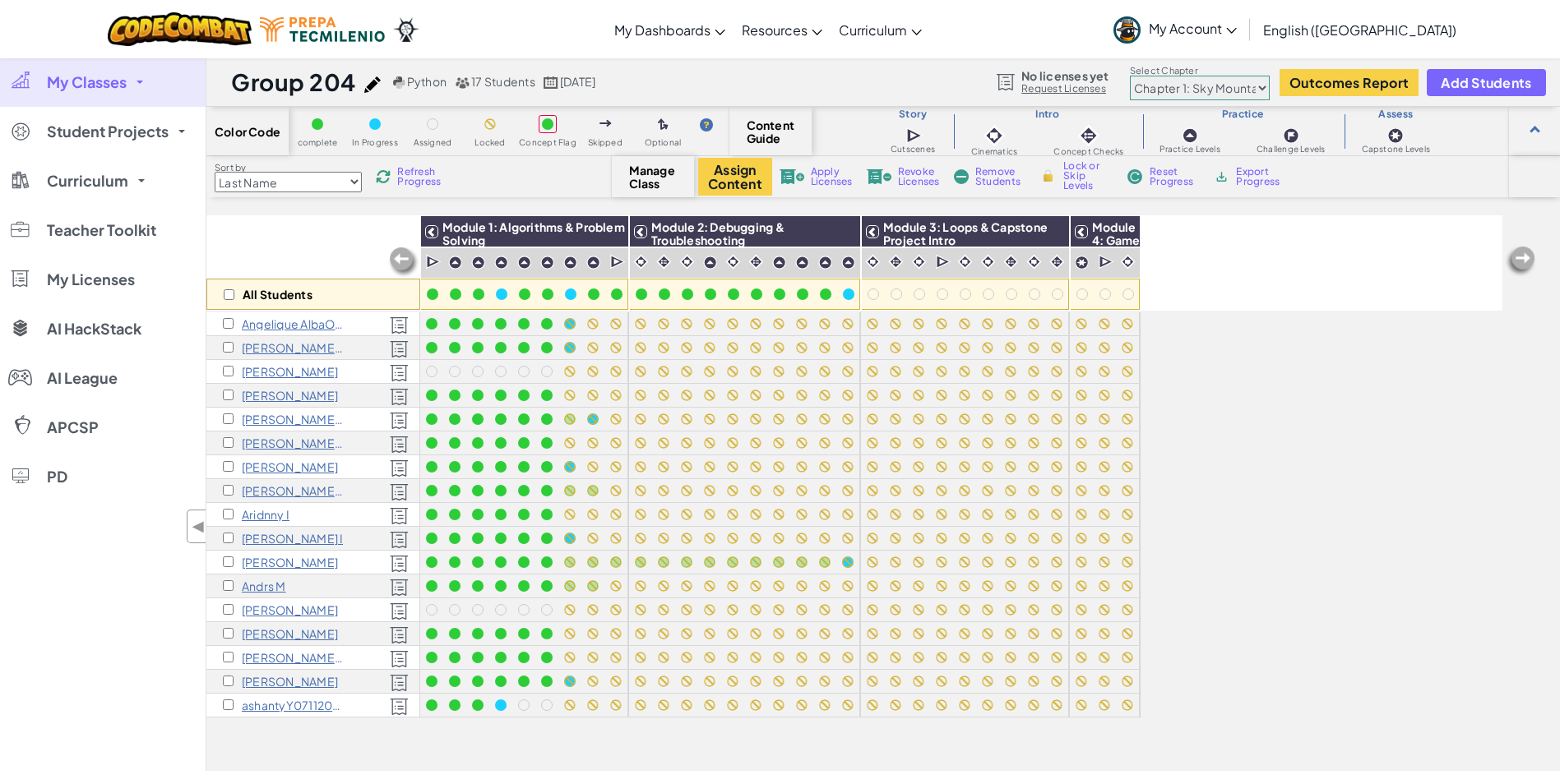
click at [140, 78] on link "My Classes" at bounding box center [102, 82] width 206 height 50
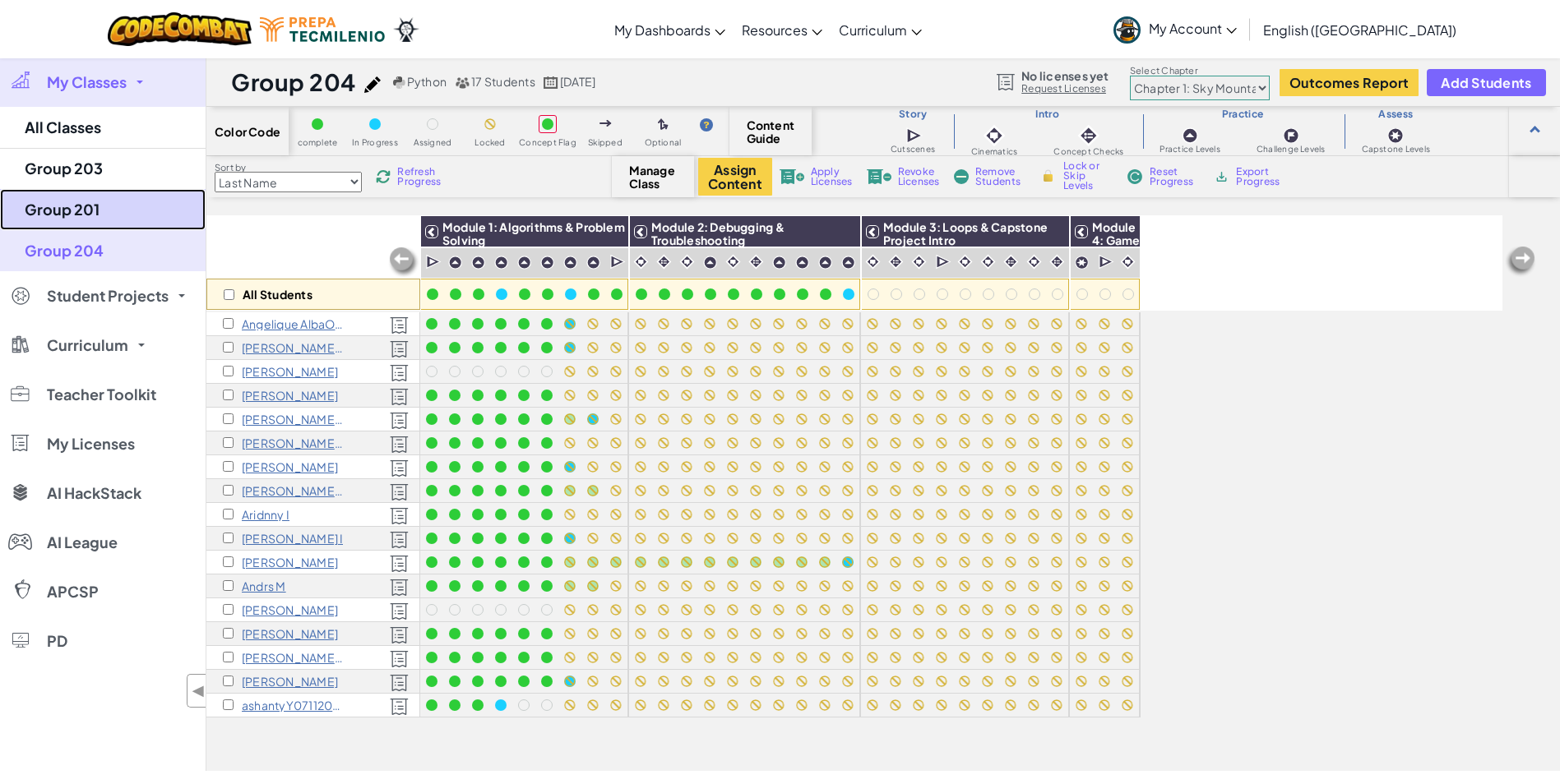
click at [66, 224] on link "Group 201" at bounding box center [102, 209] width 206 height 41
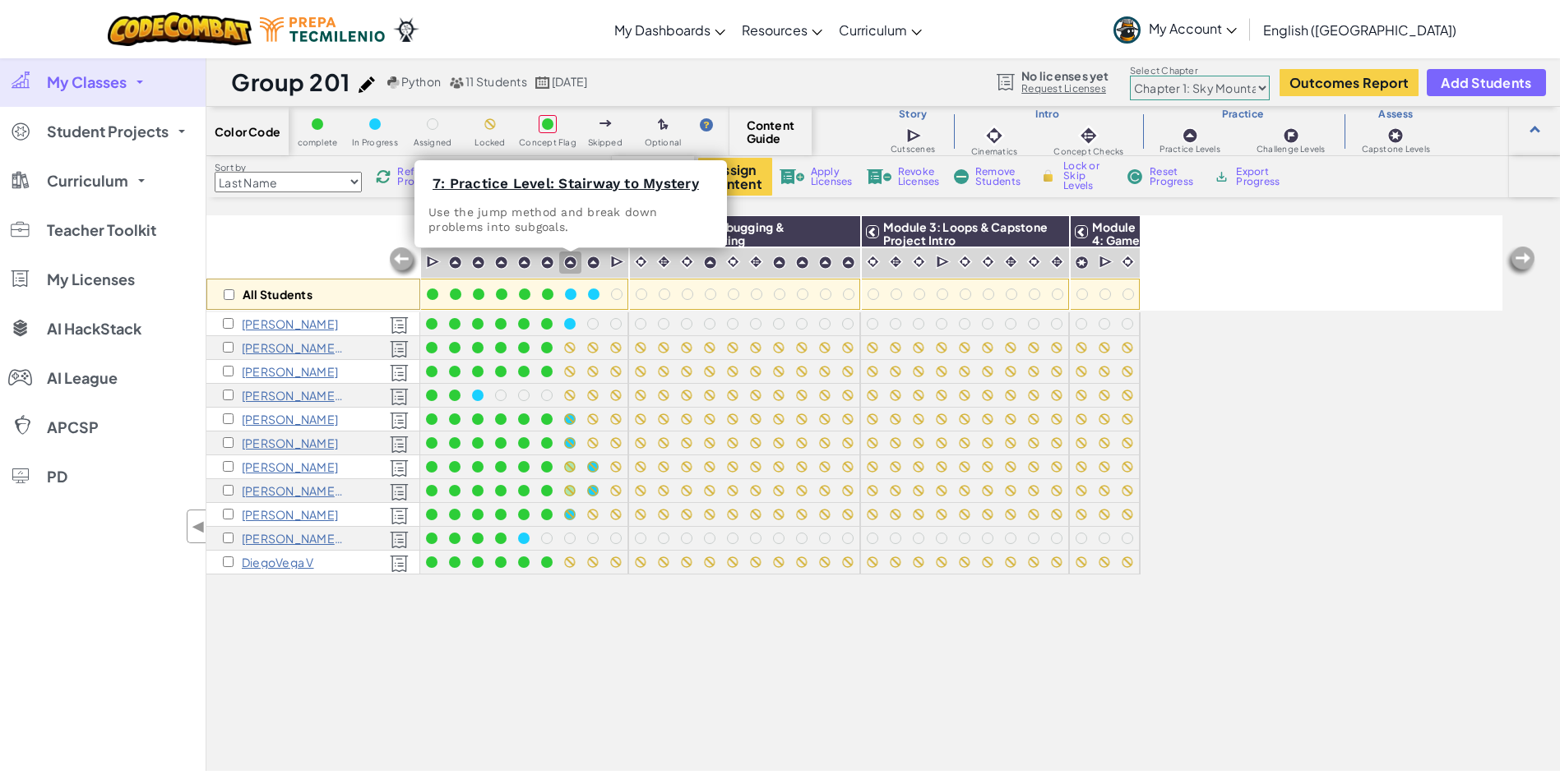
click at [573, 268] on img at bounding box center [570, 263] width 14 height 14
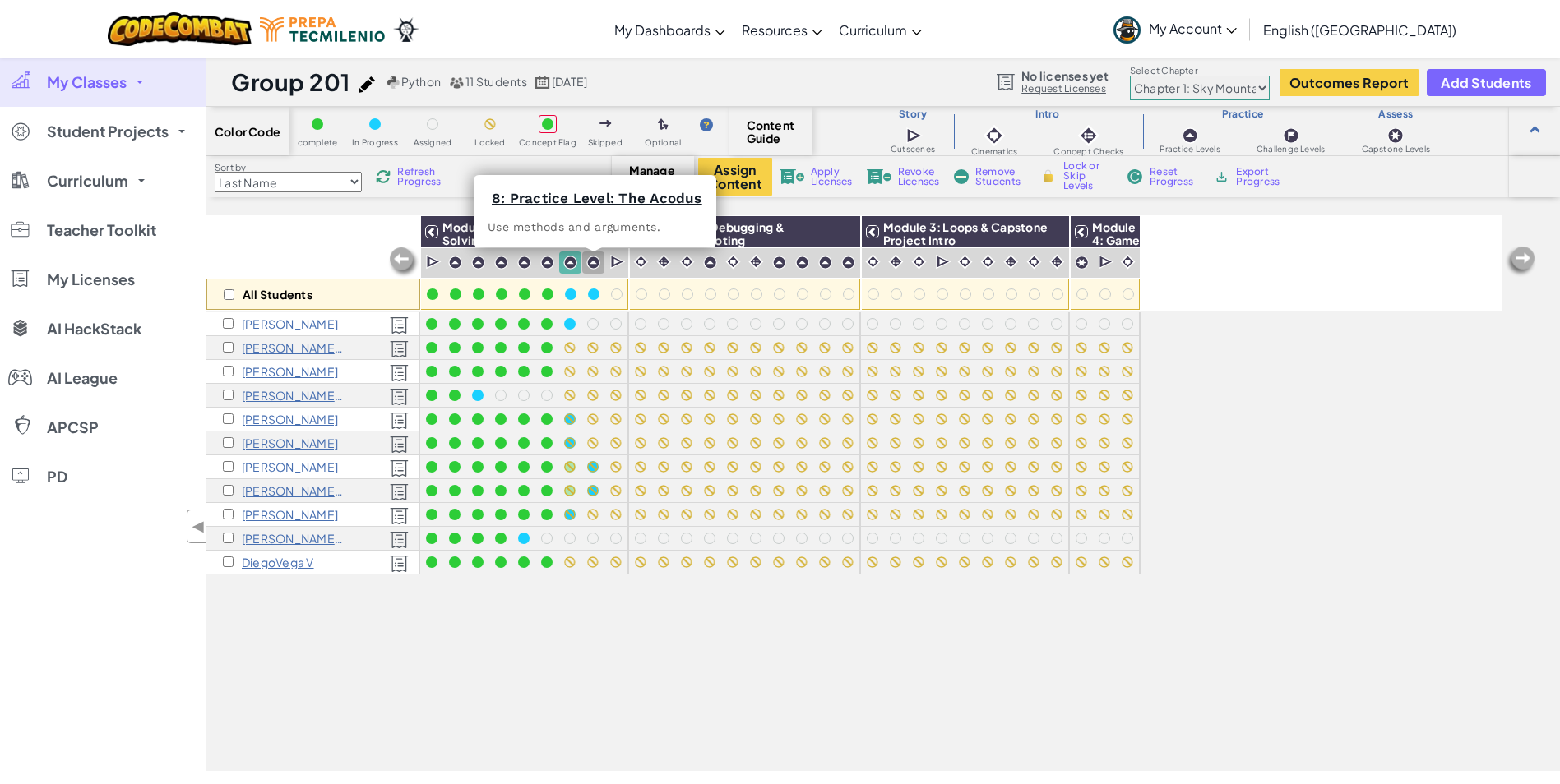
click at [597, 266] on img at bounding box center [593, 263] width 14 height 14
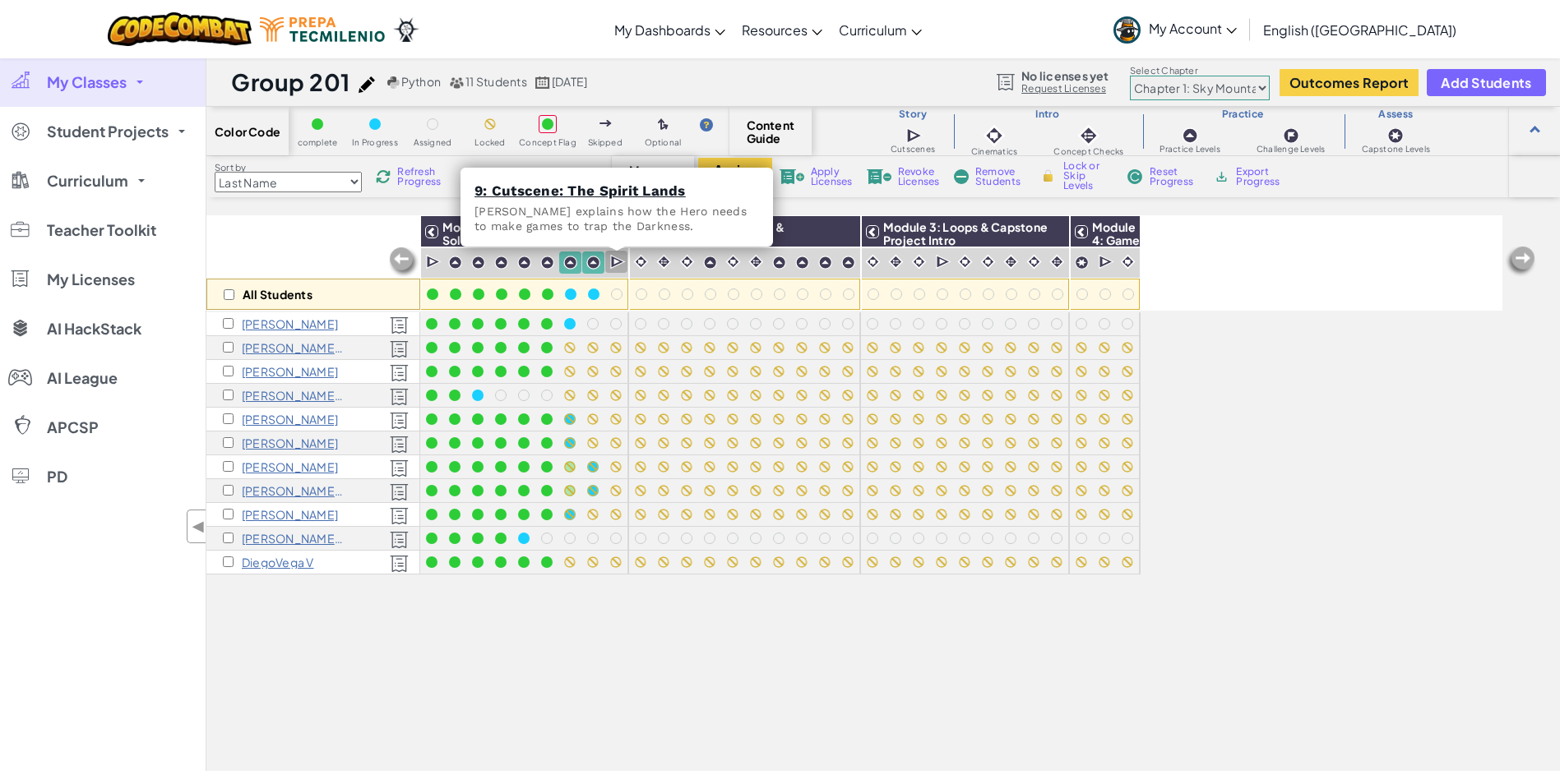
click at [616, 262] on img at bounding box center [618, 262] width 16 height 17
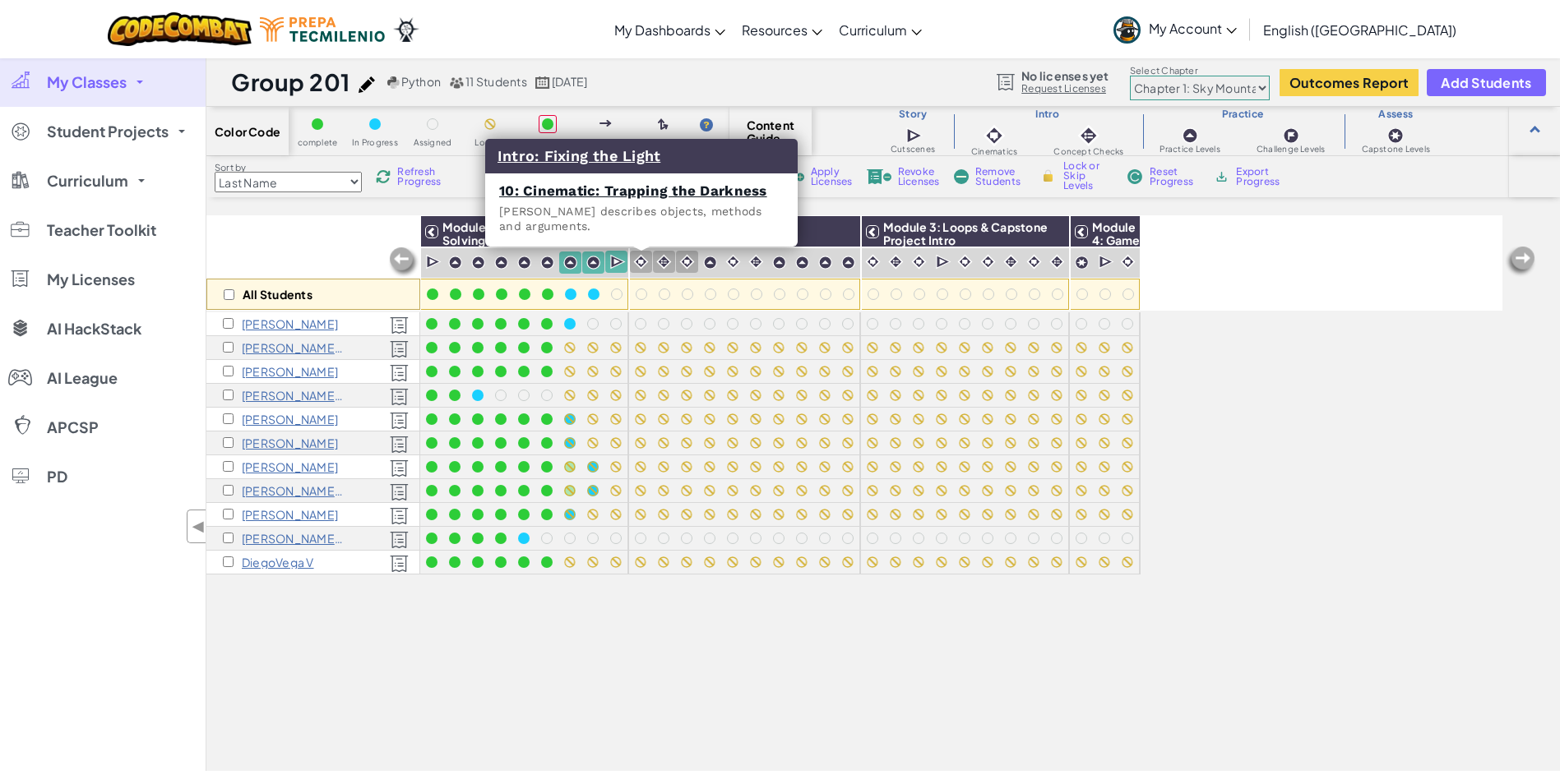
click at [636, 256] on img at bounding box center [641, 262] width 16 height 16
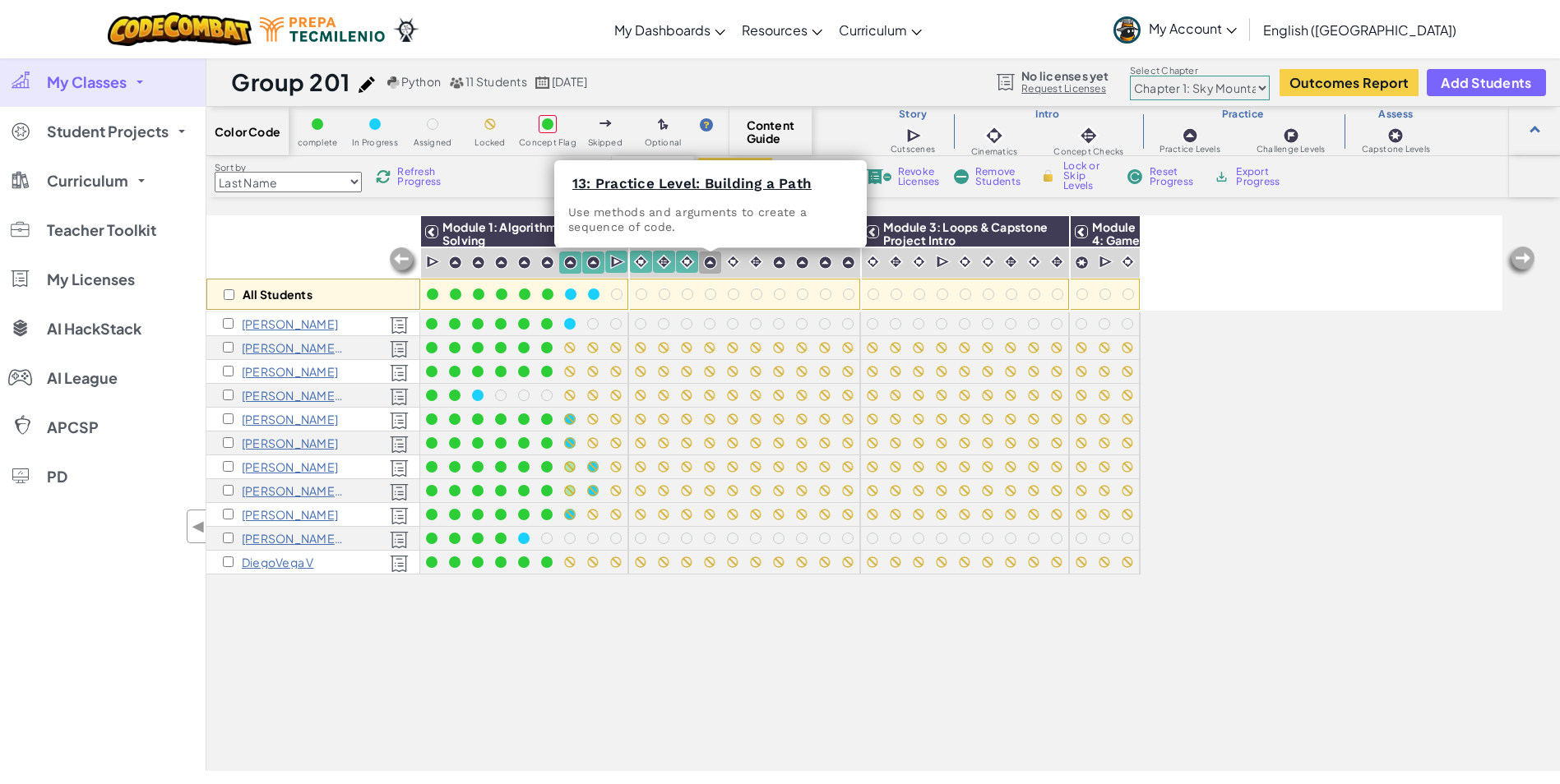
click at [711, 261] on img at bounding box center [710, 263] width 14 height 14
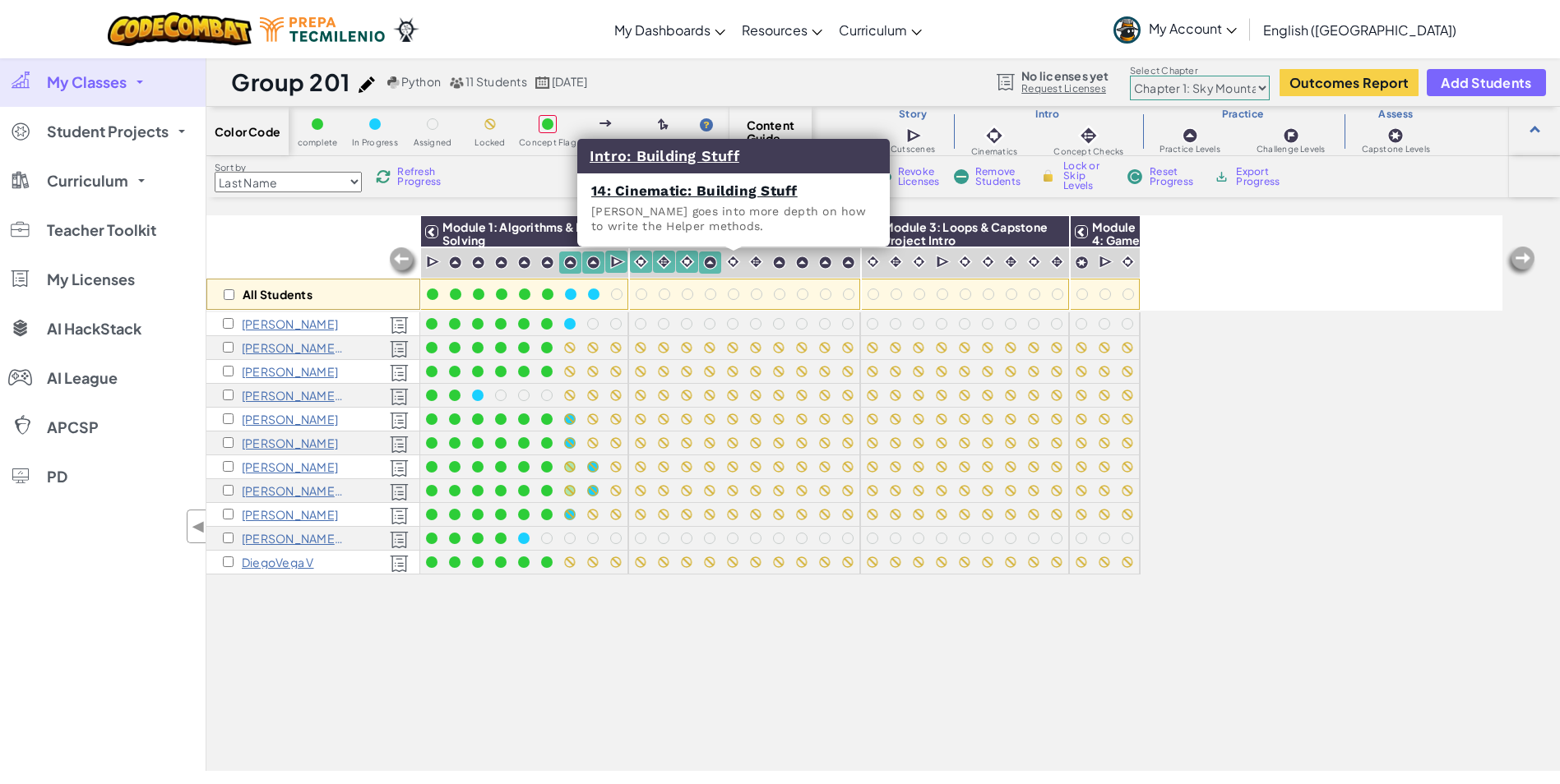
click at [744, 268] on div at bounding box center [734, 261] width 23 height 22
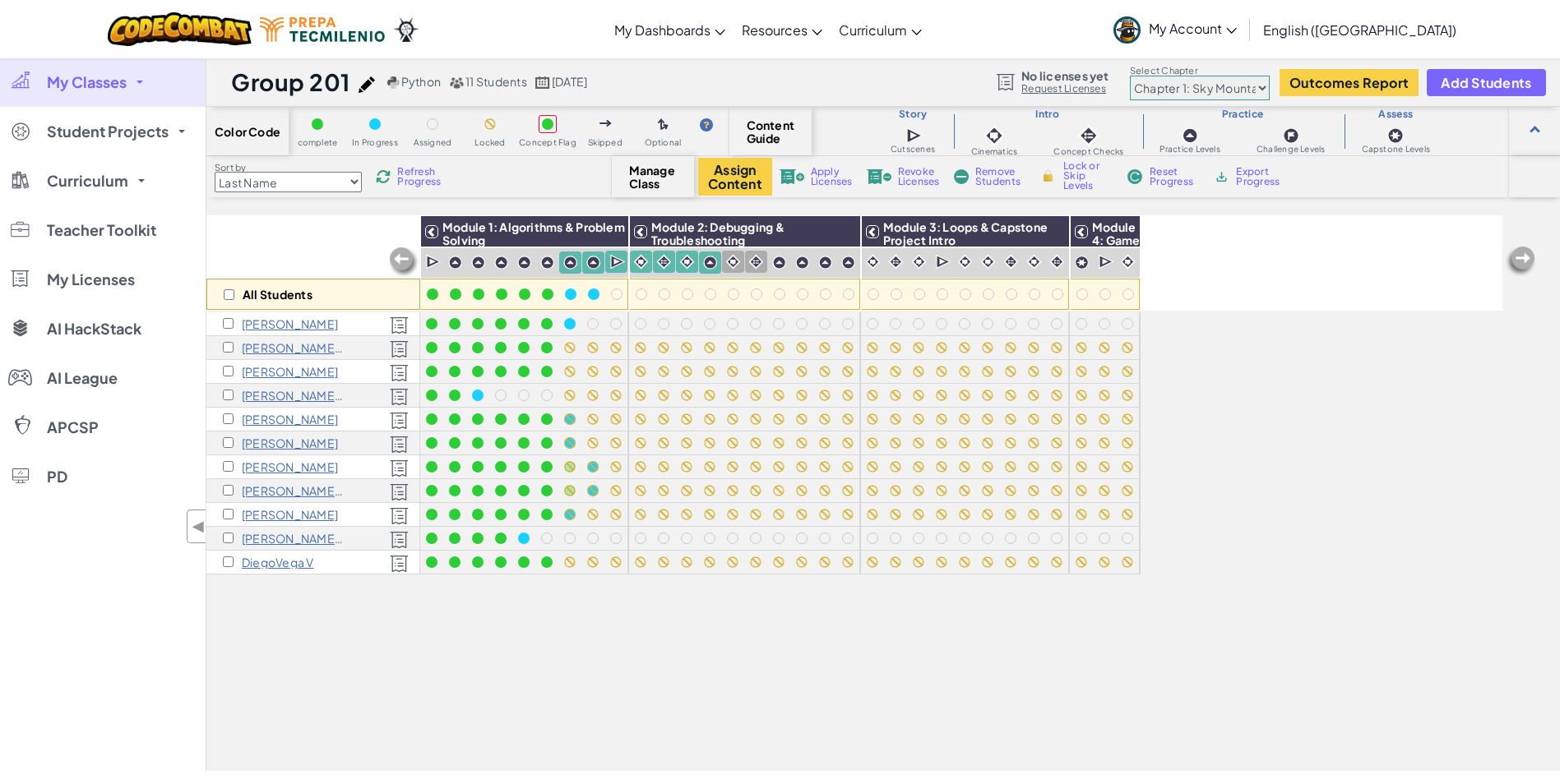
click at [737, 261] on img at bounding box center [734, 262] width 16 height 16
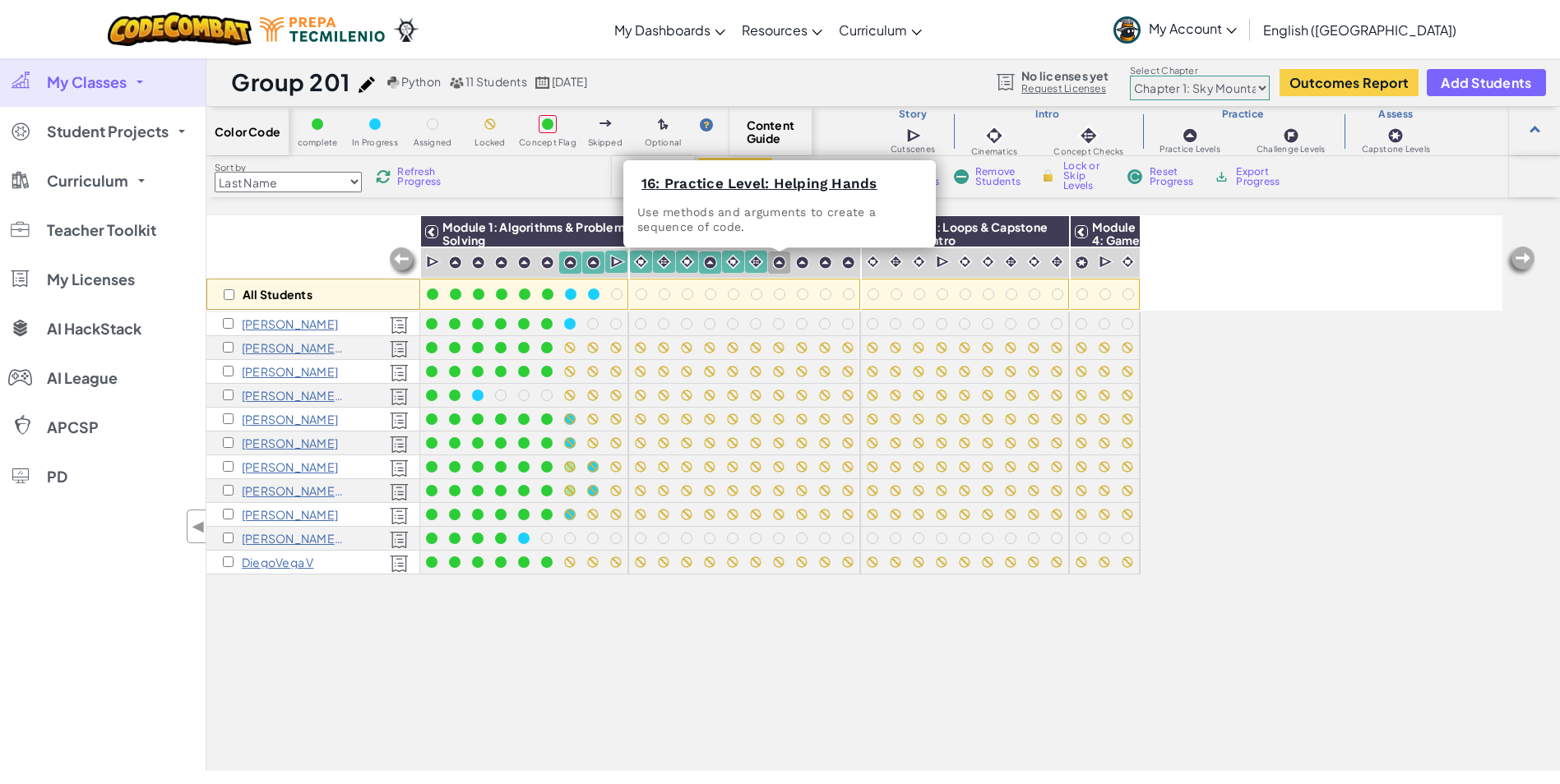
click at [774, 257] on img at bounding box center [780, 263] width 14 height 14
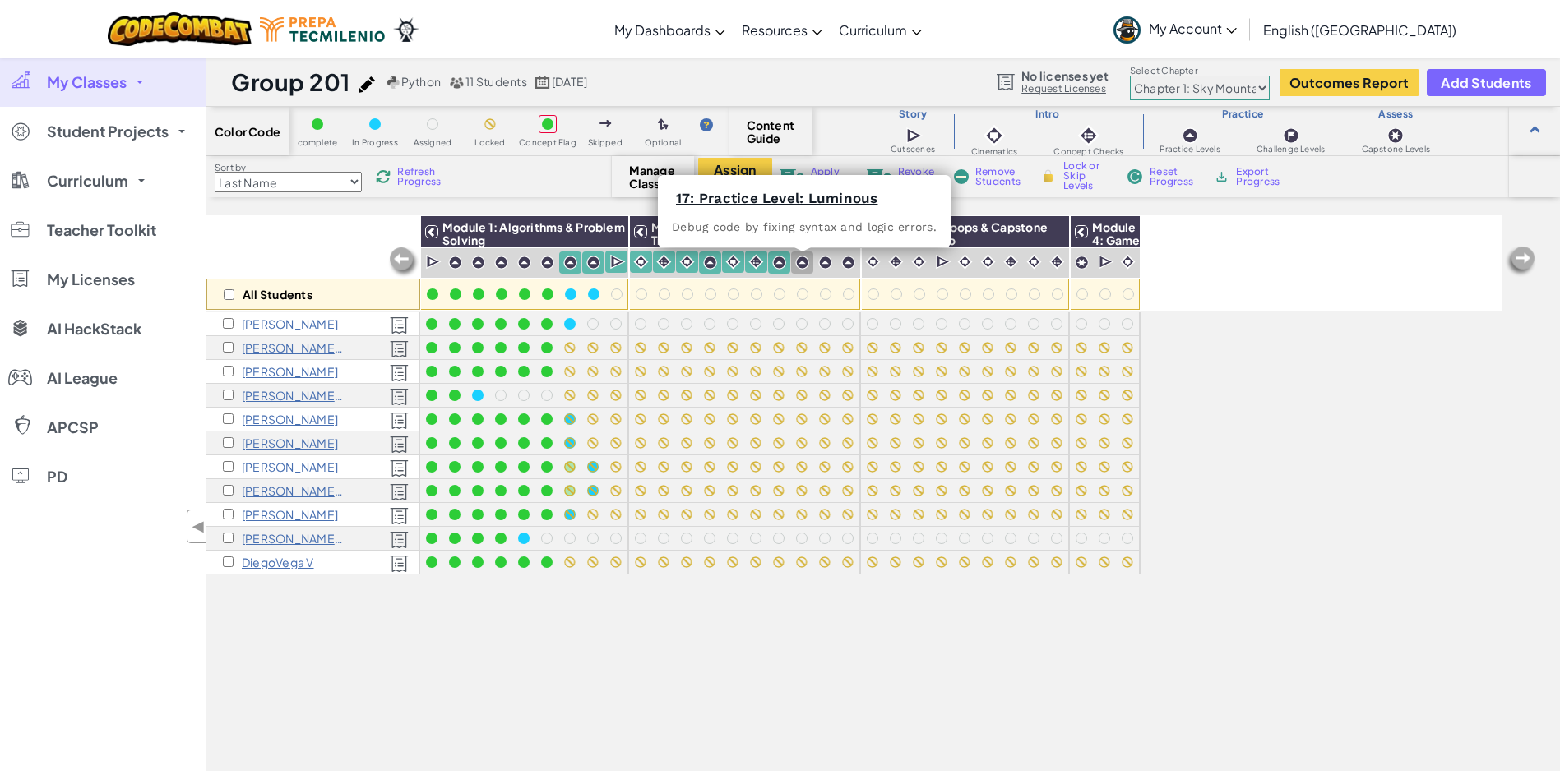
click at [802, 265] on img at bounding box center [802, 263] width 14 height 14
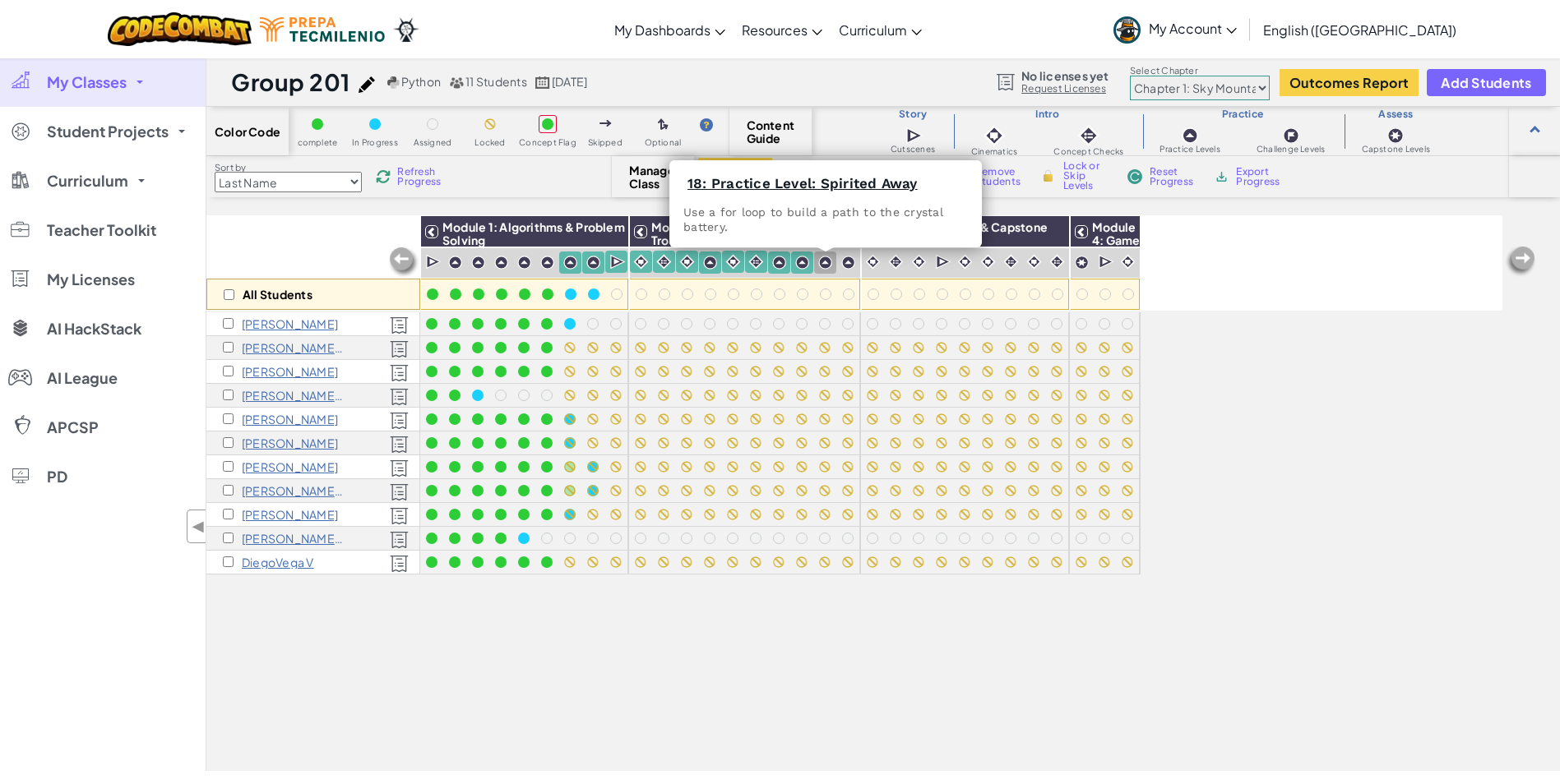
click at [828, 261] on img at bounding box center [825, 263] width 14 height 14
click at [850, 263] on img at bounding box center [849, 263] width 14 height 14
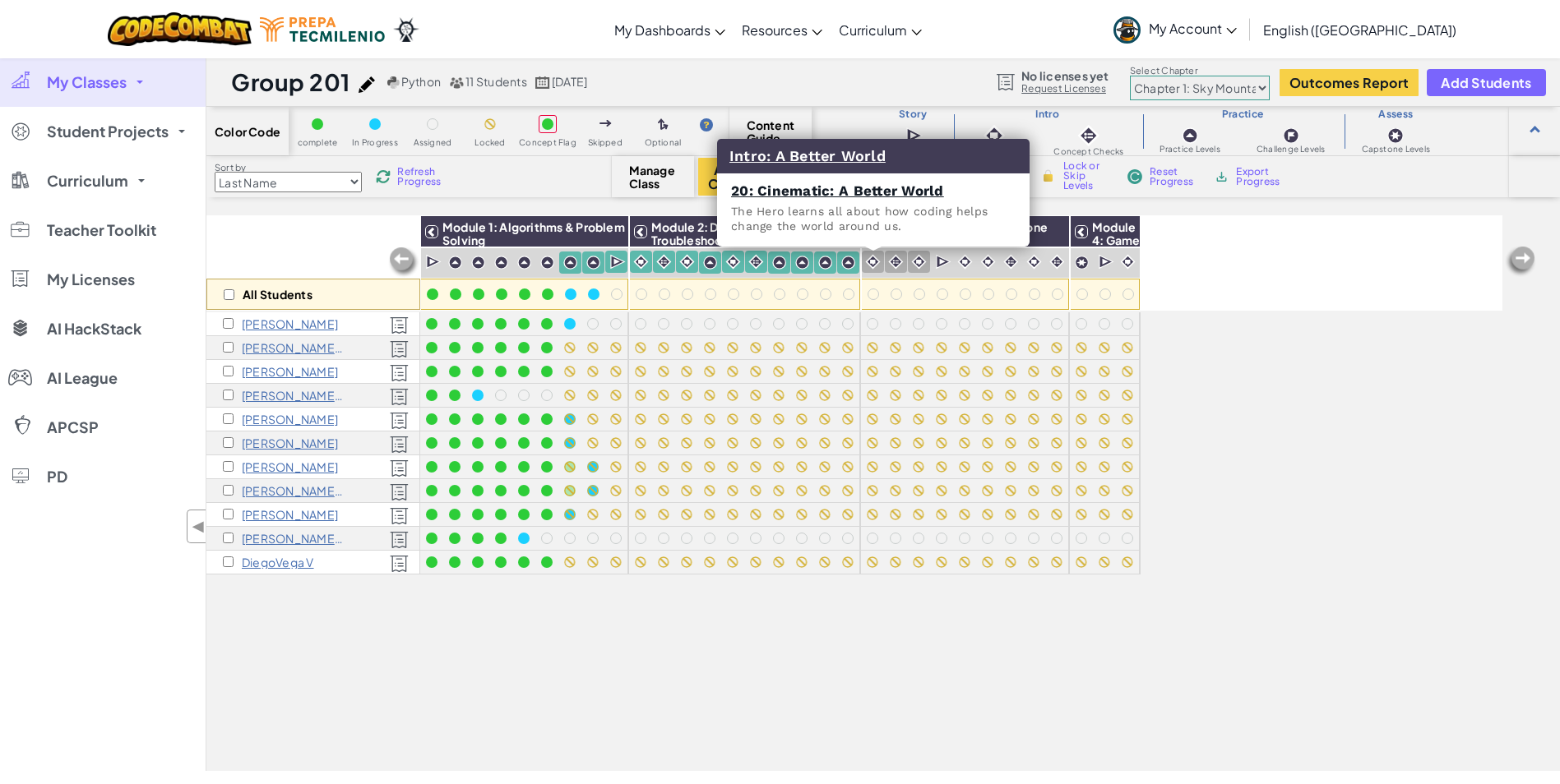
click at [871, 265] on img at bounding box center [873, 262] width 16 height 16
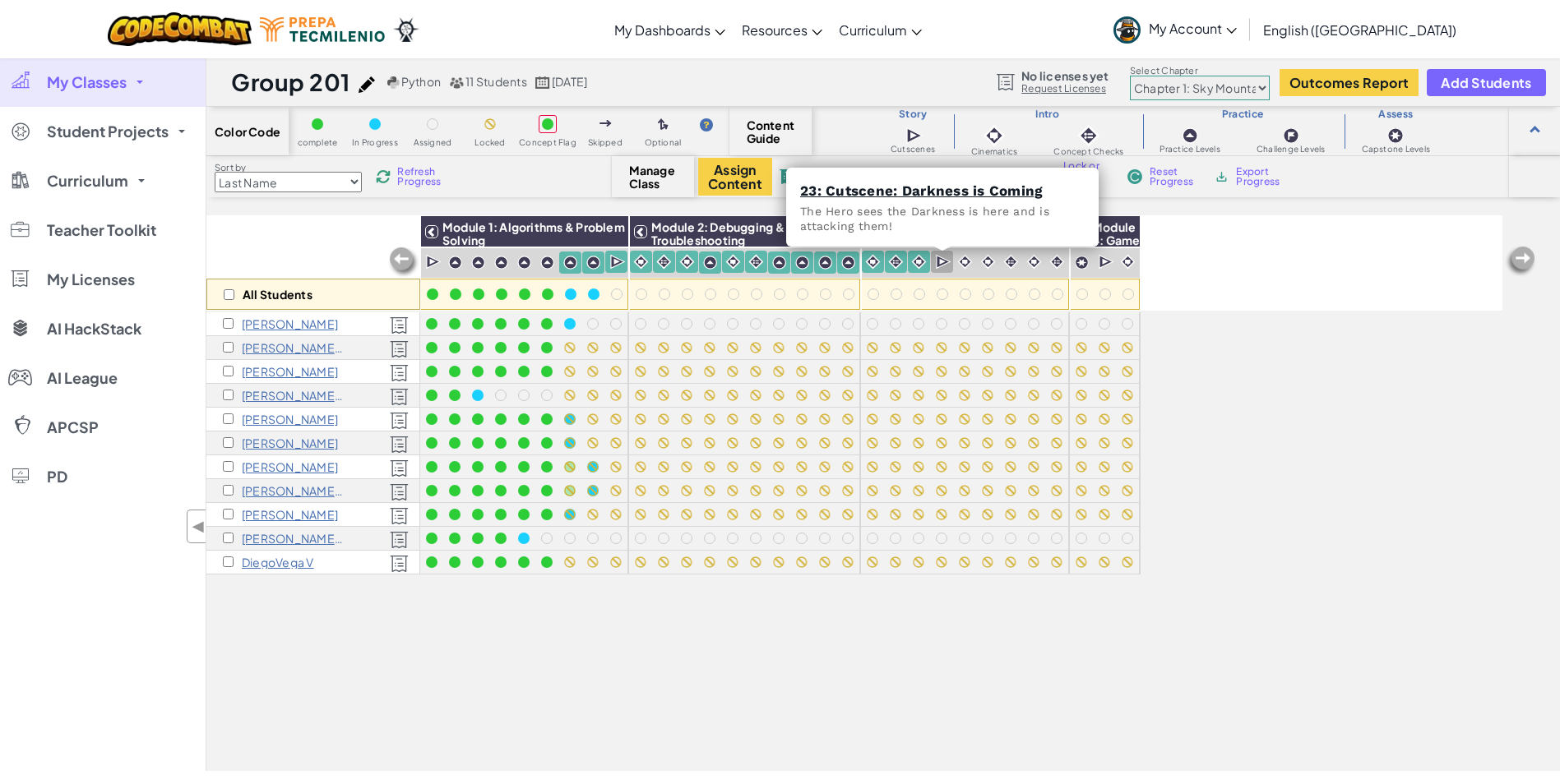
click at [942, 262] on img at bounding box center [944, 262] width 16 height 17
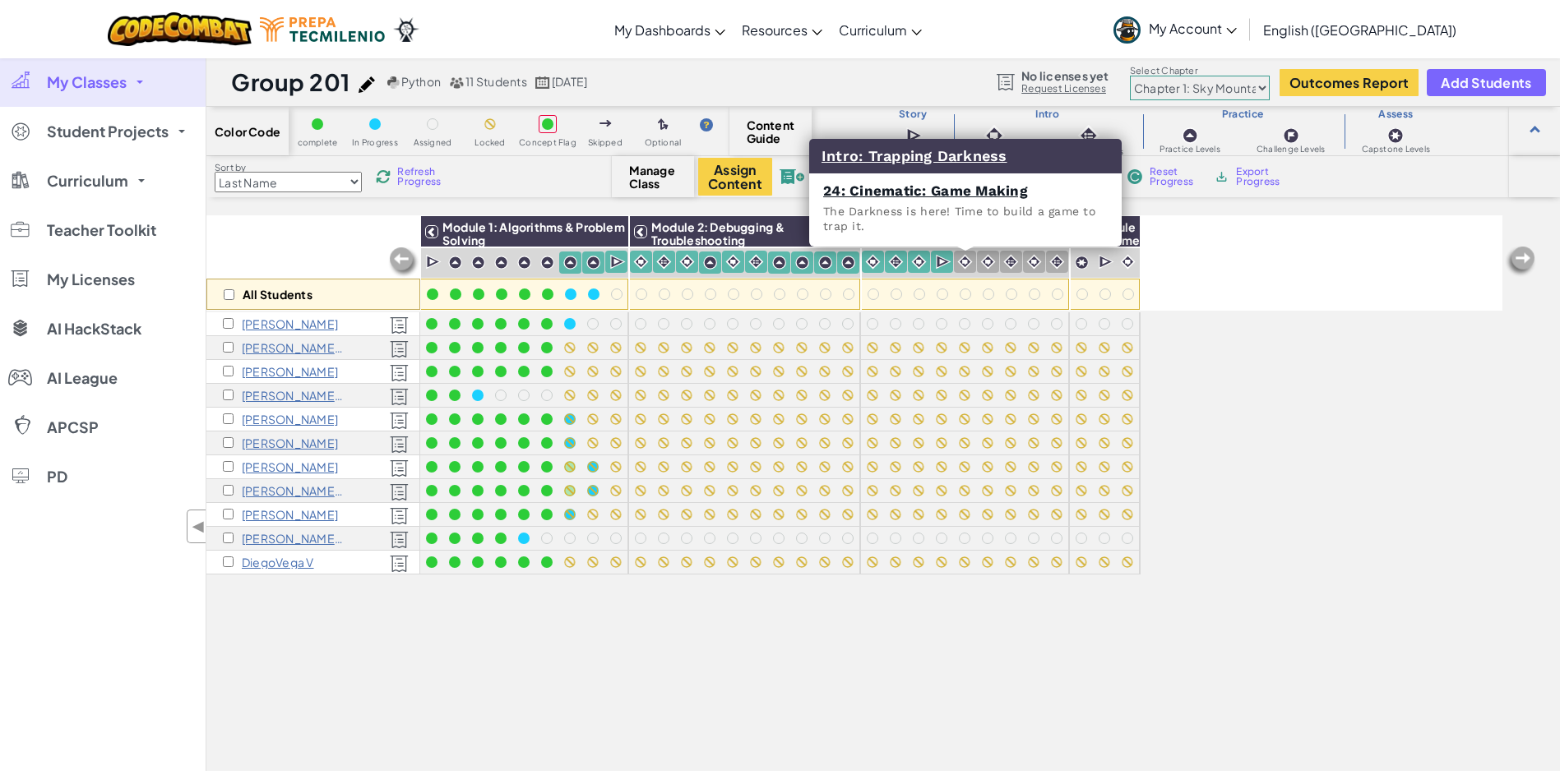
click at [974, 261] on div at bounding box center [965, 261] width 22 height 22
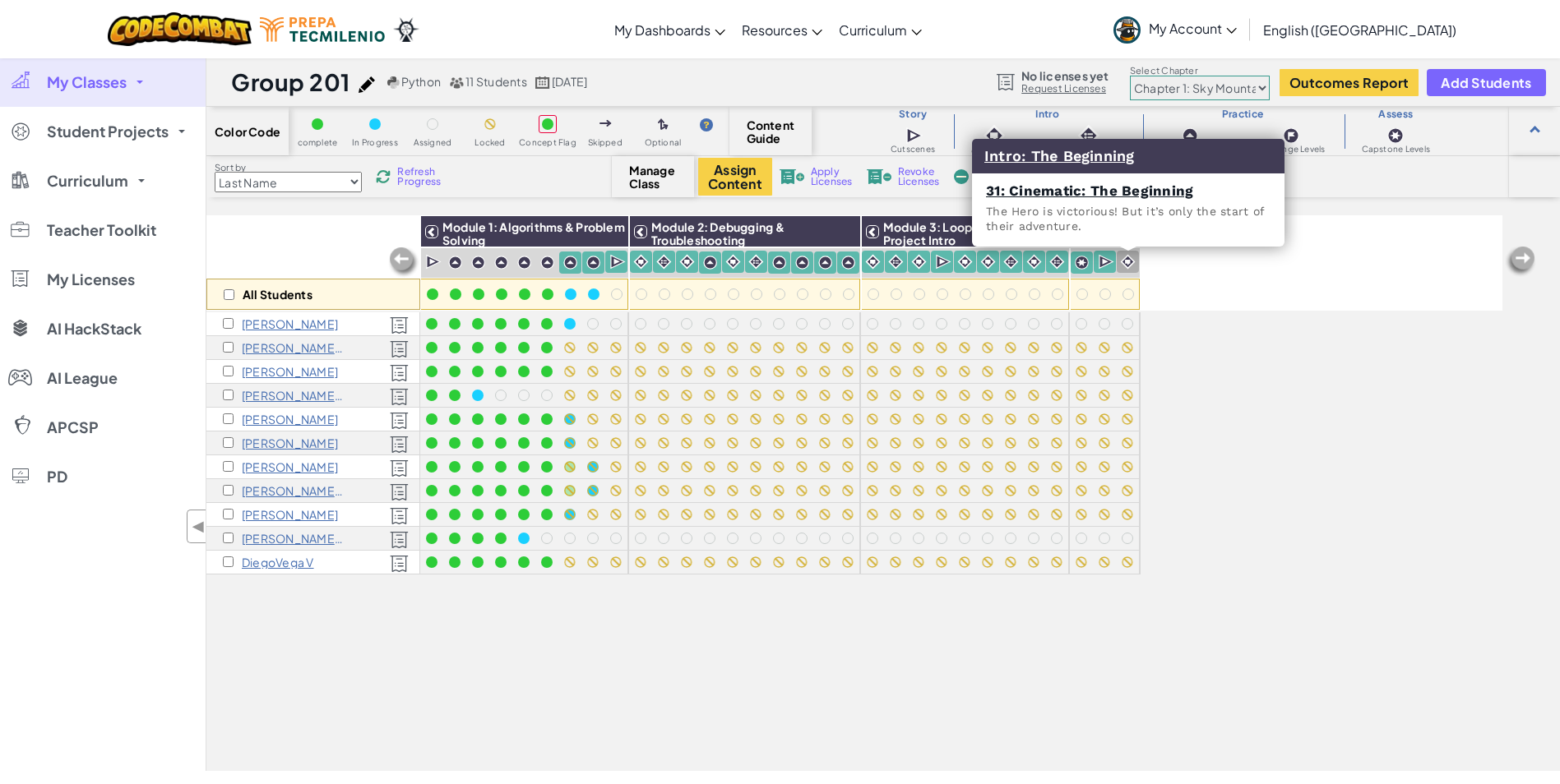
click at [1129, 260] on img at bounding box center [1128, 262] width 16 height 16
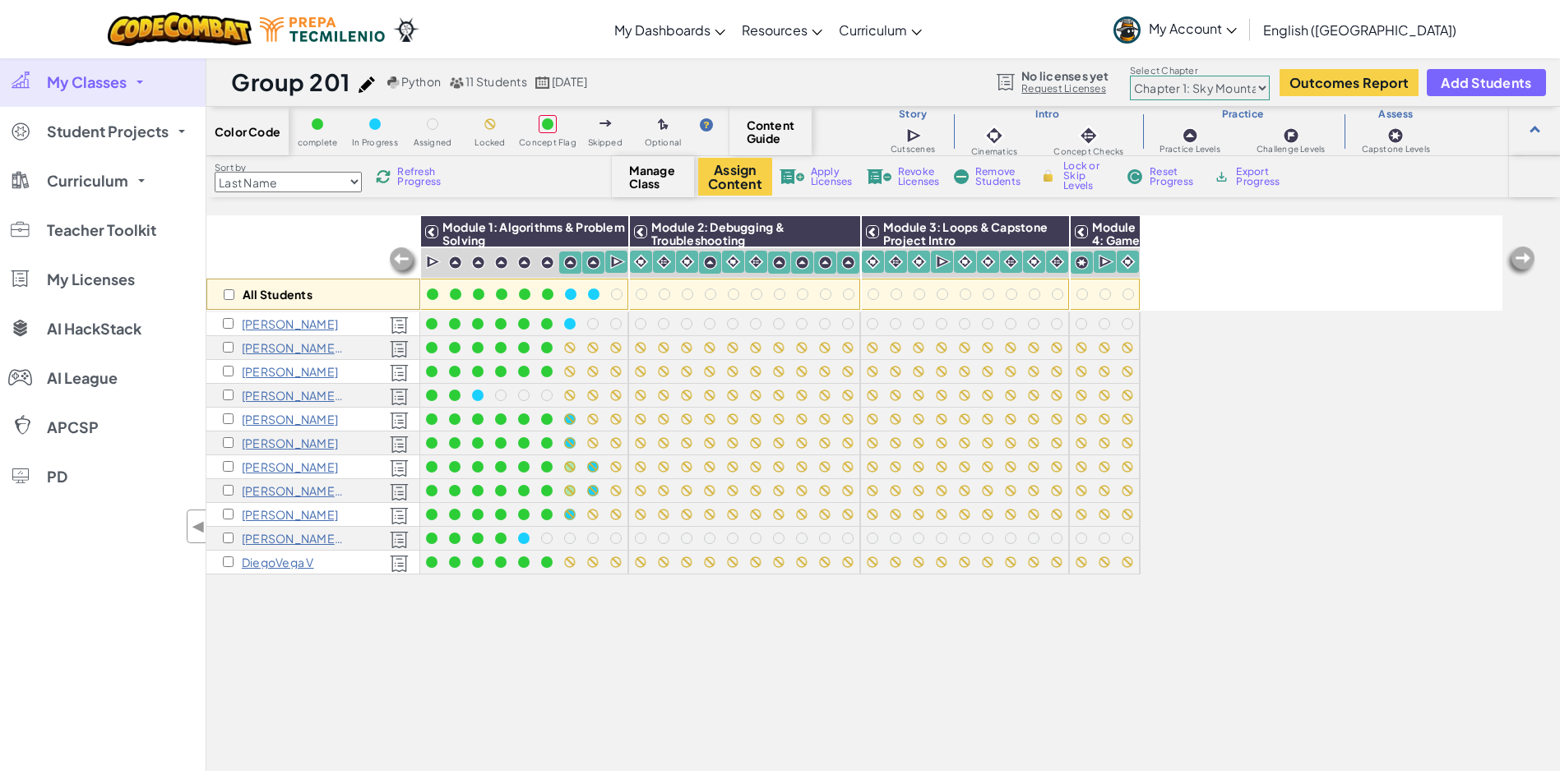
click at [1046, 177] on img at bounding box center [1048, 175] width 18 height 15
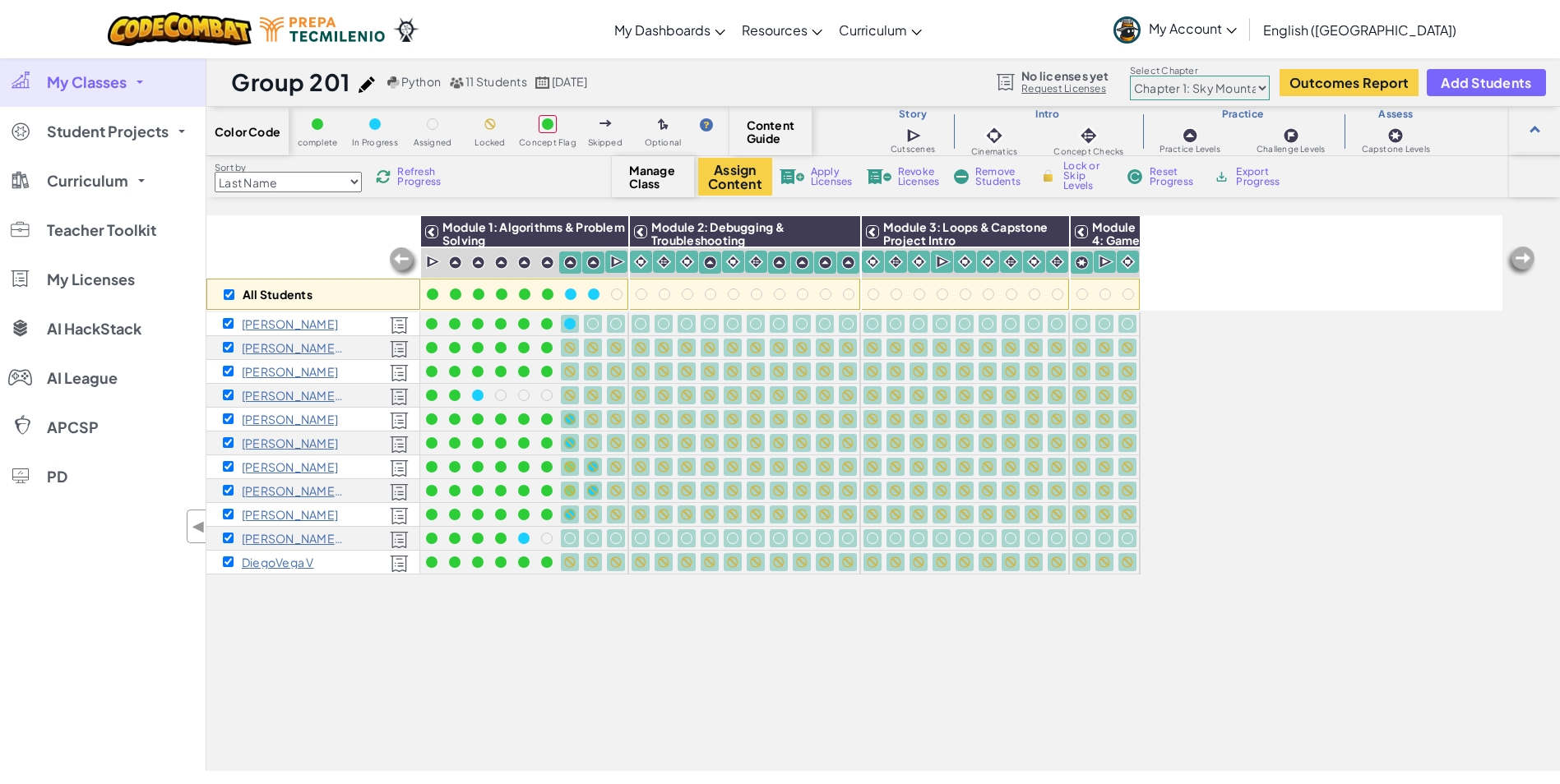
checkbox input "true"
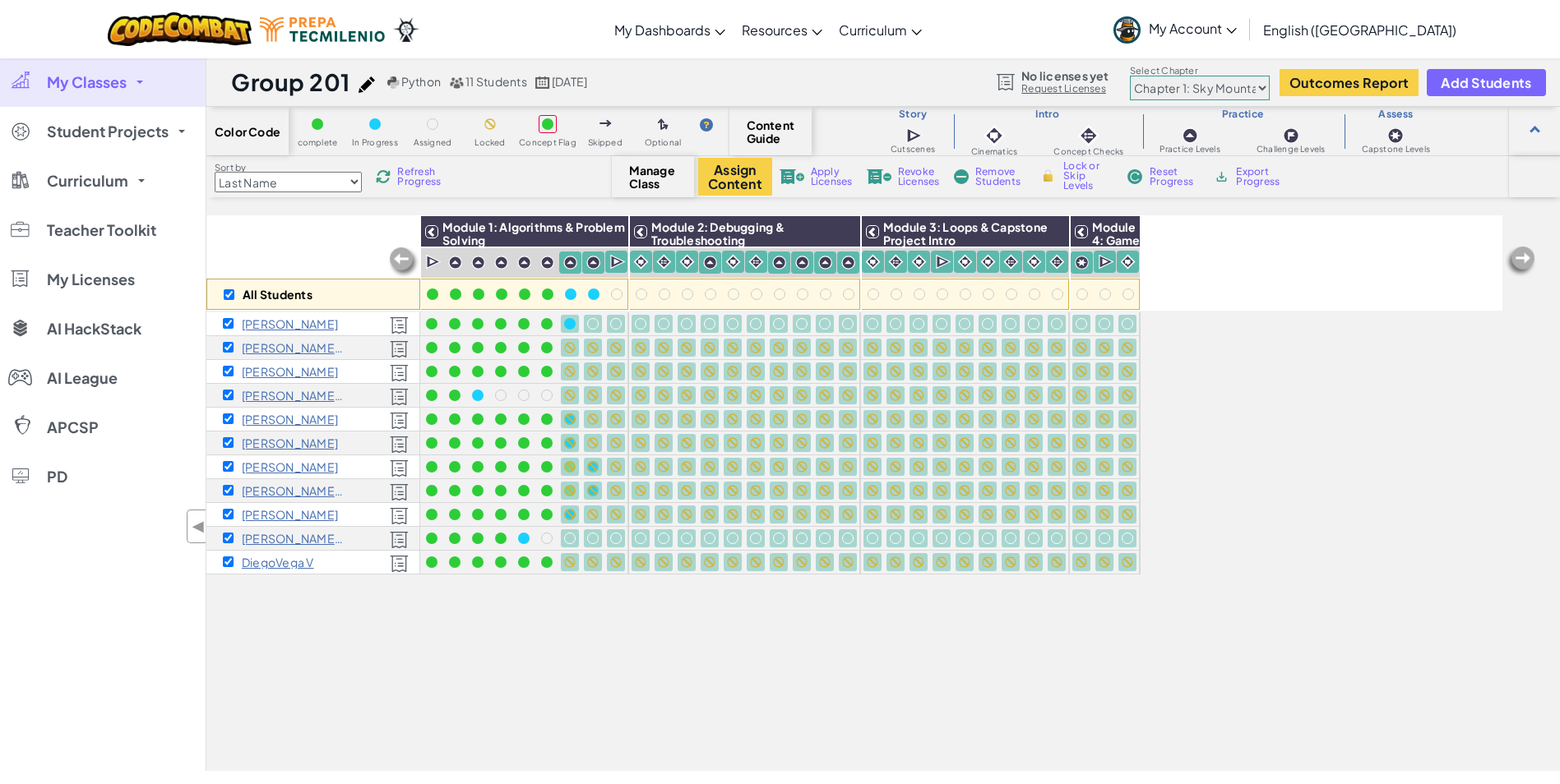
checkbox input "true"
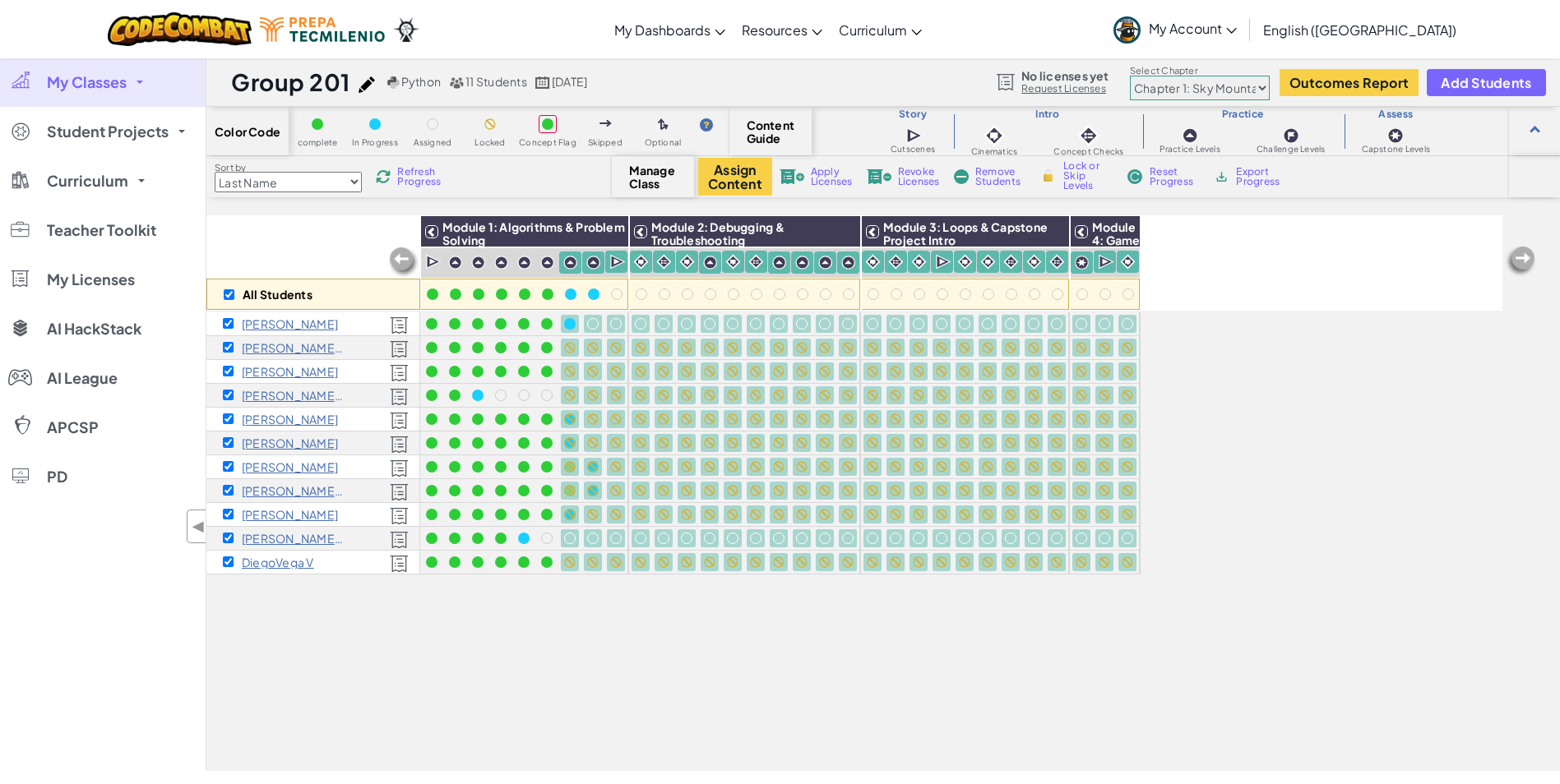
checkbox input "true"
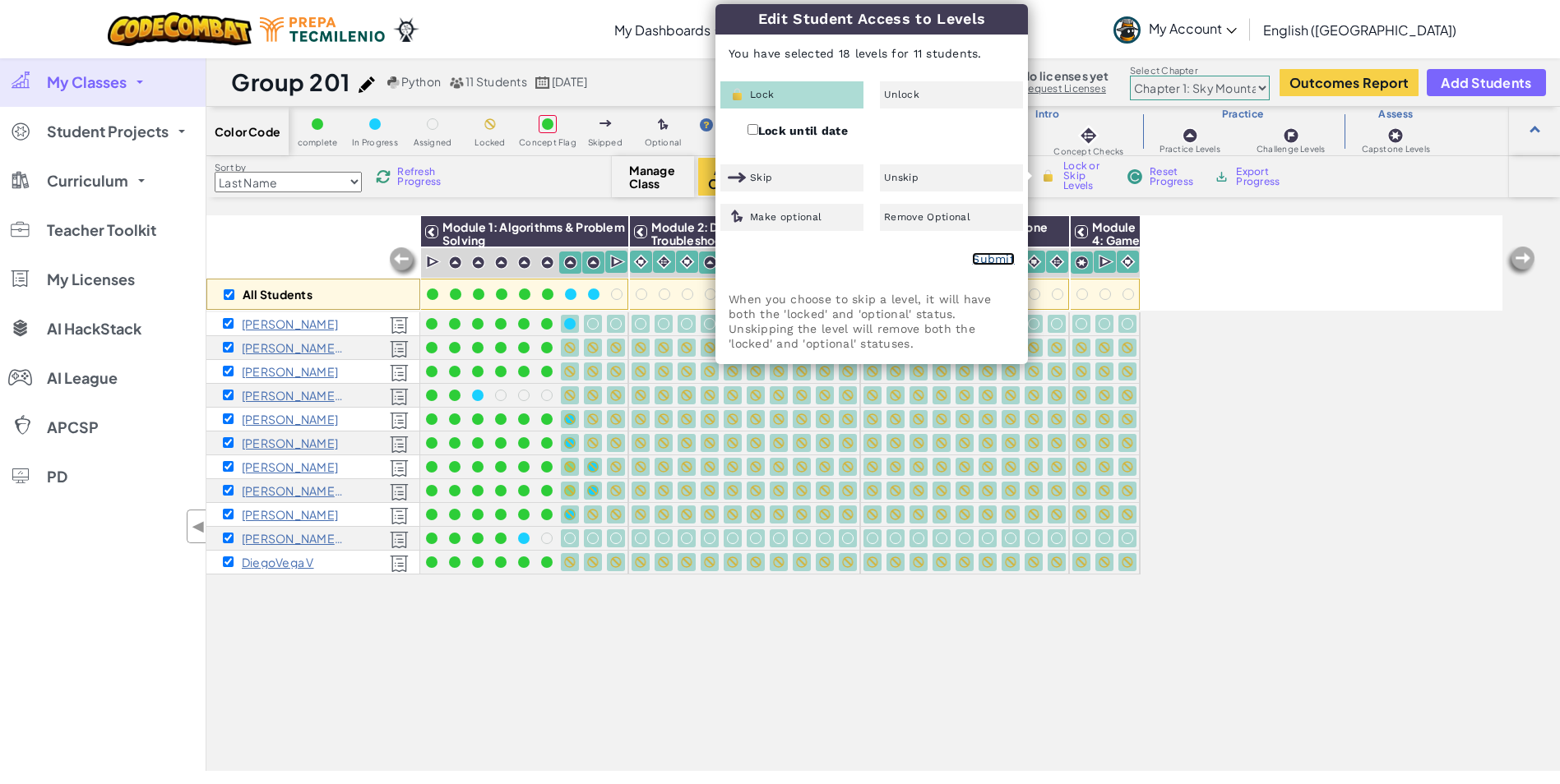
click at [989, 260] on link "Submit" at bounding box center [994, 259] width 43 height 14
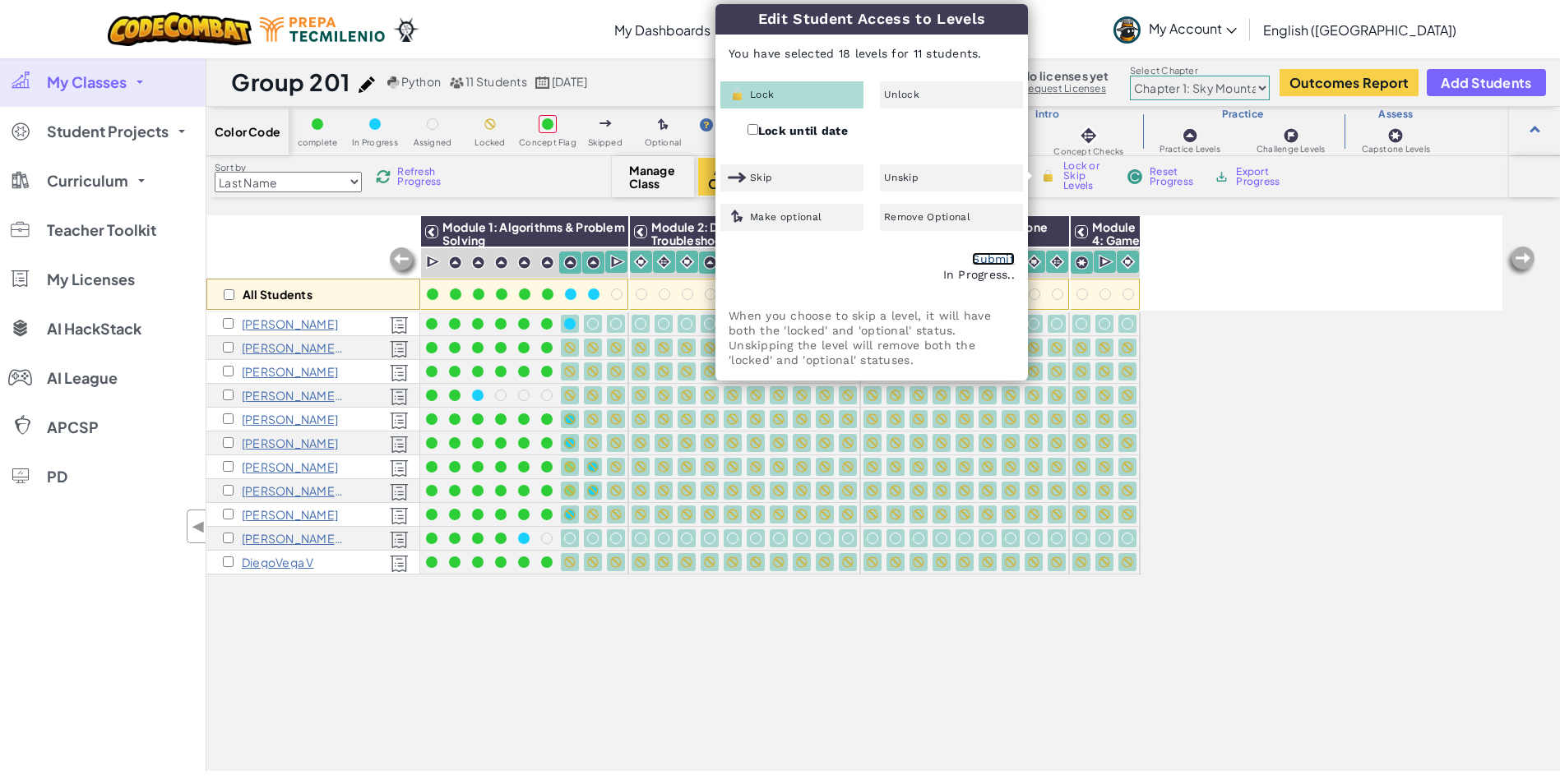
checkbox input "false"
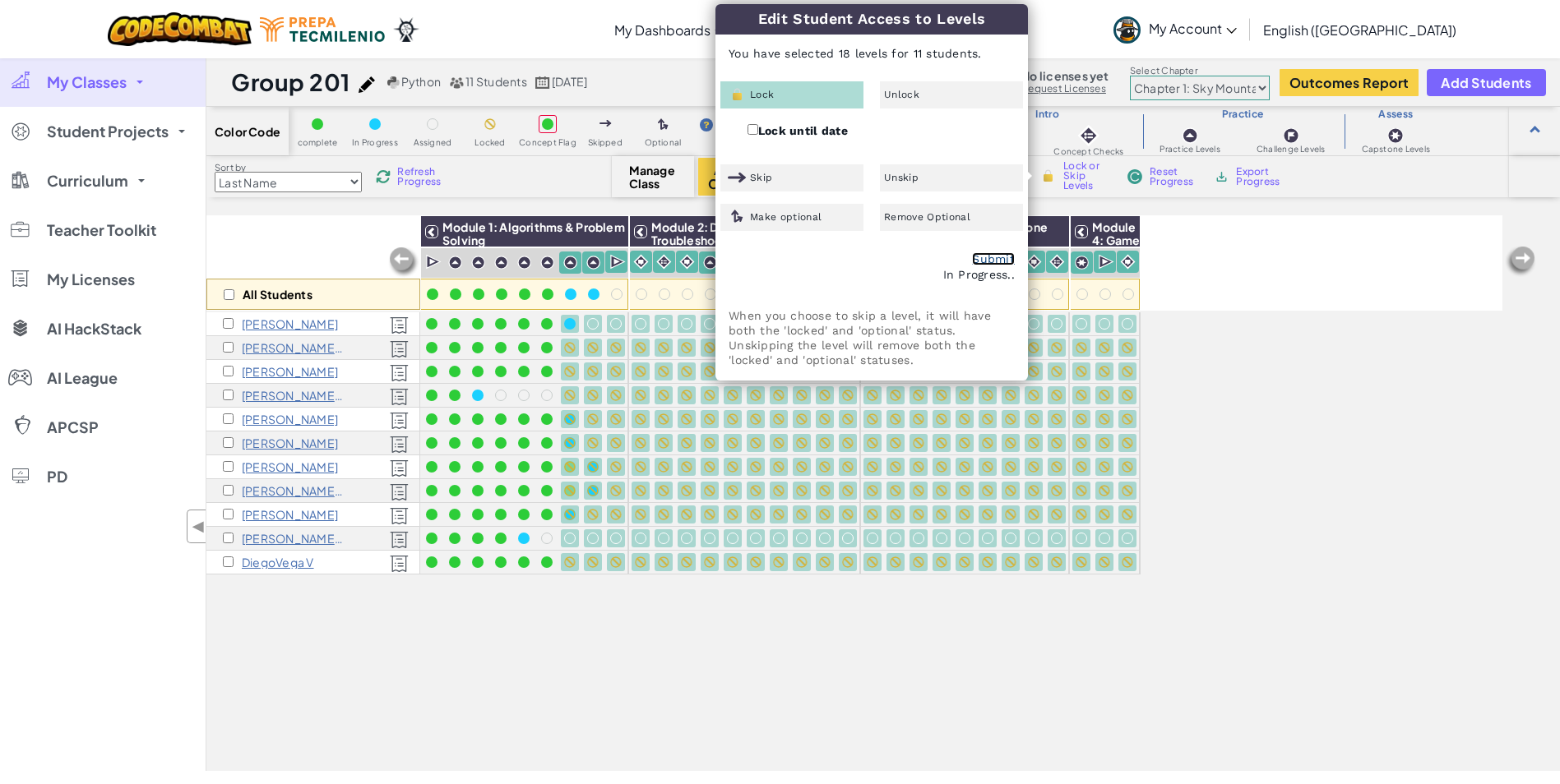
checkbox input "false"
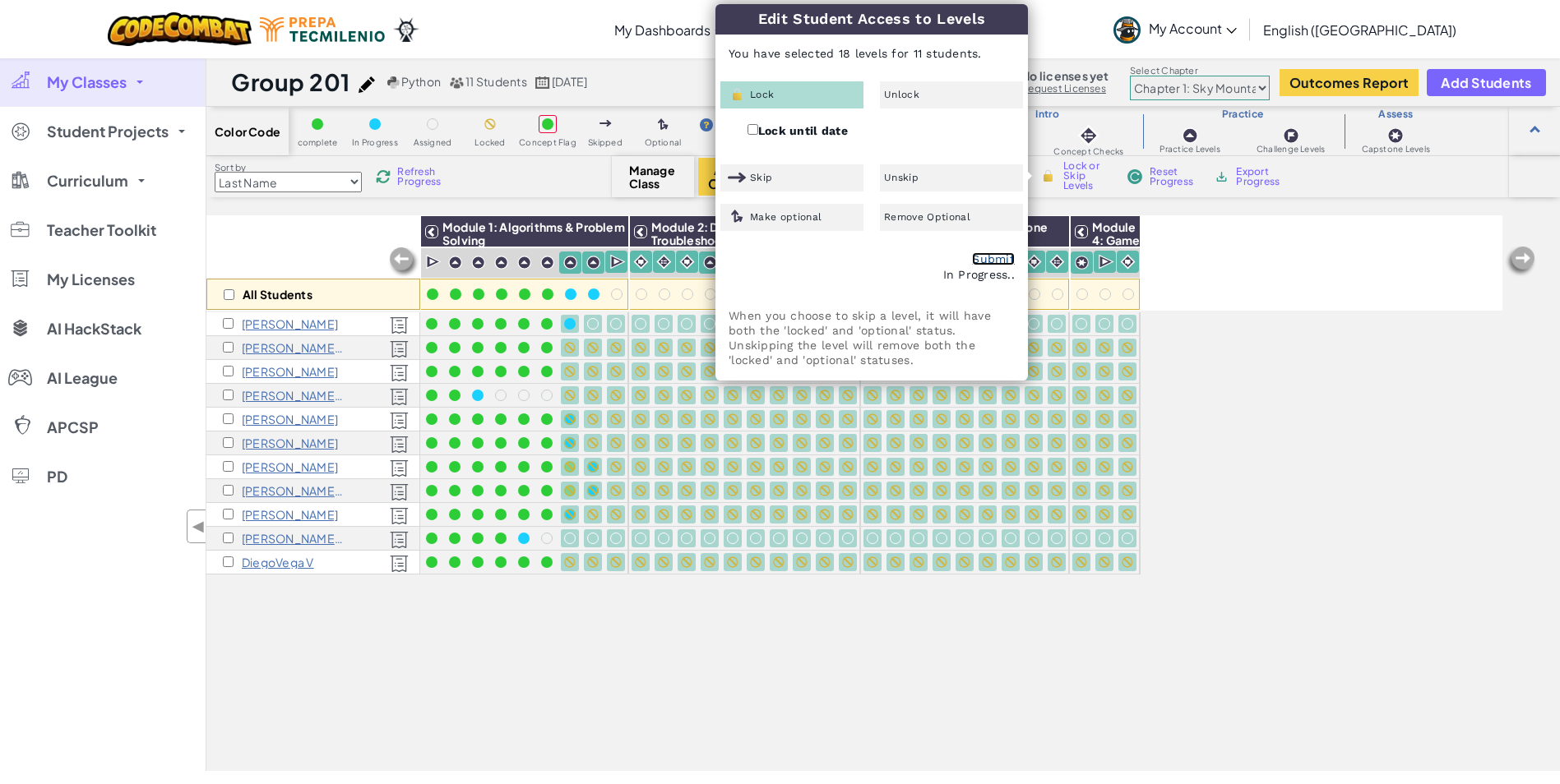
checkbox input "false"
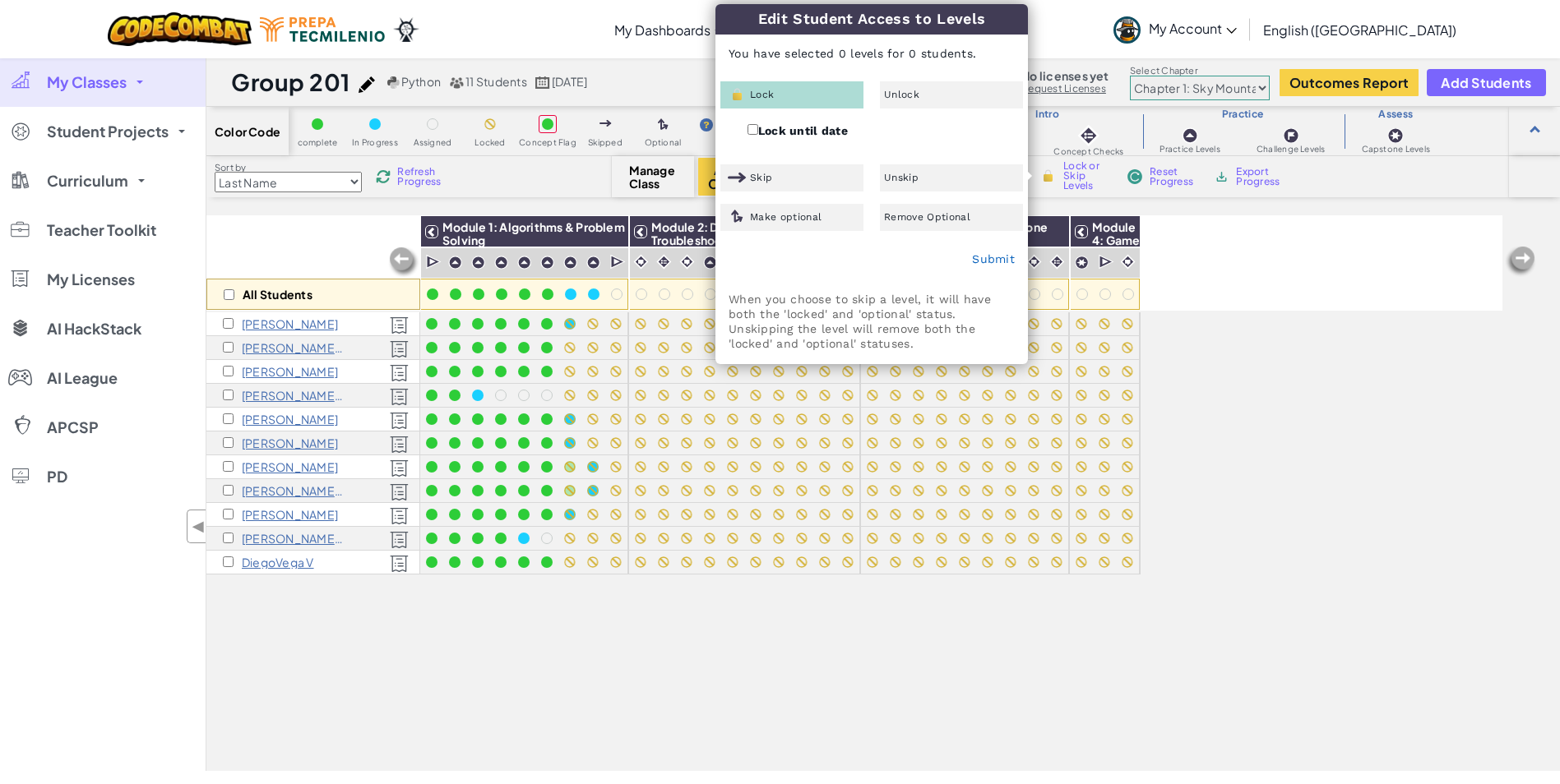
click at [604, 687] on div "All Students Module 1: Algorithms & Problem Solving Module 2: Debugging & Troub…" at bounding box center [855, 401] width 1296 height 702
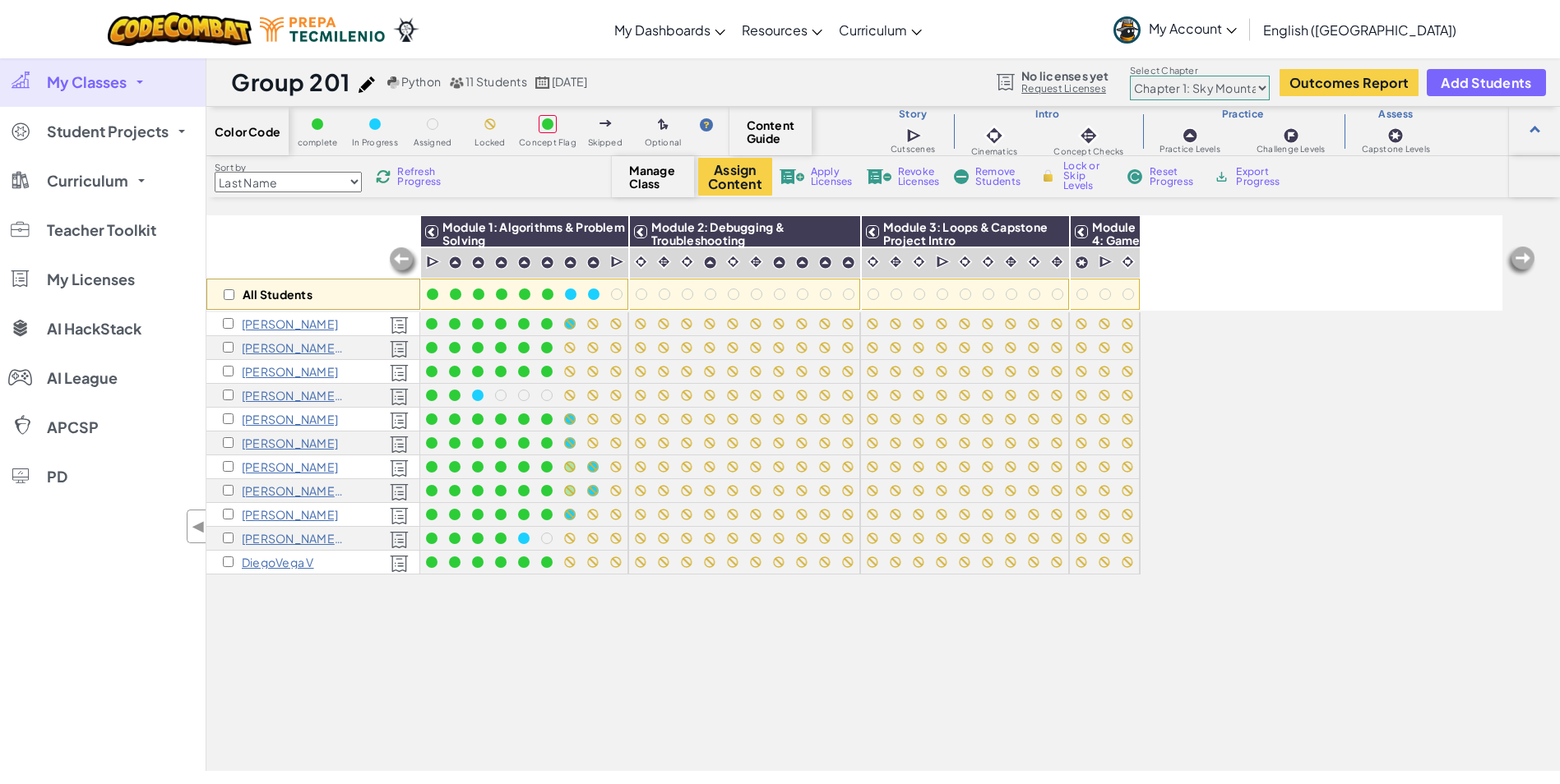
click at [137, 81] on span at bounding box center [139, 82] width 7 height 3
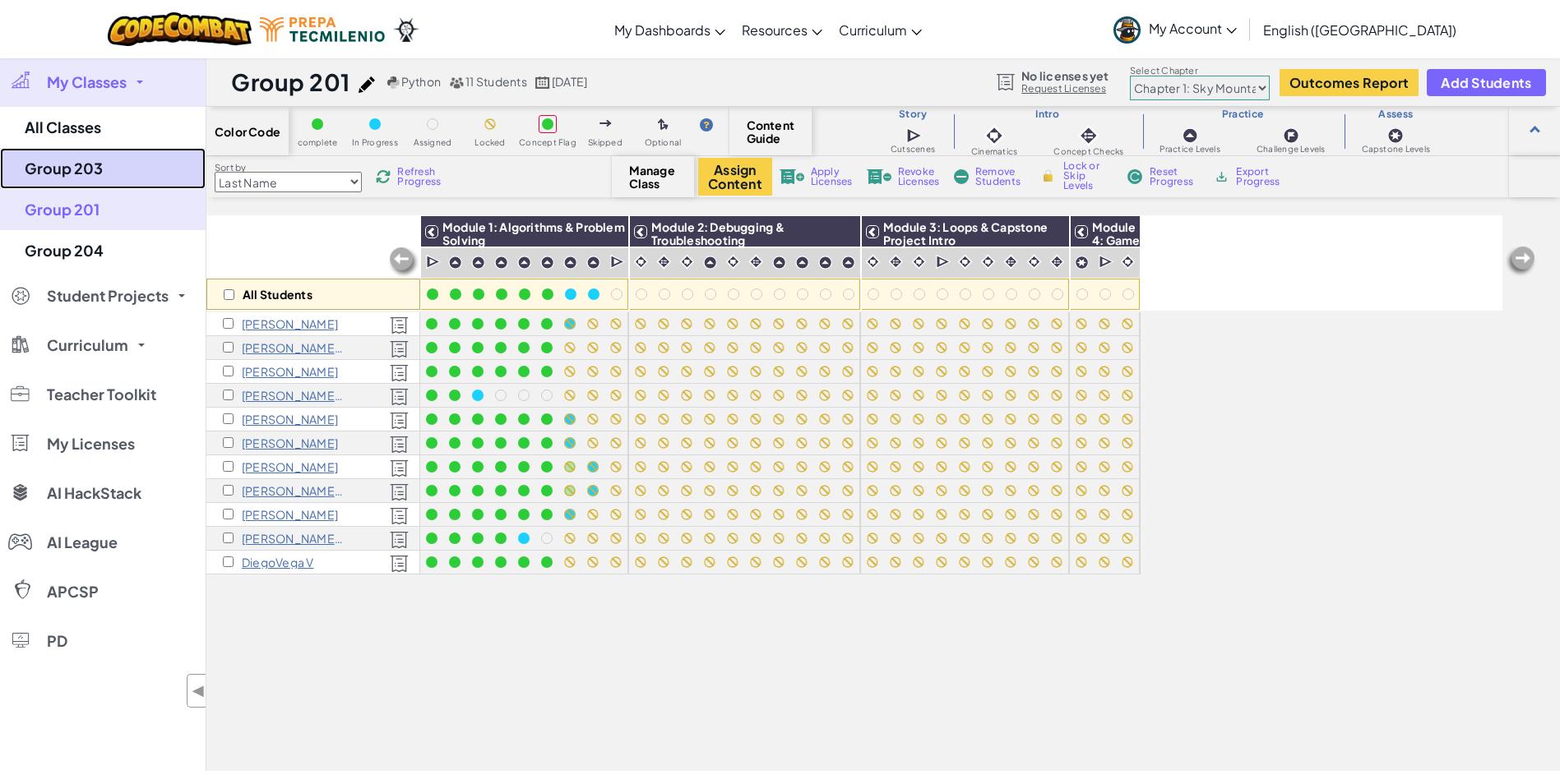
click at [93, 171] on link "Group 203" at bounding box center [102, 168] width 206 height 41
